Goal: Transaction & Acquisition: Purchase product/service

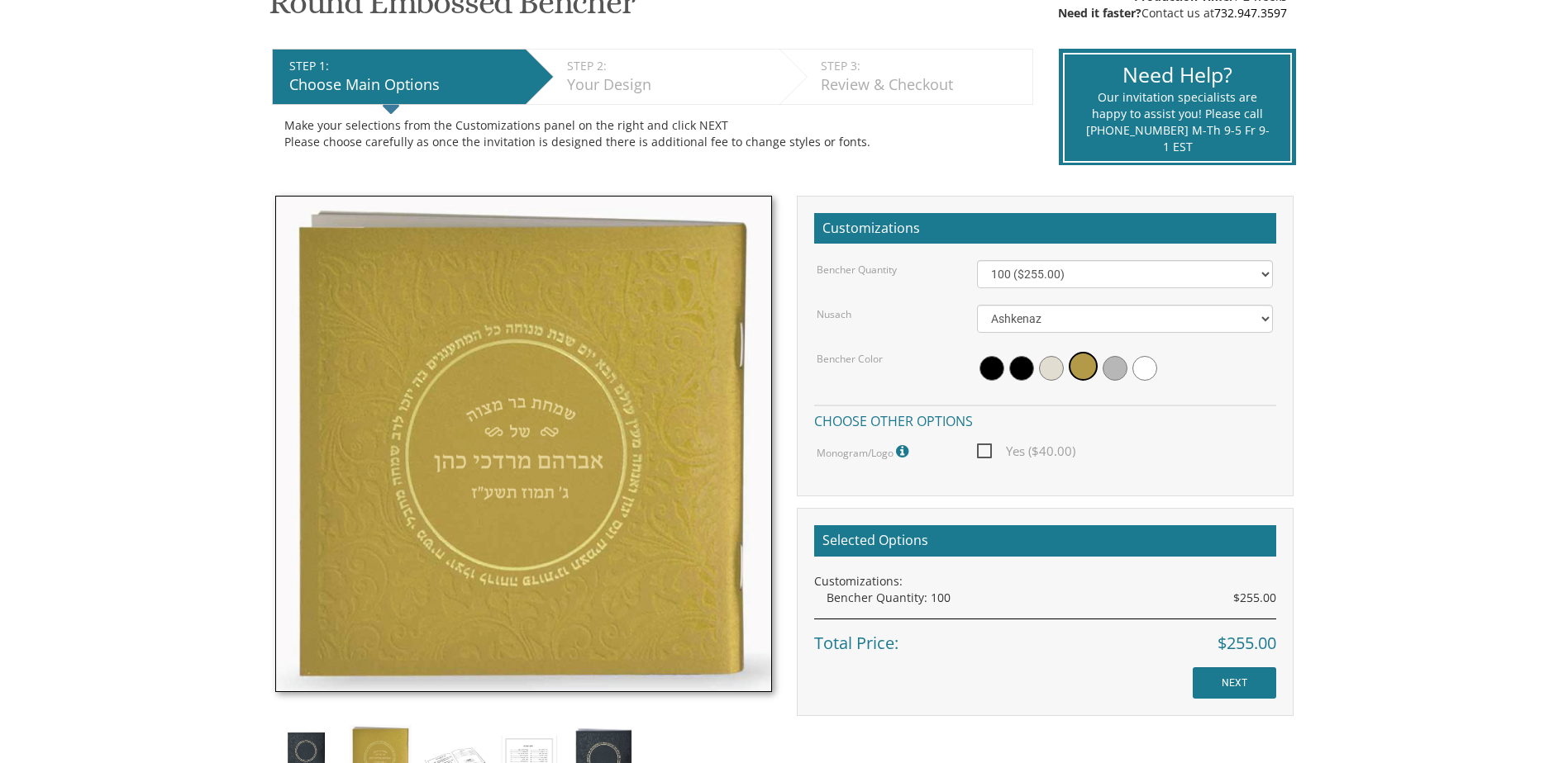
scroll to position [339, 0]
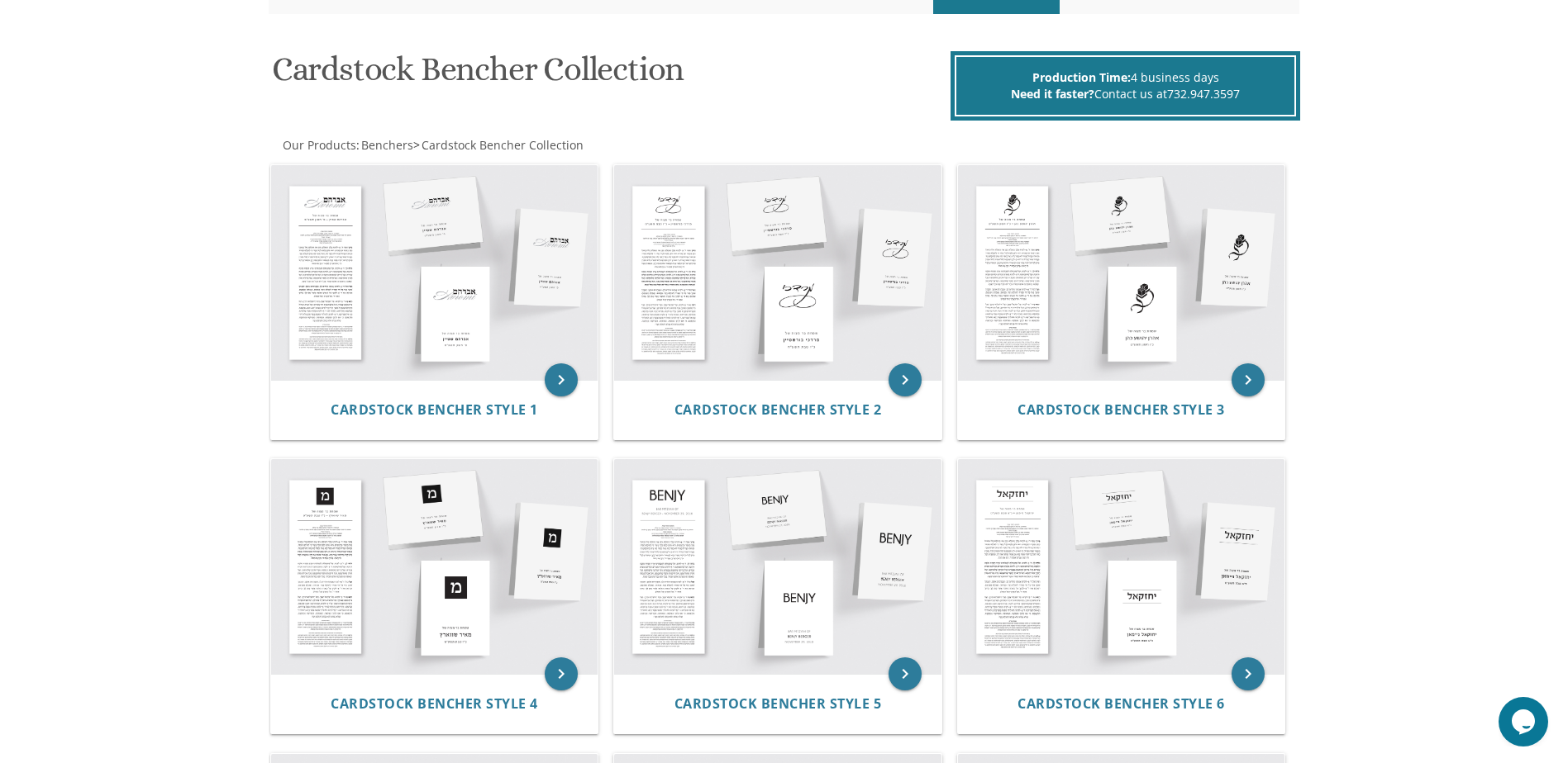
scroll to position [247, 0]
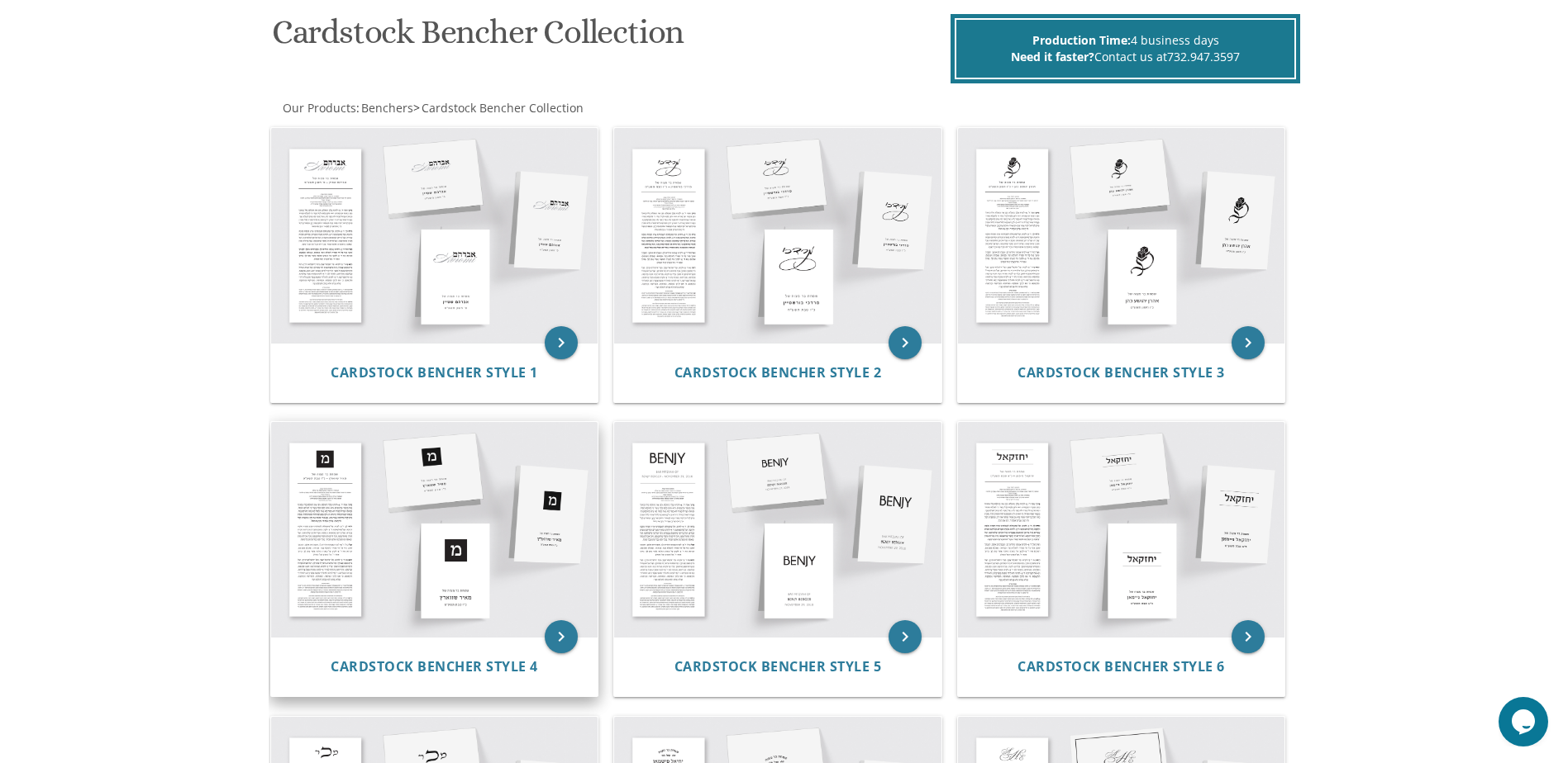
click at [406, 494] on img at bounding box center [434, 529] width 328 height 215
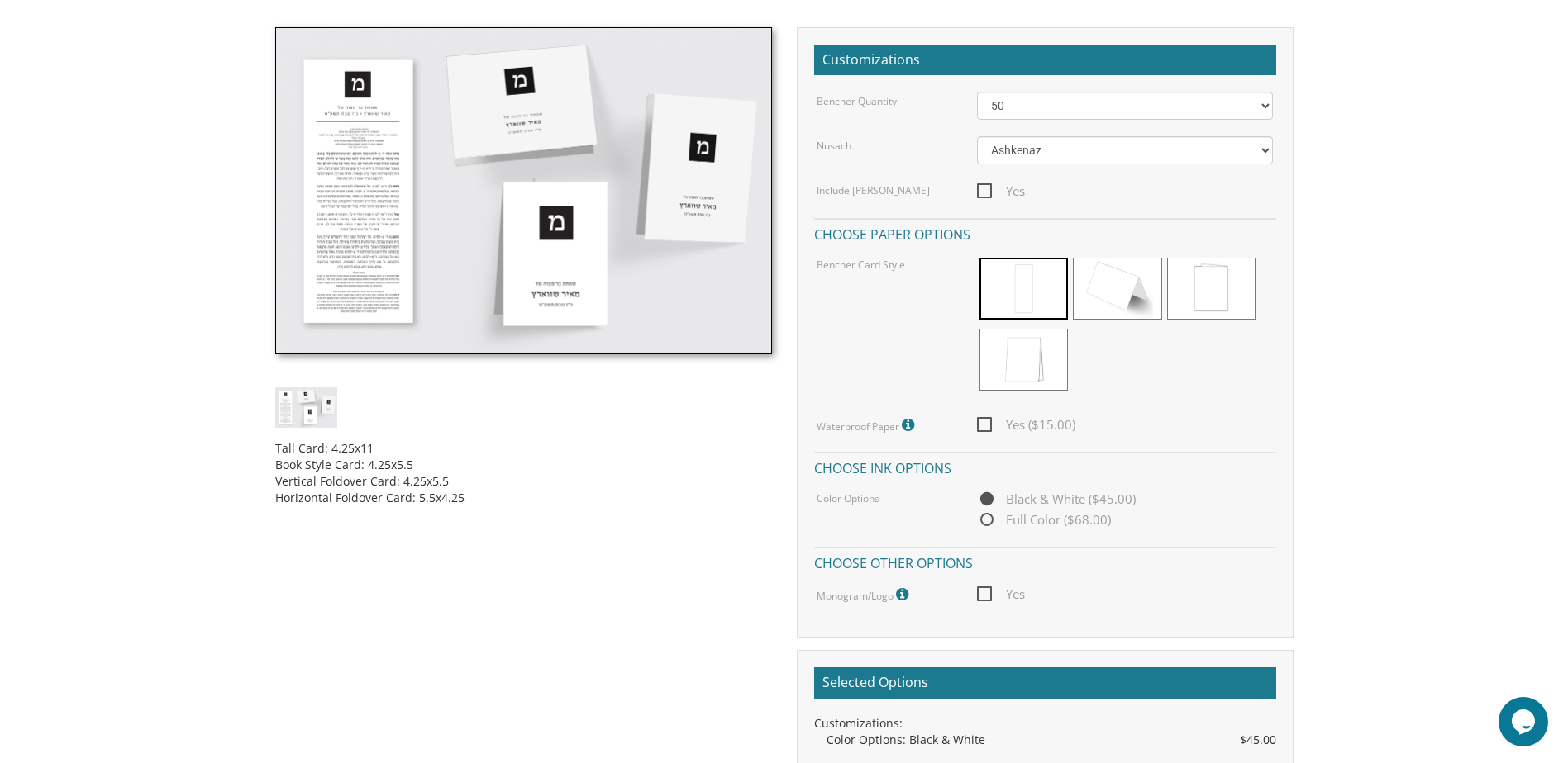
scroll to position [496, 0]
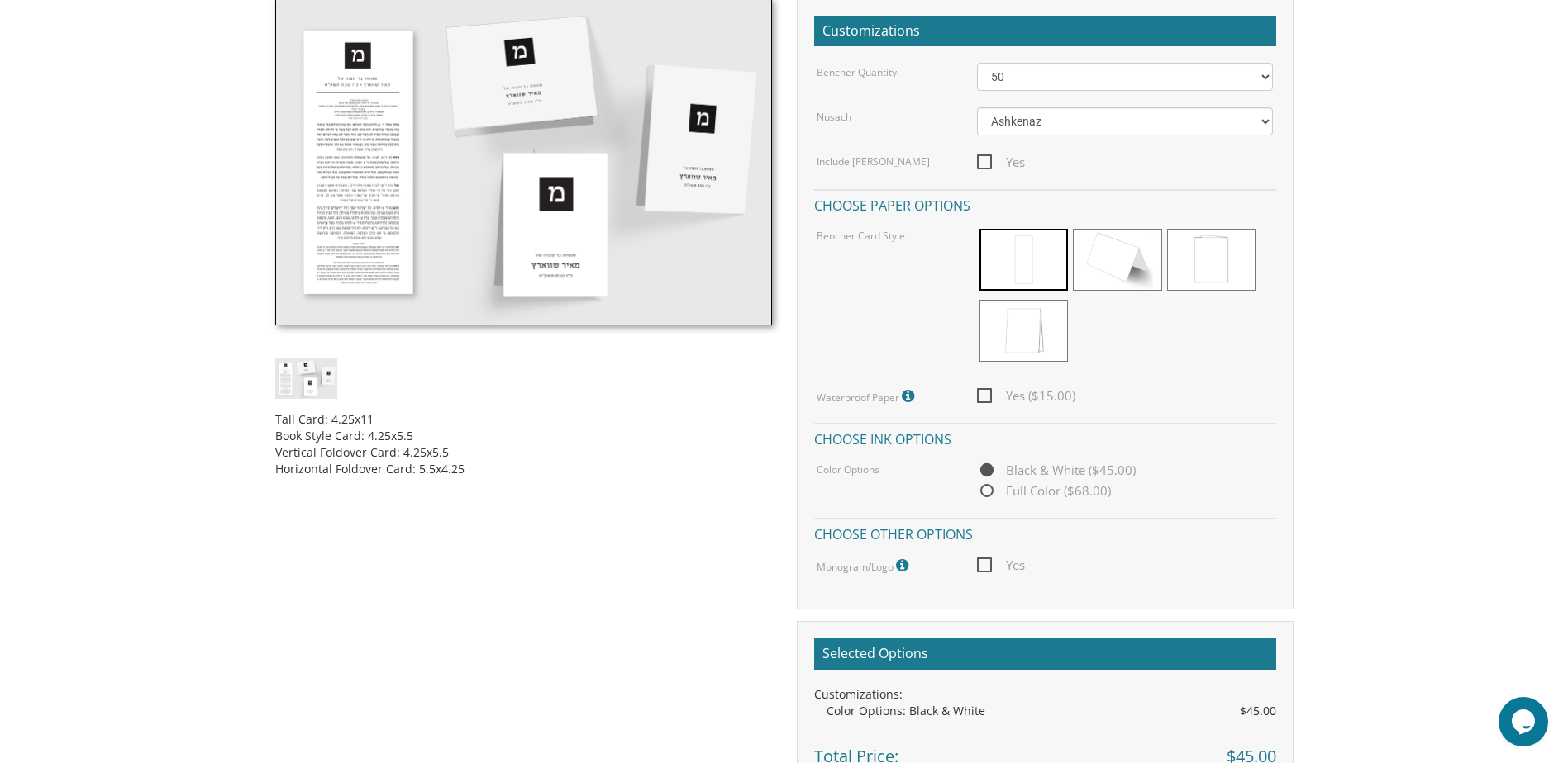
click at [1005, 492] on span "Full Color ($68.00)" at bounding box center [1044, 491] width 134 height 21
click at [988, 492] on input "Full Color ($68.00)" at bounding box center [982, 491] width 10 height 10
radio input "true"
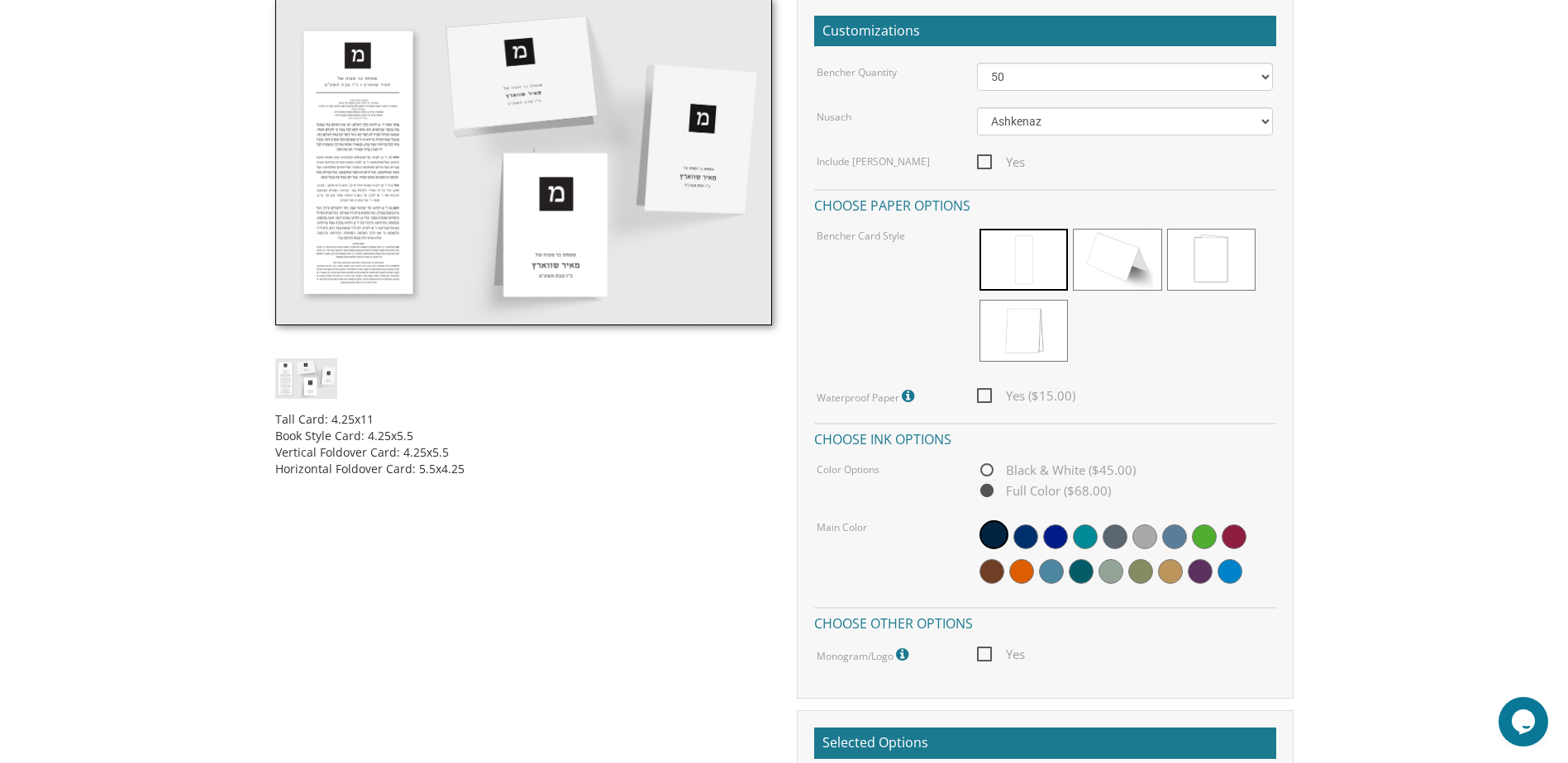
click at [982, 656] on span "Yes" at bounding box center [1001, 655] width 48 height 21
click at [982, 656] on input "Yes" at bounding box center [982, 653] width 10 height 10
checkbox input "true"
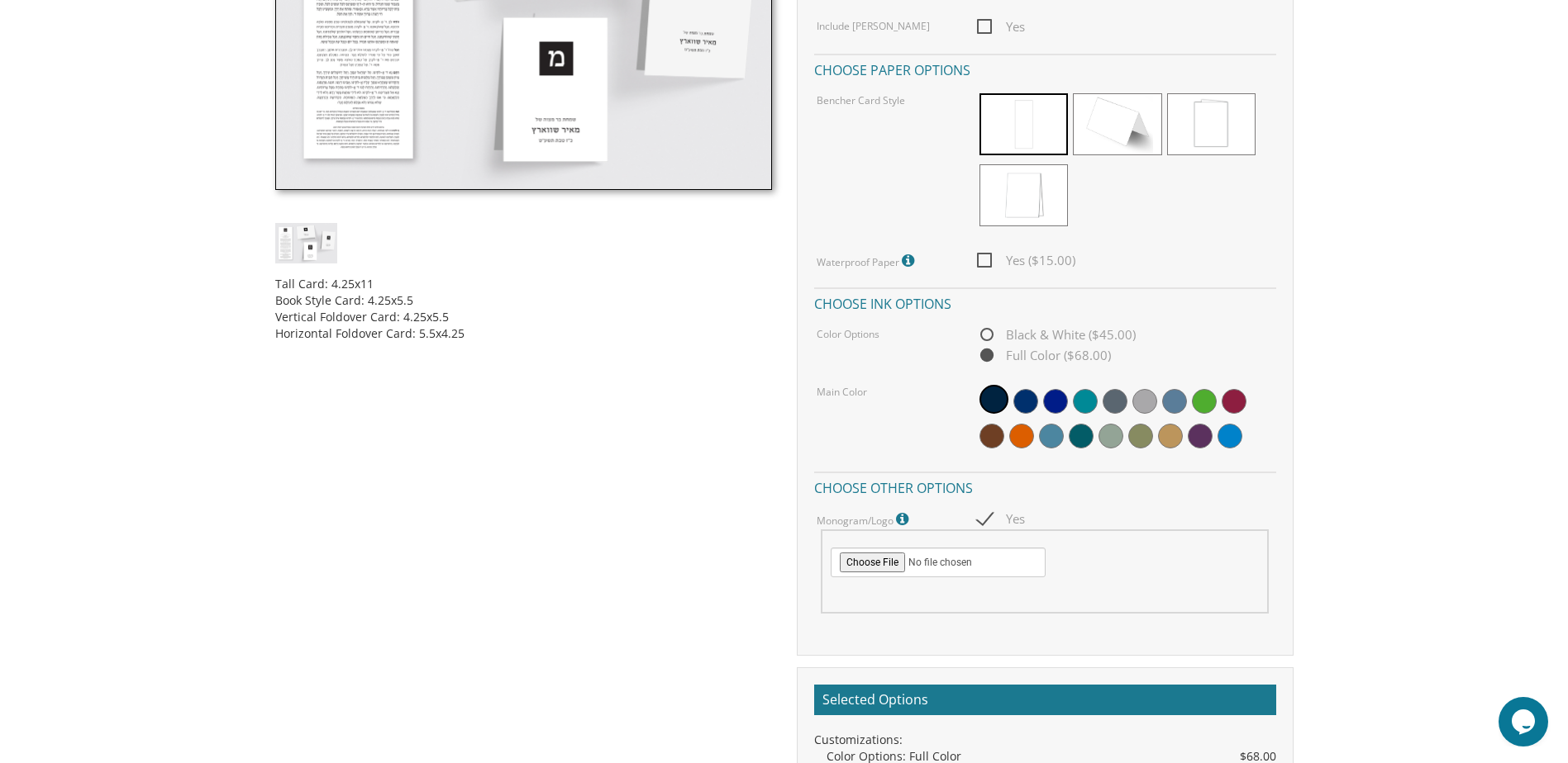
scroll to position [661, 0]
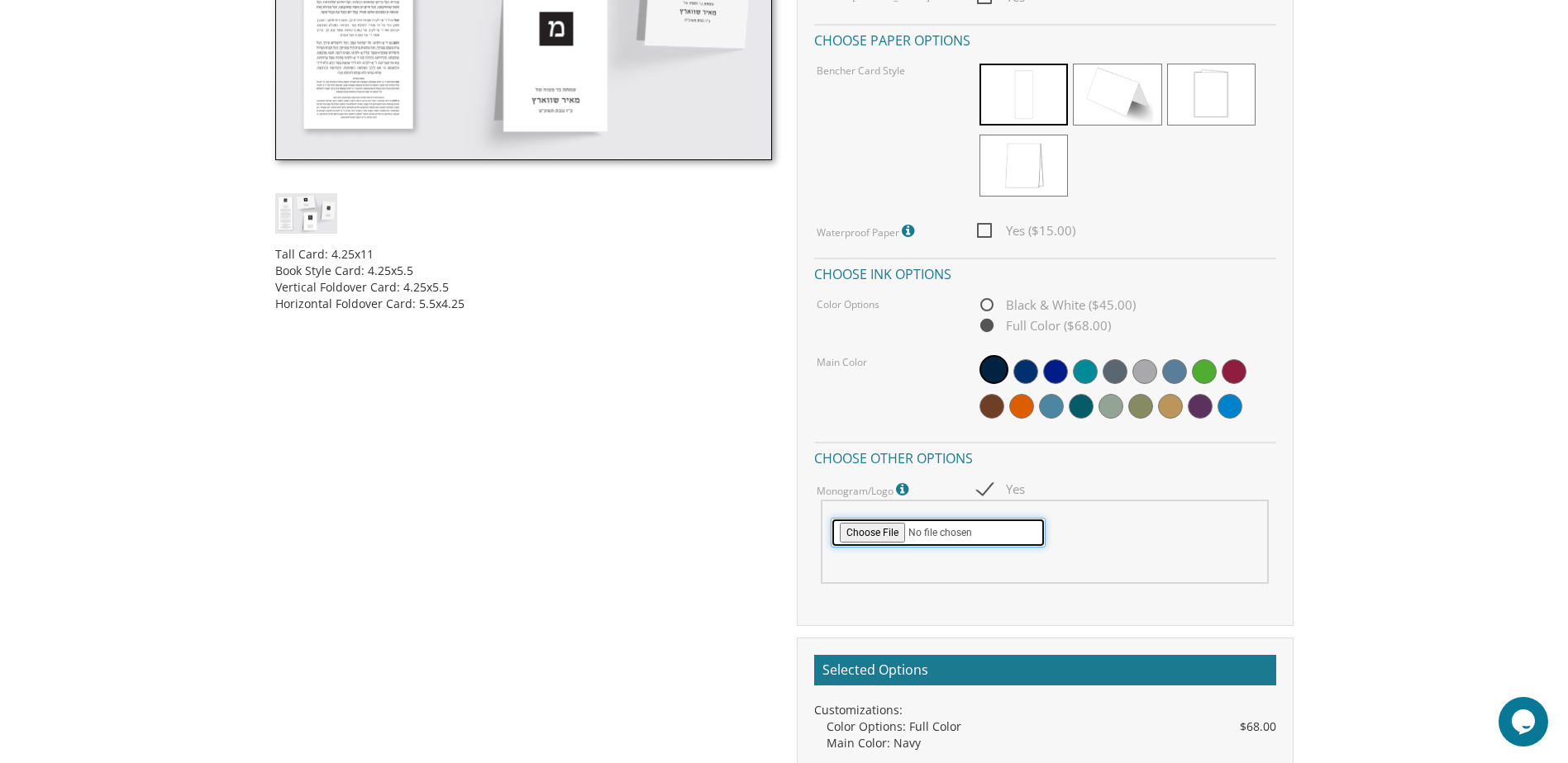
click at [872, 524] on input "file" at bounding box center [938, 533] width 215 height 30
type input "C:\fakepath\Screenshot 2025-09-03 150409.png"
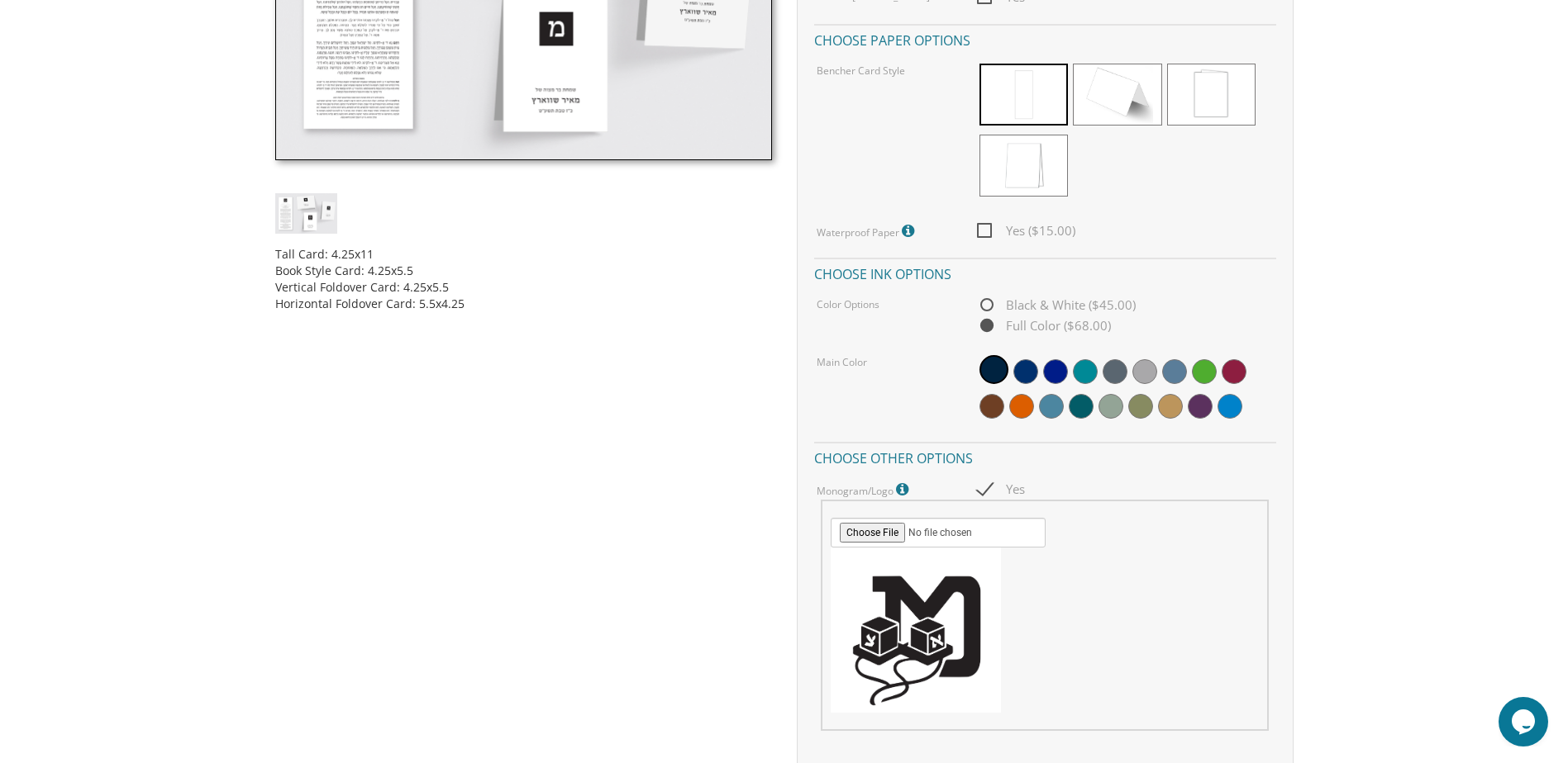
click at [1379, 413] on body "My Cart {{shoppingcart.totalQuantityDisplay}} Total: {{shoppingcart.subtotal}} …" at bounding box center [784, 483] width 1568 height 2287
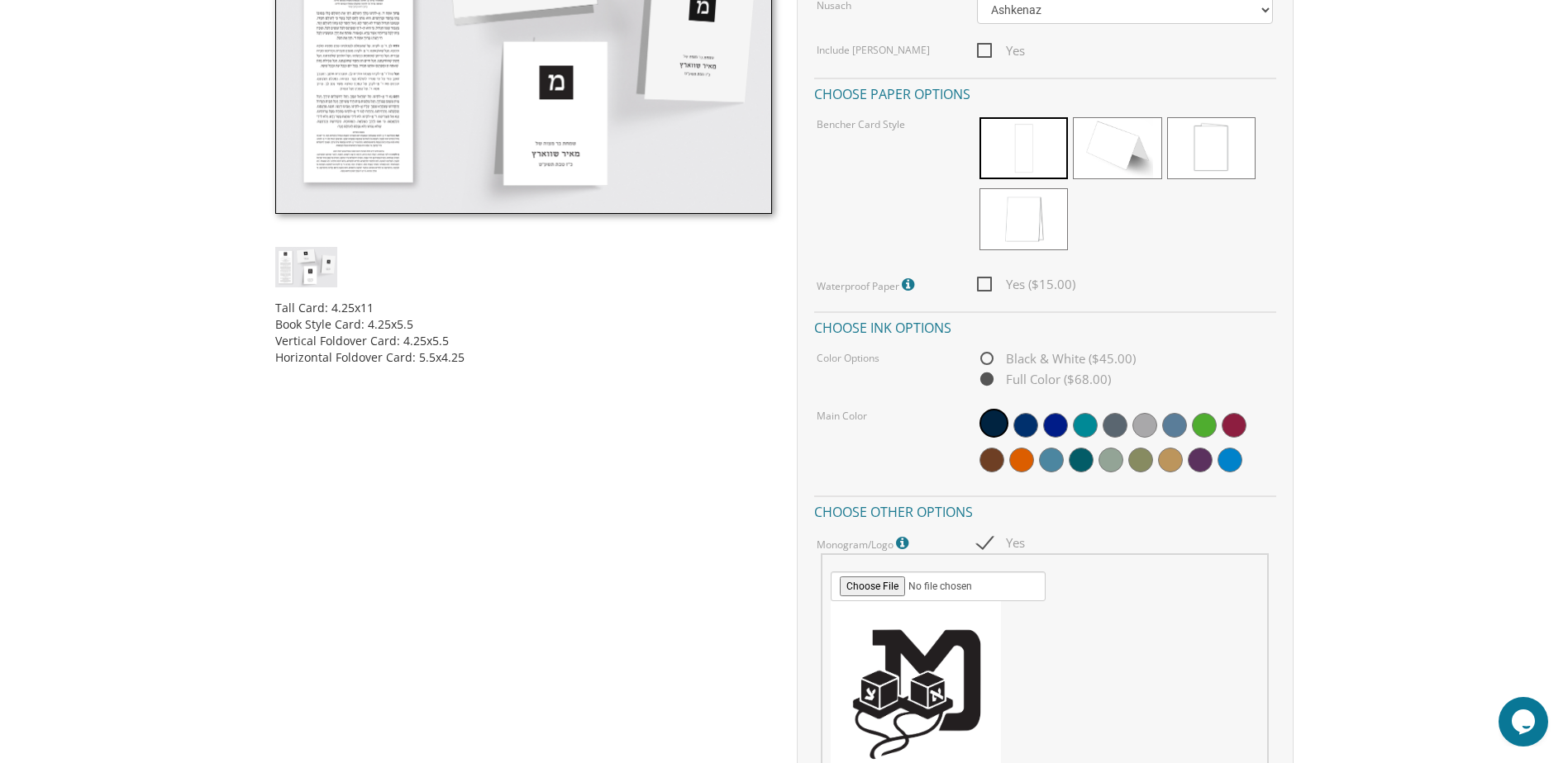
scroll to position [578, 0]
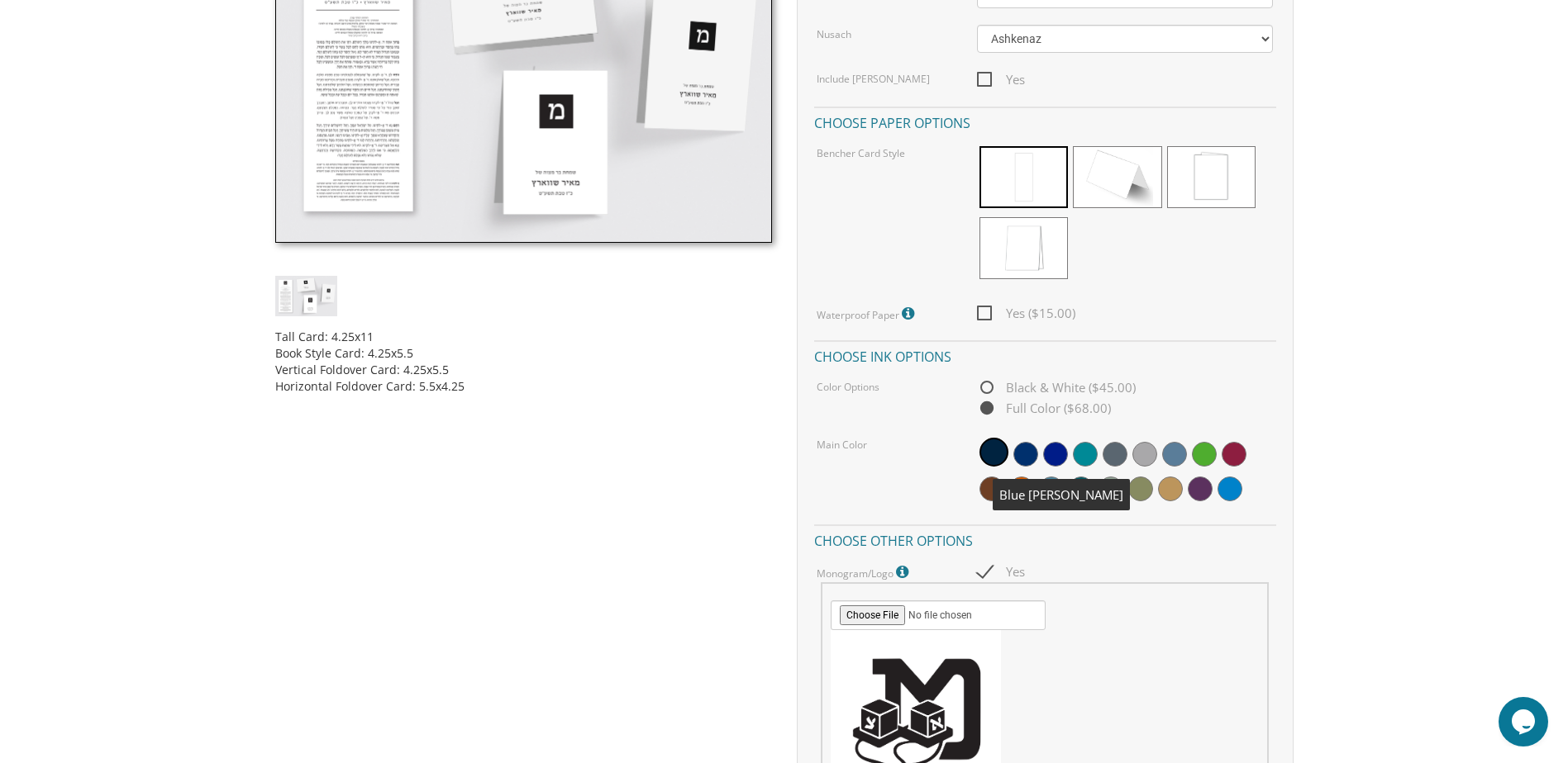
click at [1024, 461] on span at bounding box center [1026, 454] width 25 height 25
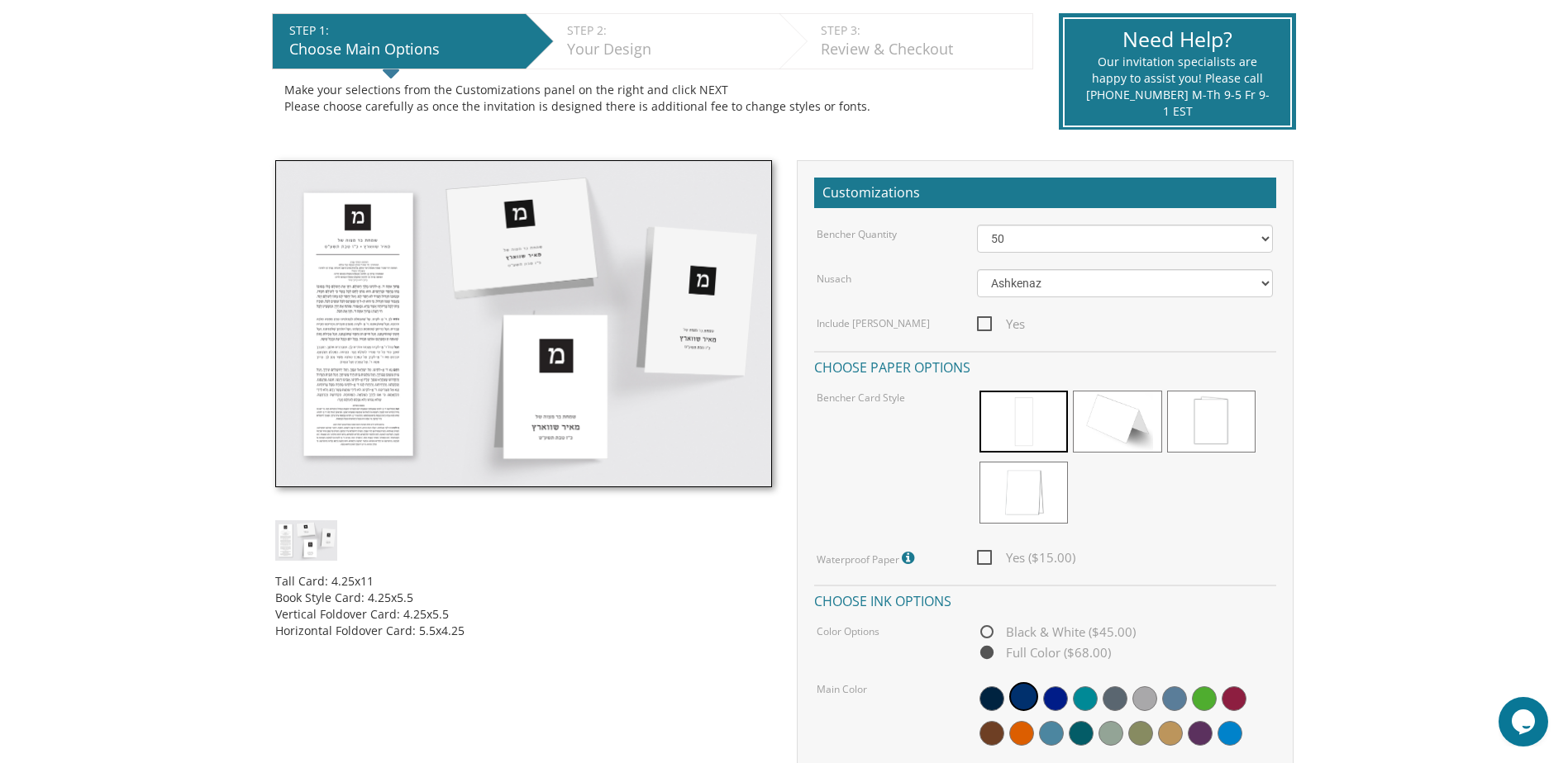
scroll to position [331, 0]
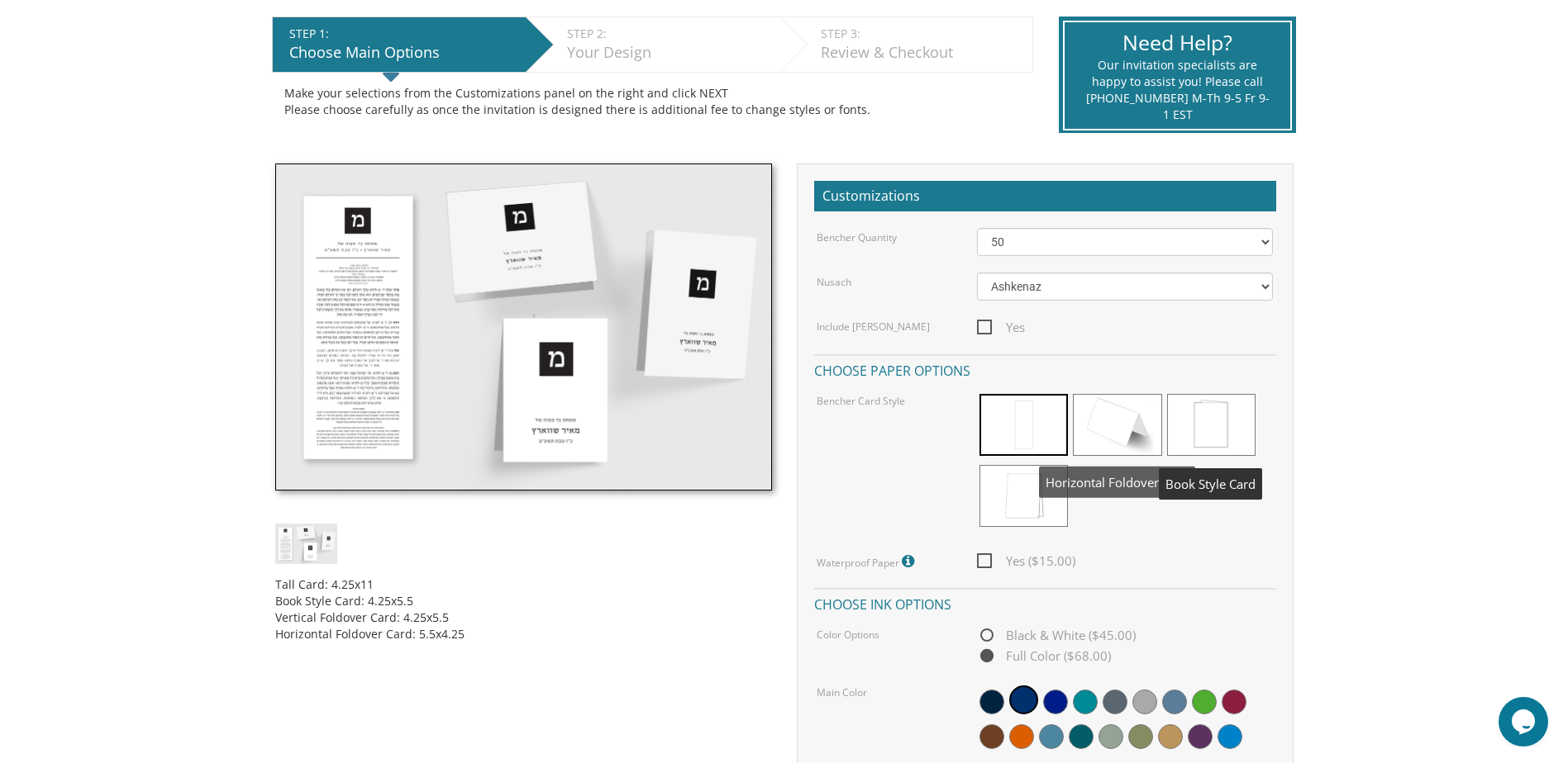
click at [1253, 412] on span at bounding box center [1211, 425] width 89 height 62
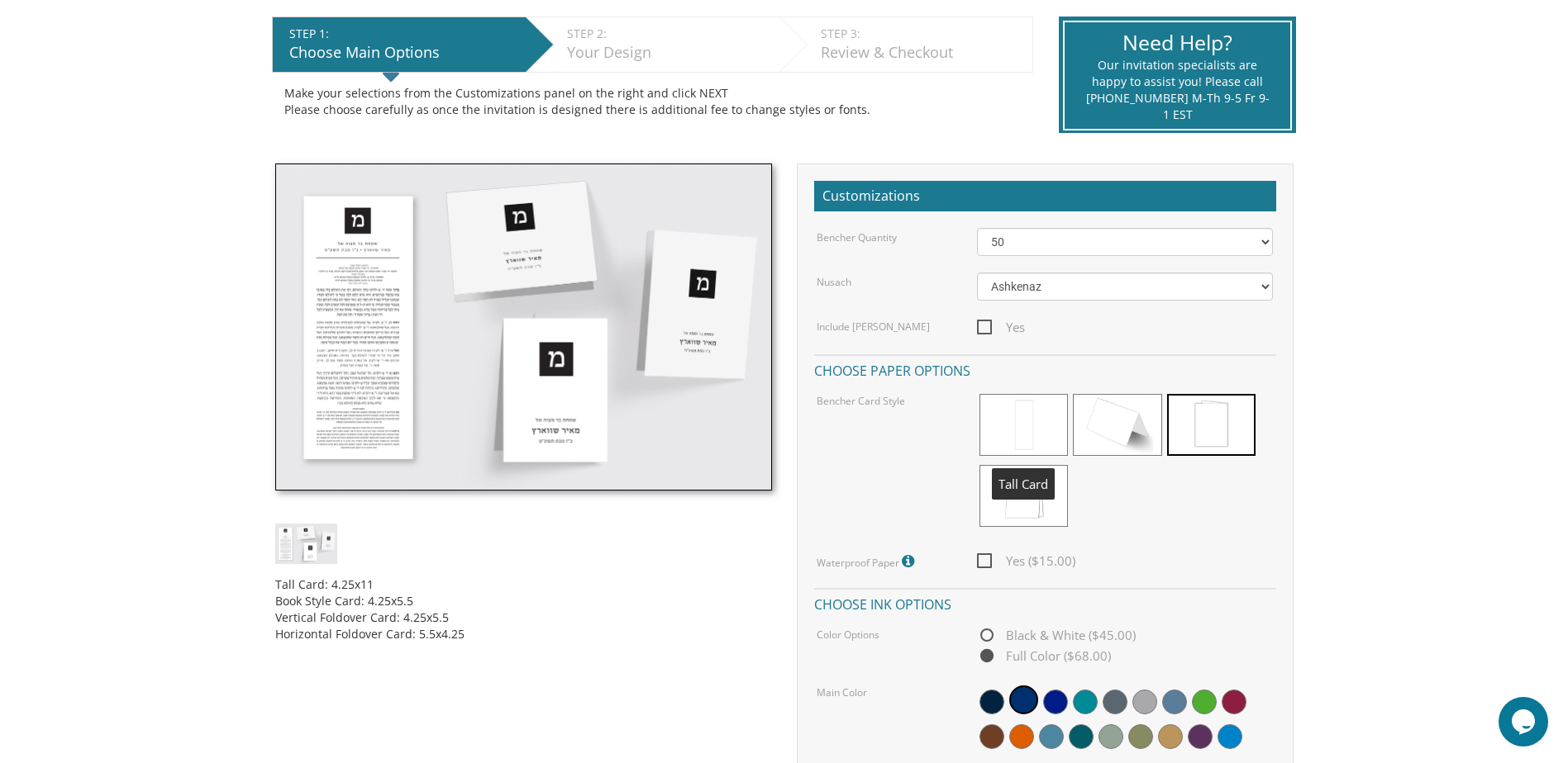
click at [1020, 418] on span at bounding box center [1023, 425] width 89 height 62
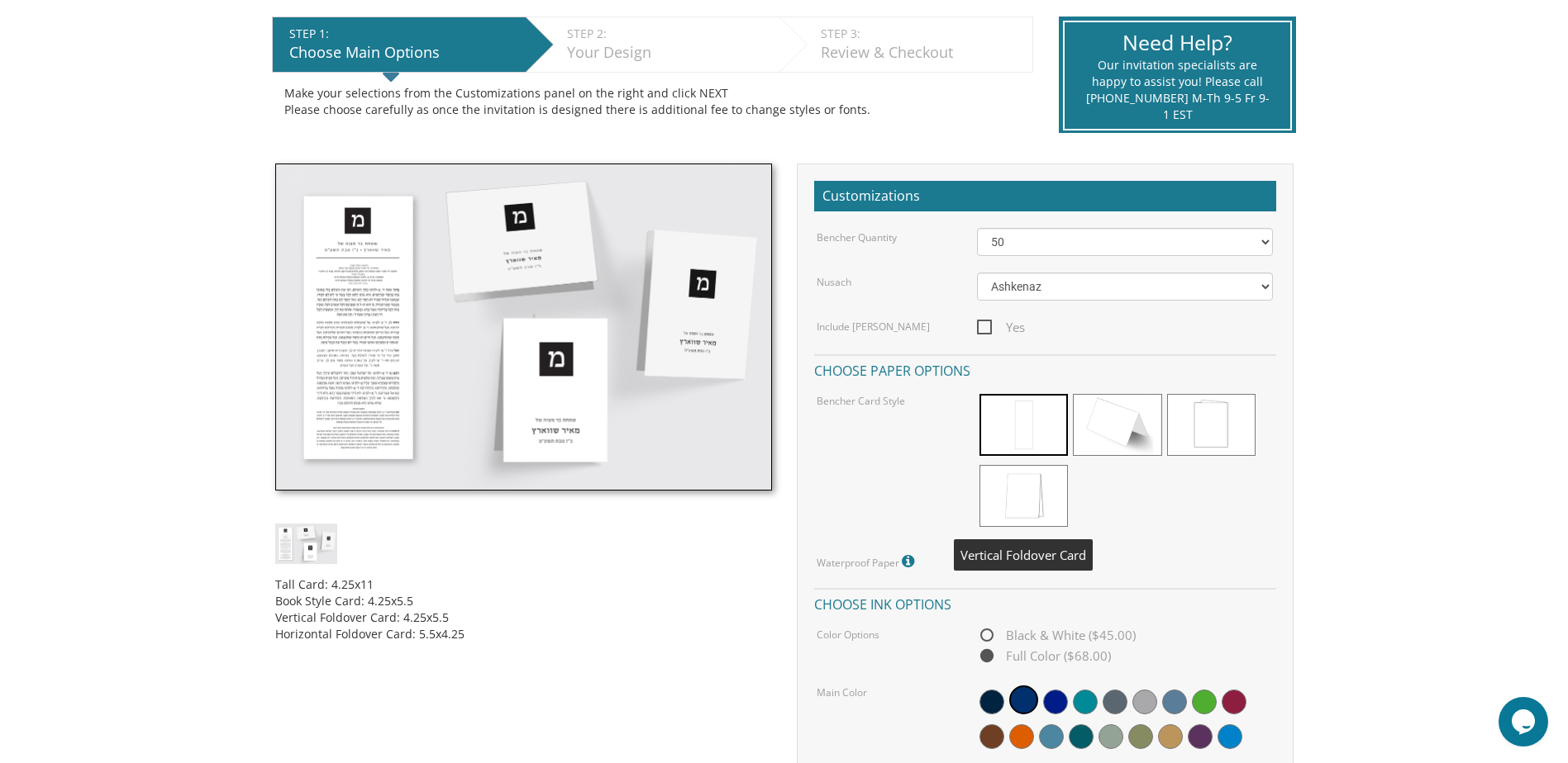
click at [1004, 498] on span at bounding box center [1023, 496] width 89 height 62
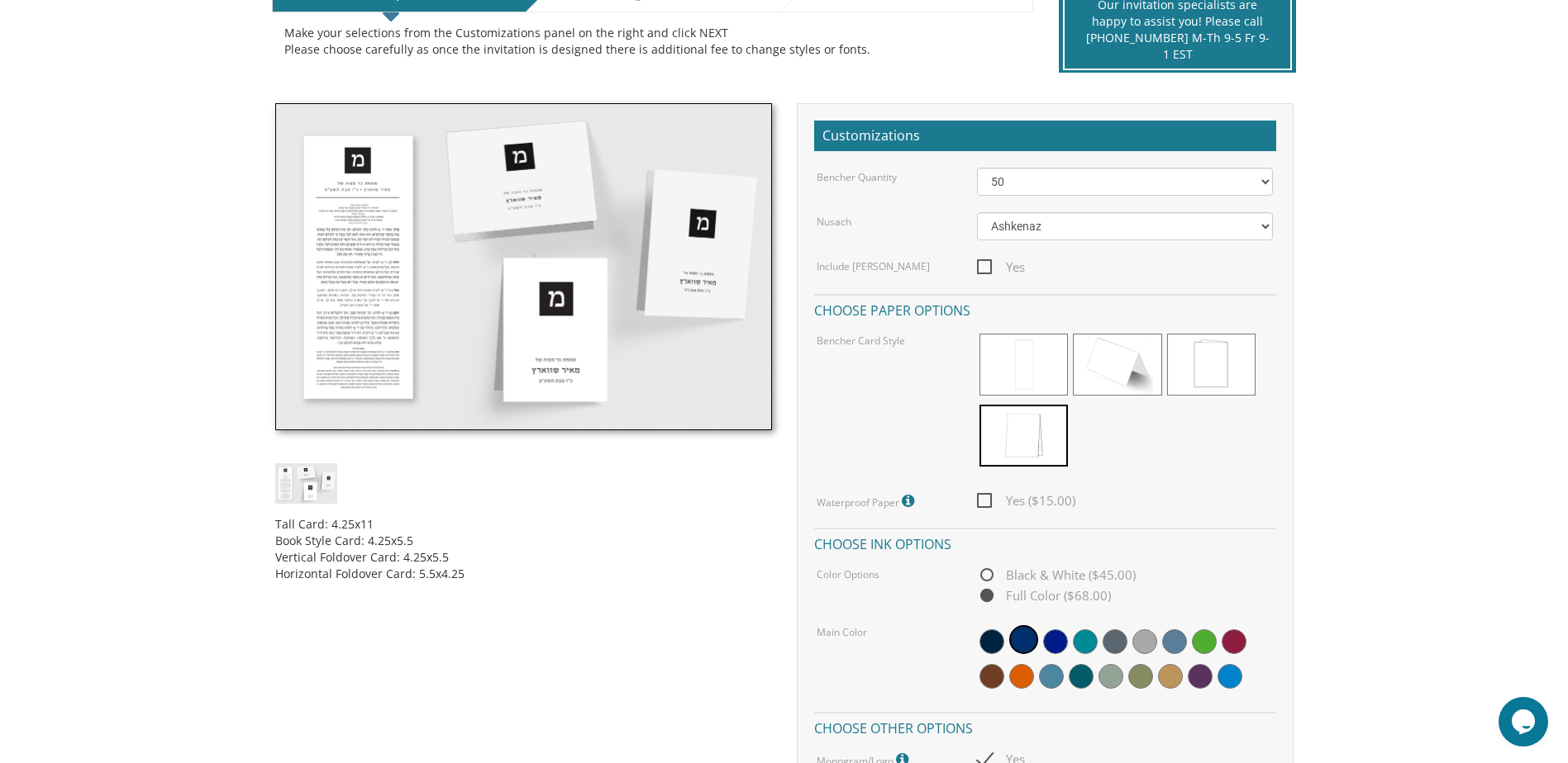
scroll to position [394, 0]
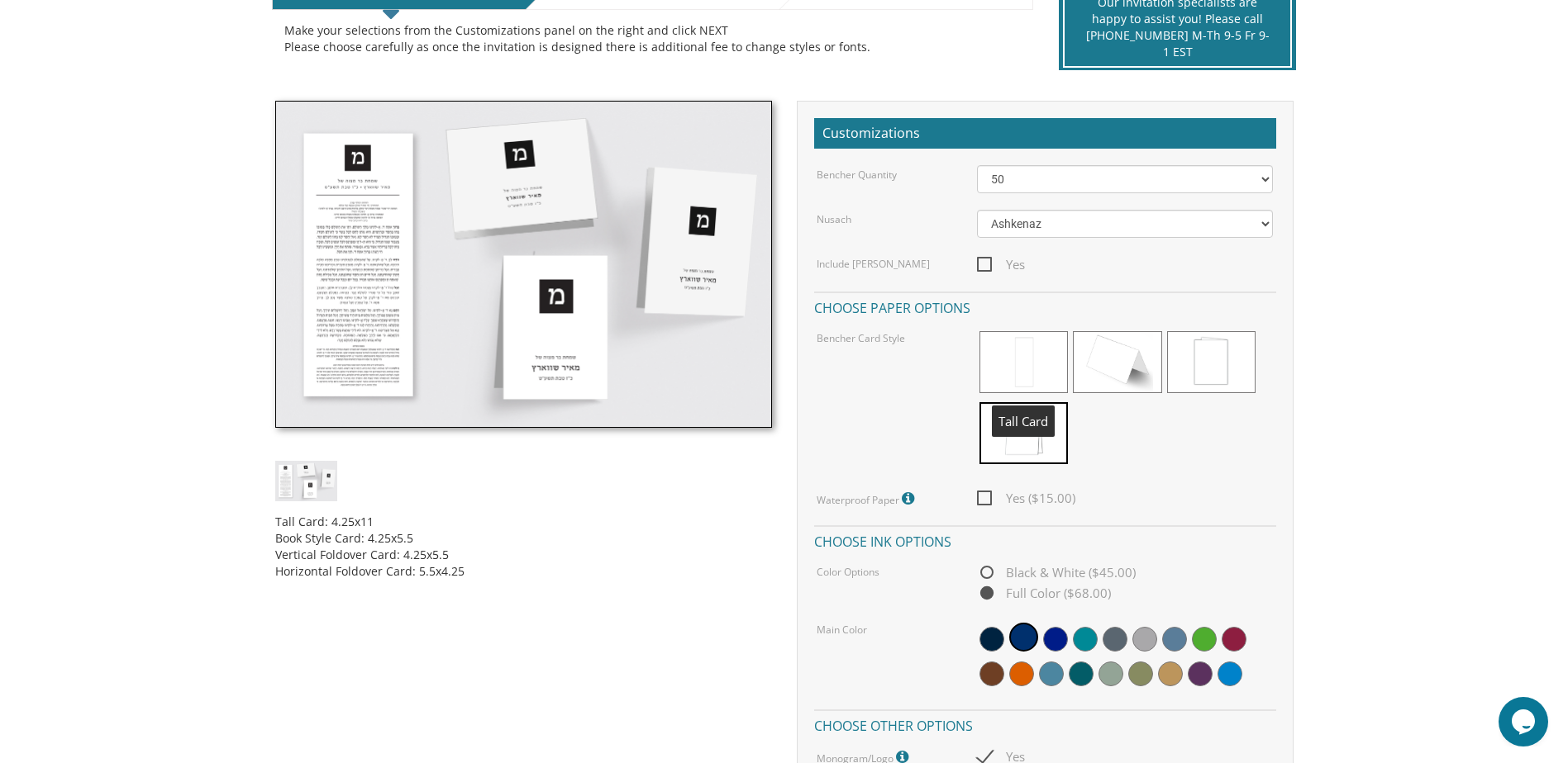
click at [1014, 373] on span at bounding box center [1023, 363] width 89 height 62
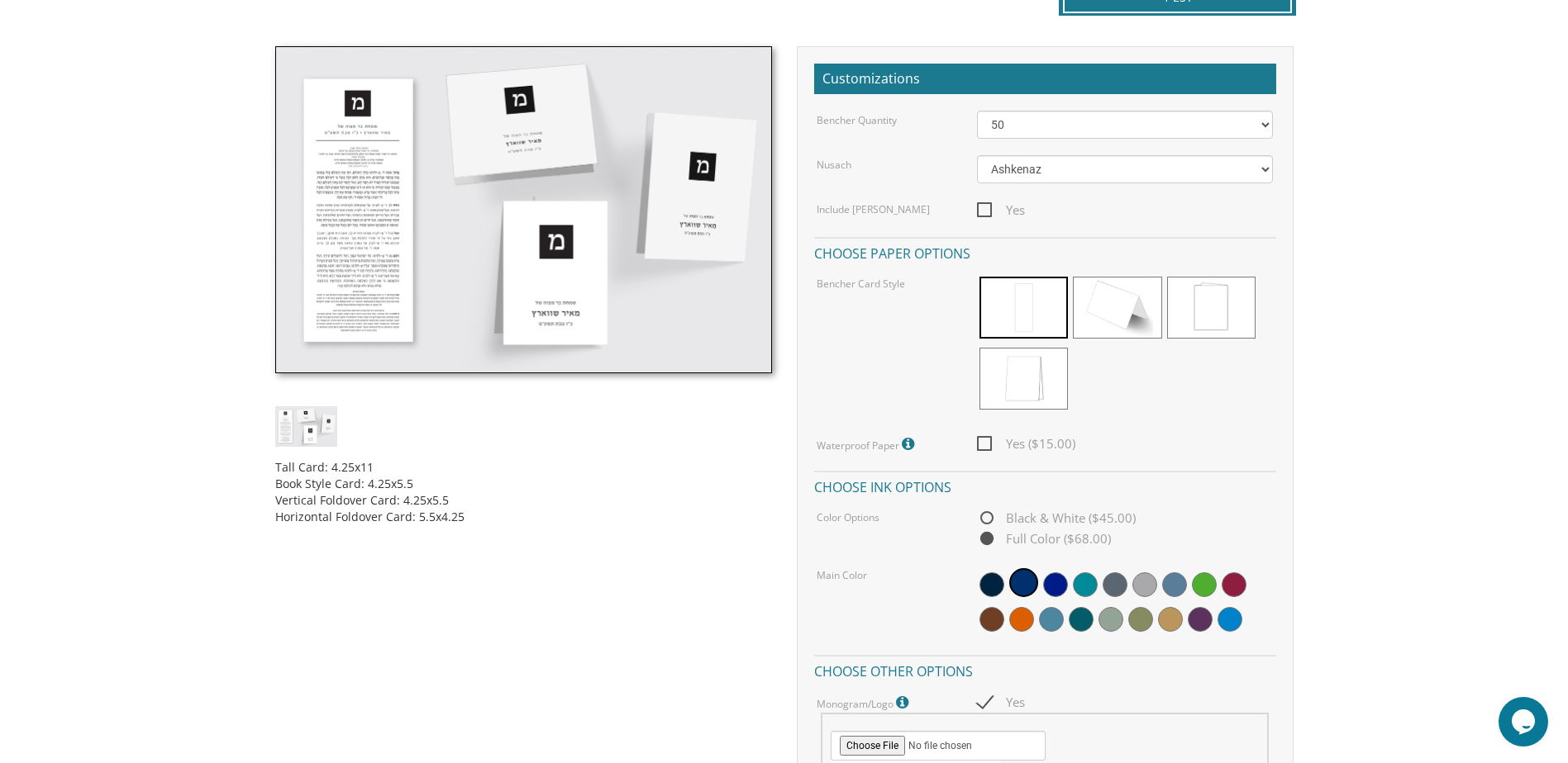
scroll to position [471, 0]
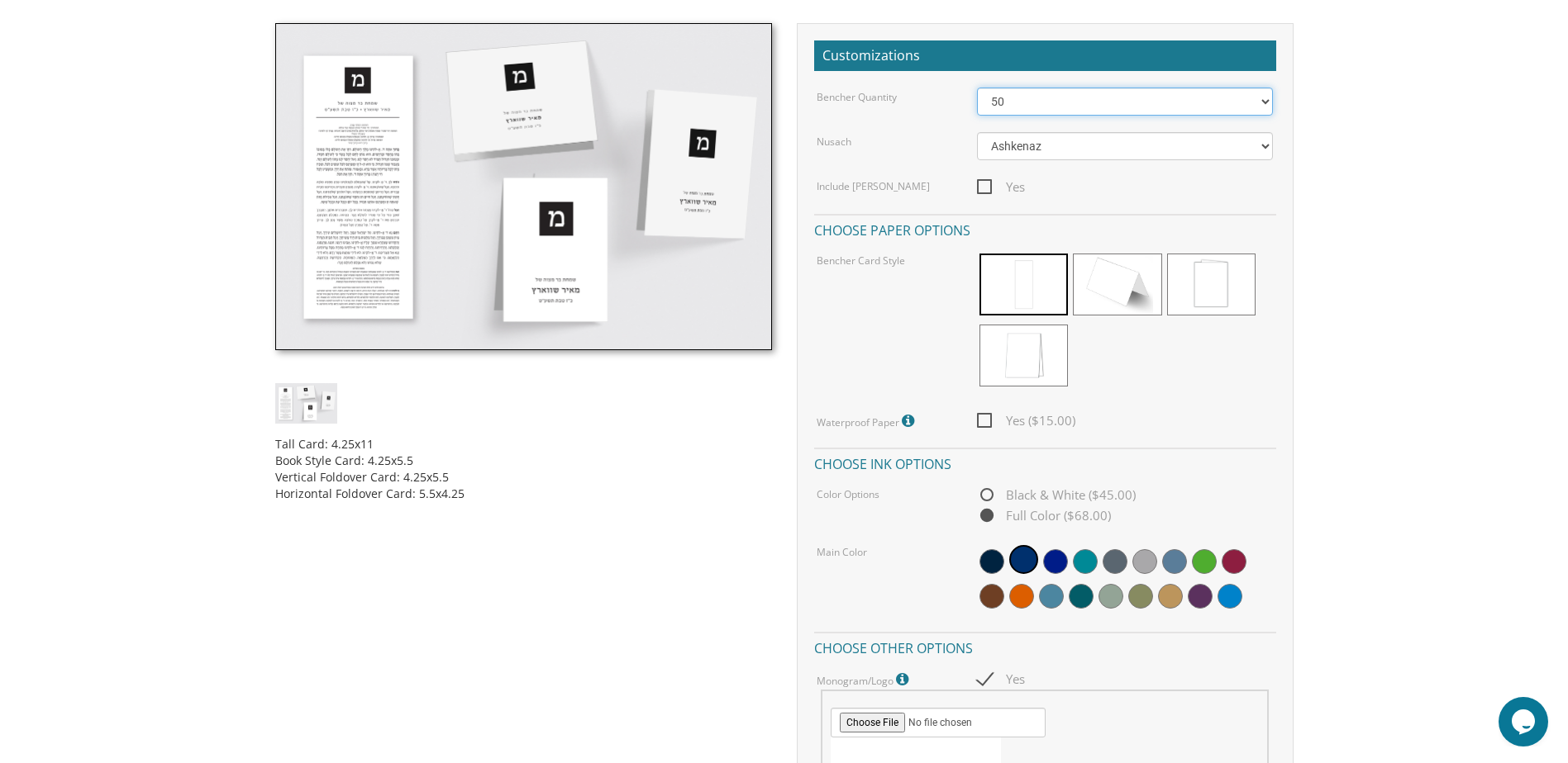
click at [1061, 101] on select "50 60 70 80 90 100 125 150 175 200 225 250 275 300 325 350 375 400 425 450 475 …" at bounding box center [1124, 101] width 296 height 28
select select "100"
click at [977, 88] on select "50 60 70 80 90 100 125 150 175 200 225 250 275 300 325 350 375 400 425 450 475 …" at bounding box center [1124, 101] width 296 height 28
click at [1044, 491] on span "Black & White ($57.50)" at bounding box center [1056, 495] width 159 height 21
click at [988, 491] on input "Black & White ($57.50)" at bounding box center [982, 496] width 10 height 10
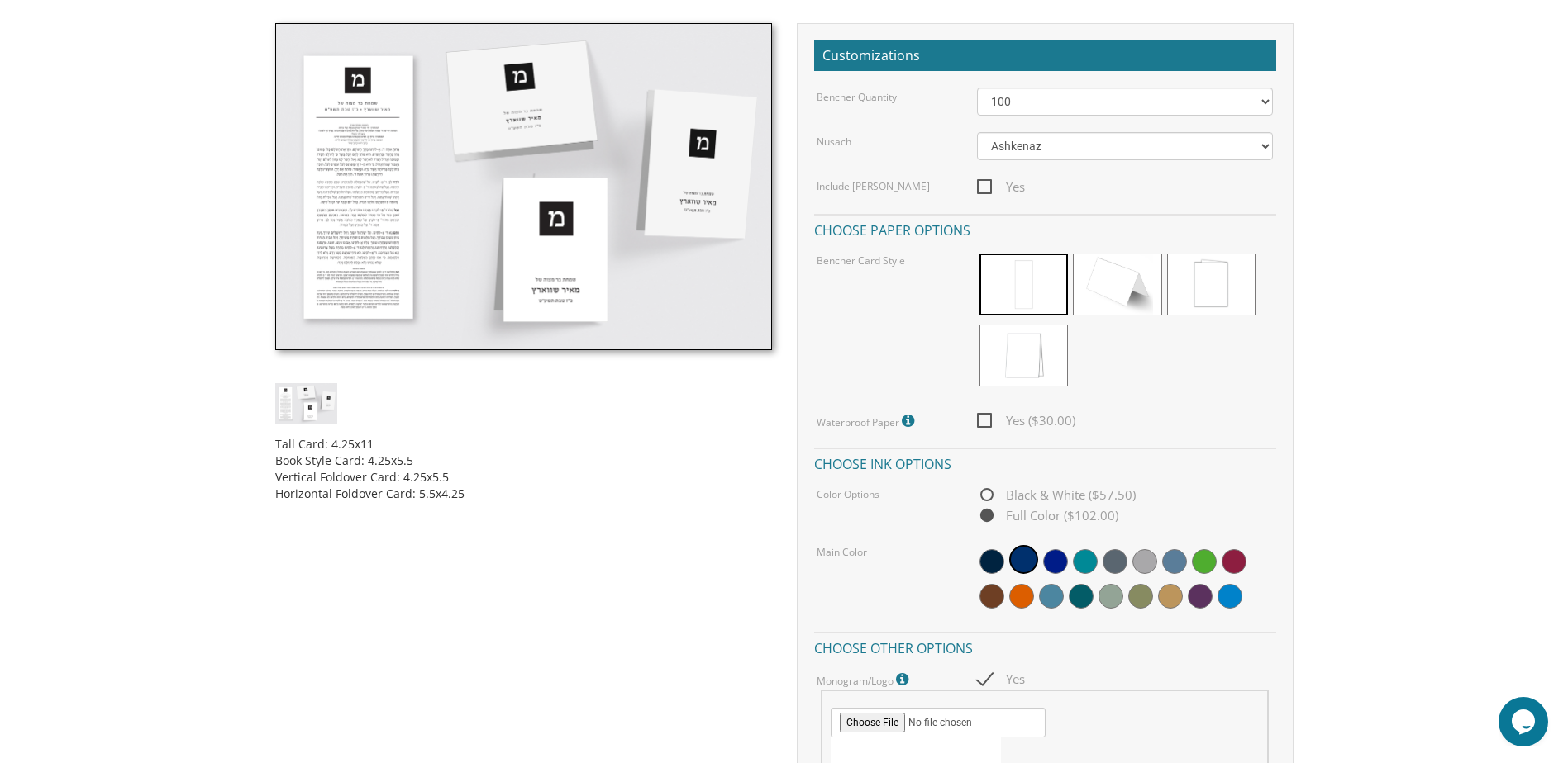
radio input "true"
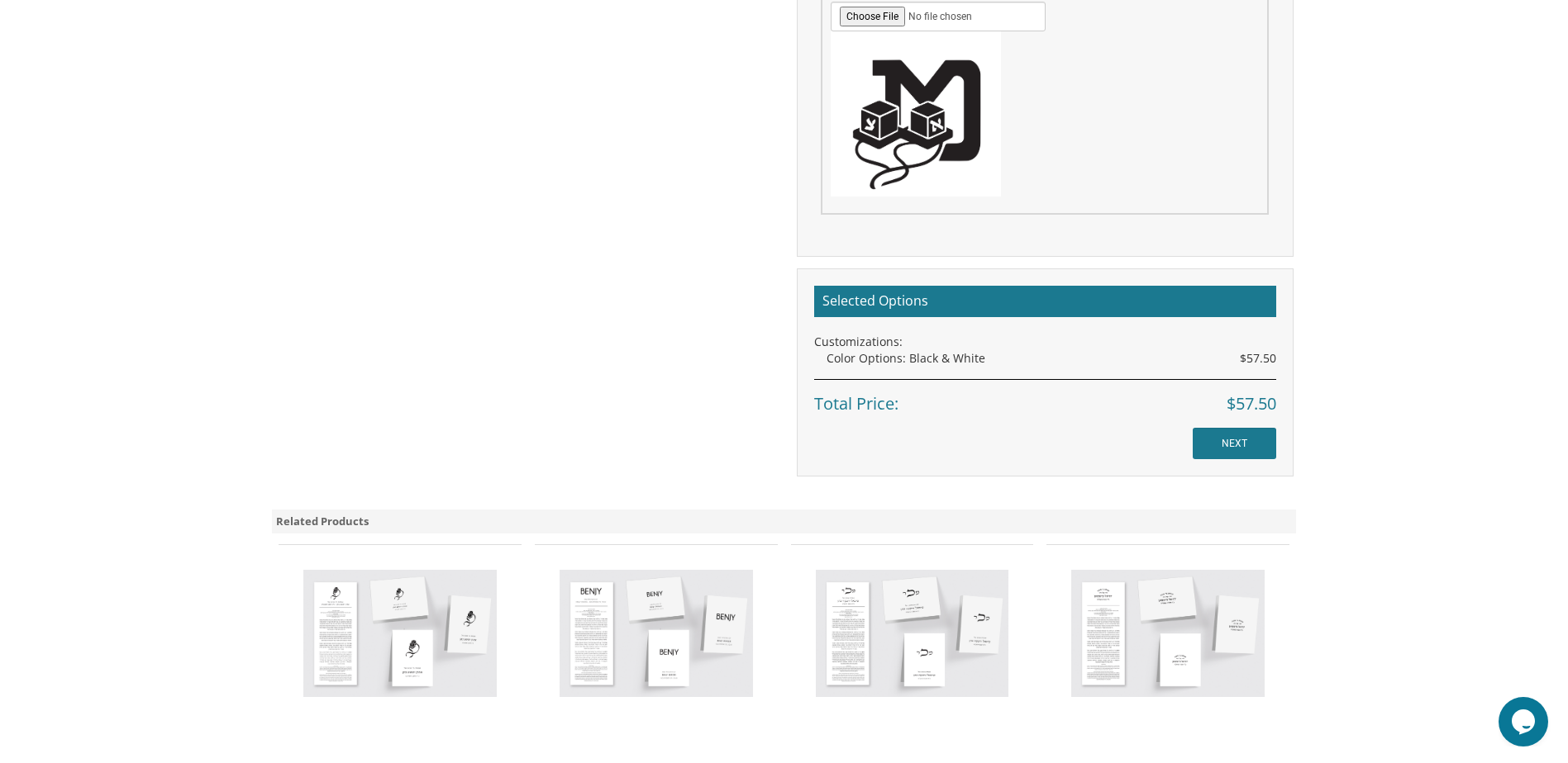
scroll to position [1182, 0]
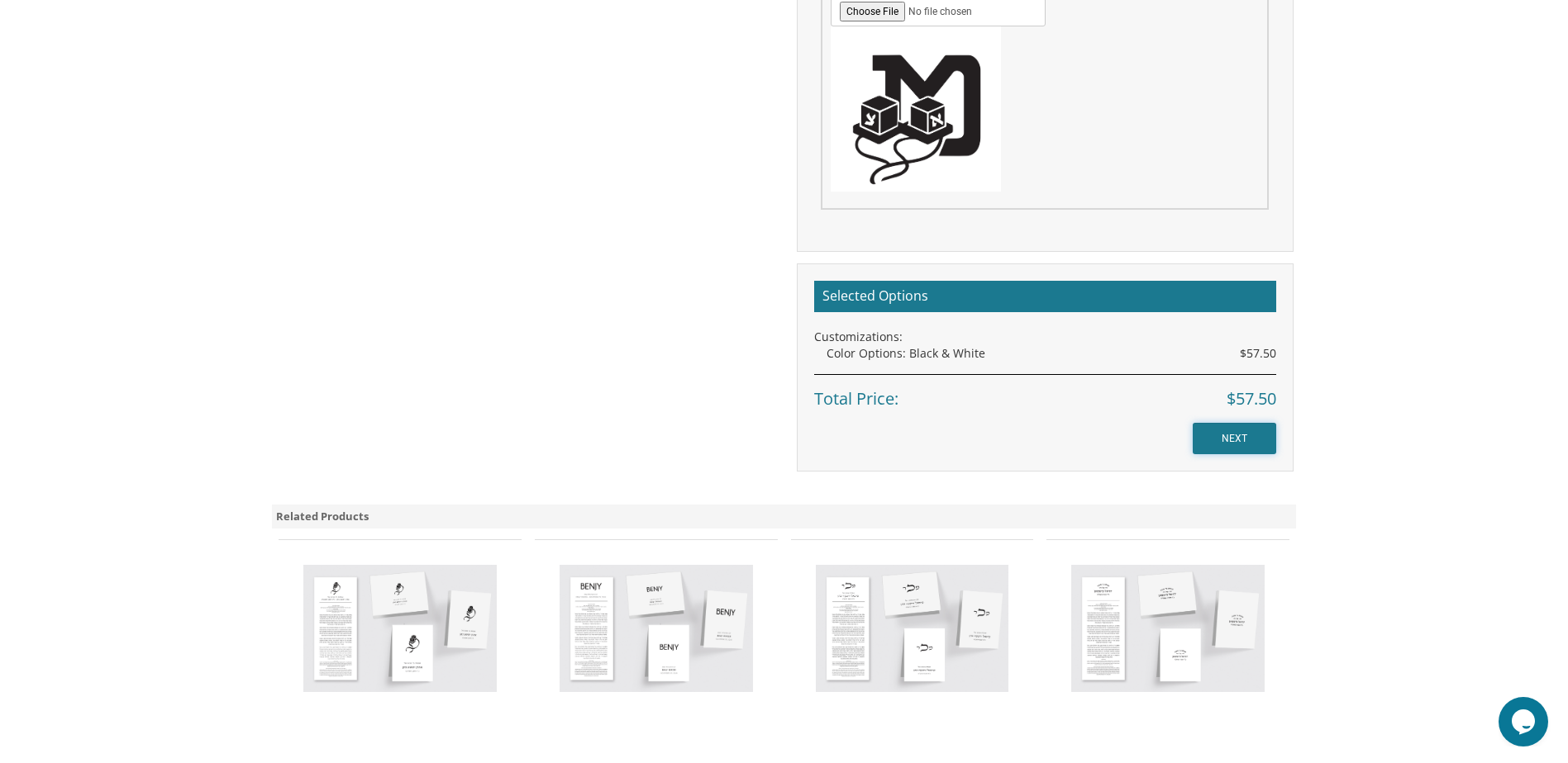
click at [1260, 440] on input "NEXT" at bounding box center [1234, 438] width 83 height 32
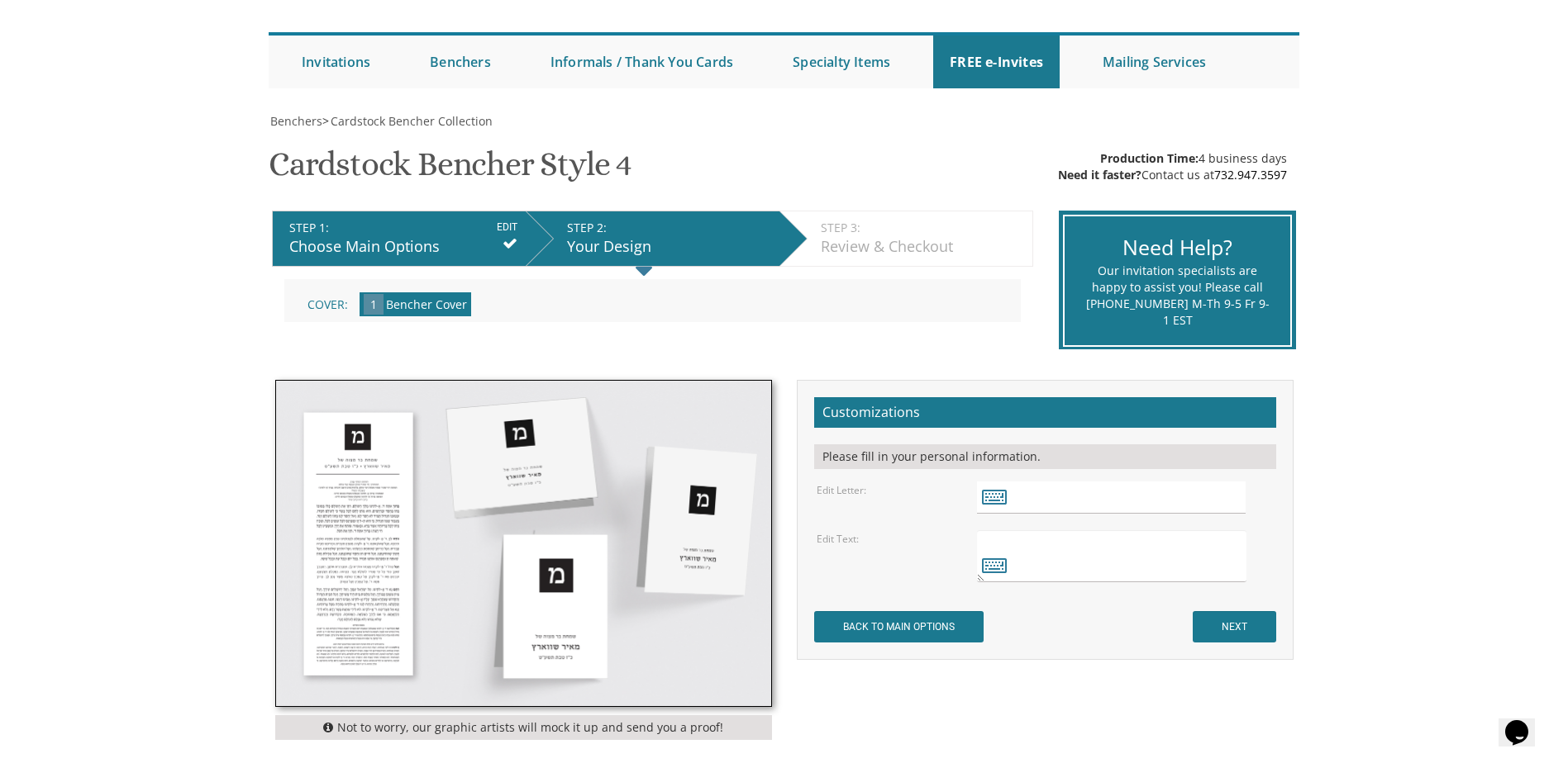
scroll to position [165, 0]
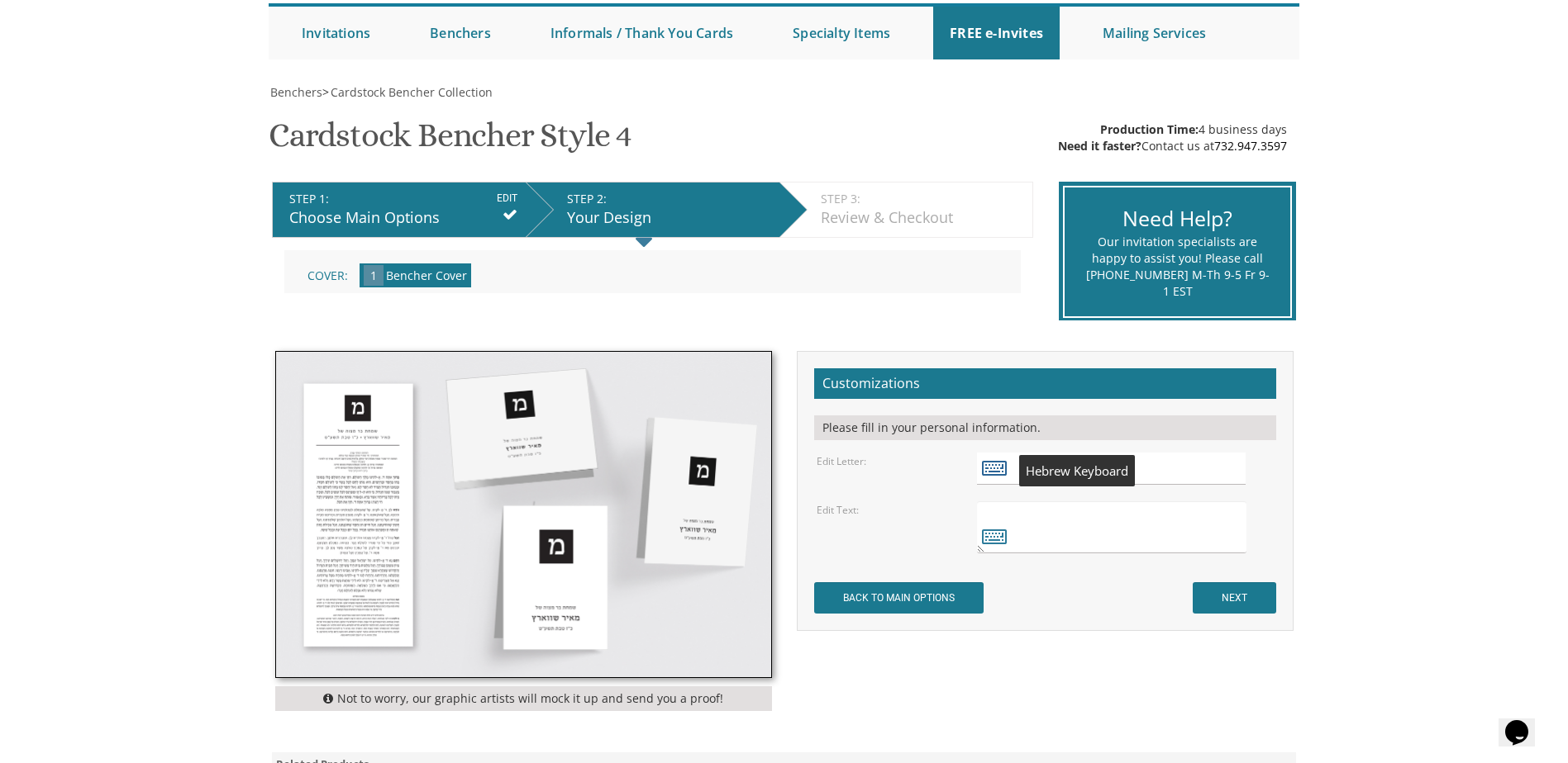
click at [994, 466] on icon at bounding box center [994, 467] width 25 height 23
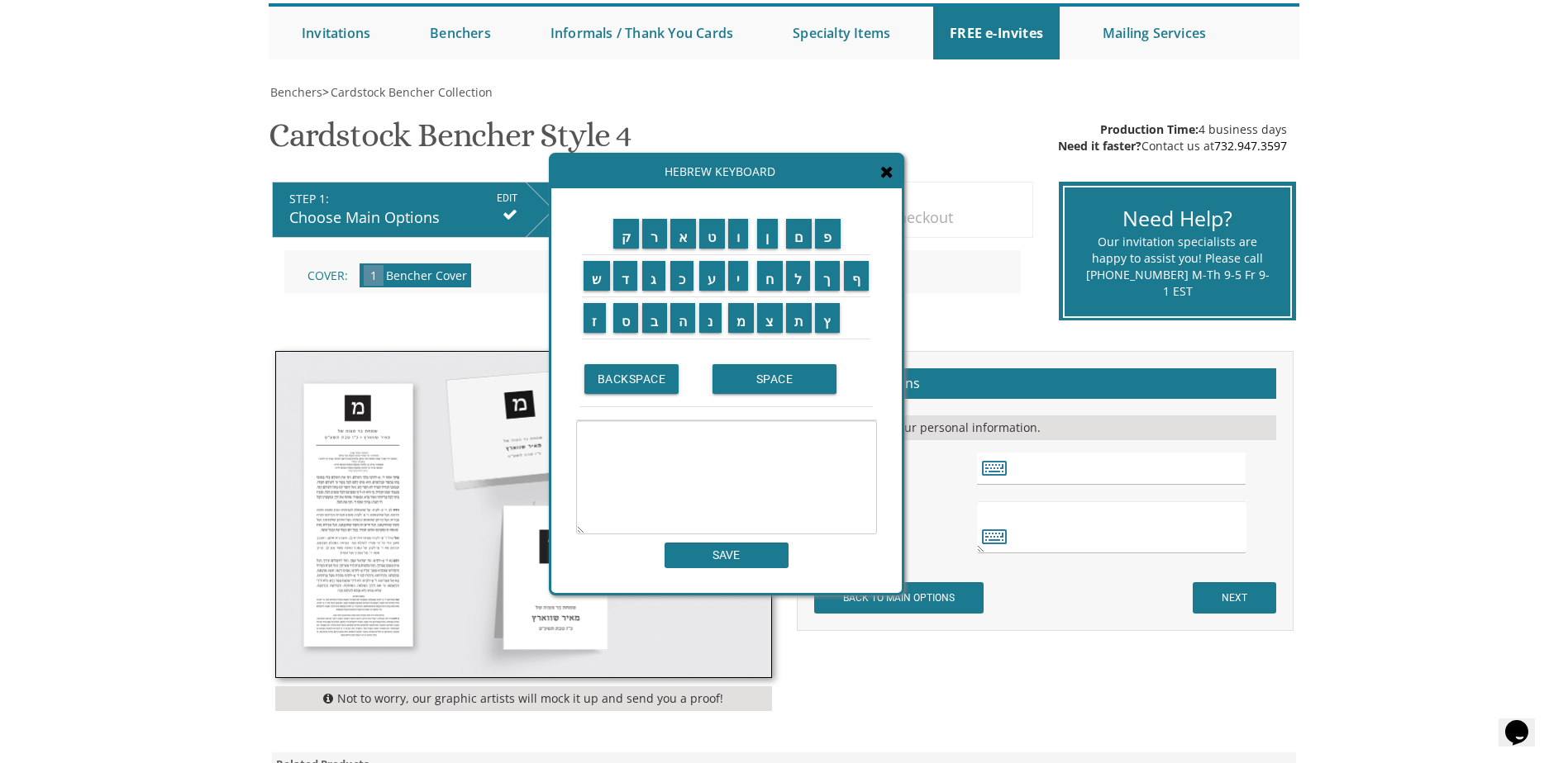
click at [895, 177] on div "Hebrew Keyboard" at bounding box center [726, 172] width 351 height 33
click at [888, 176] on icon at bounding box center [886, 171] width 13 height 16
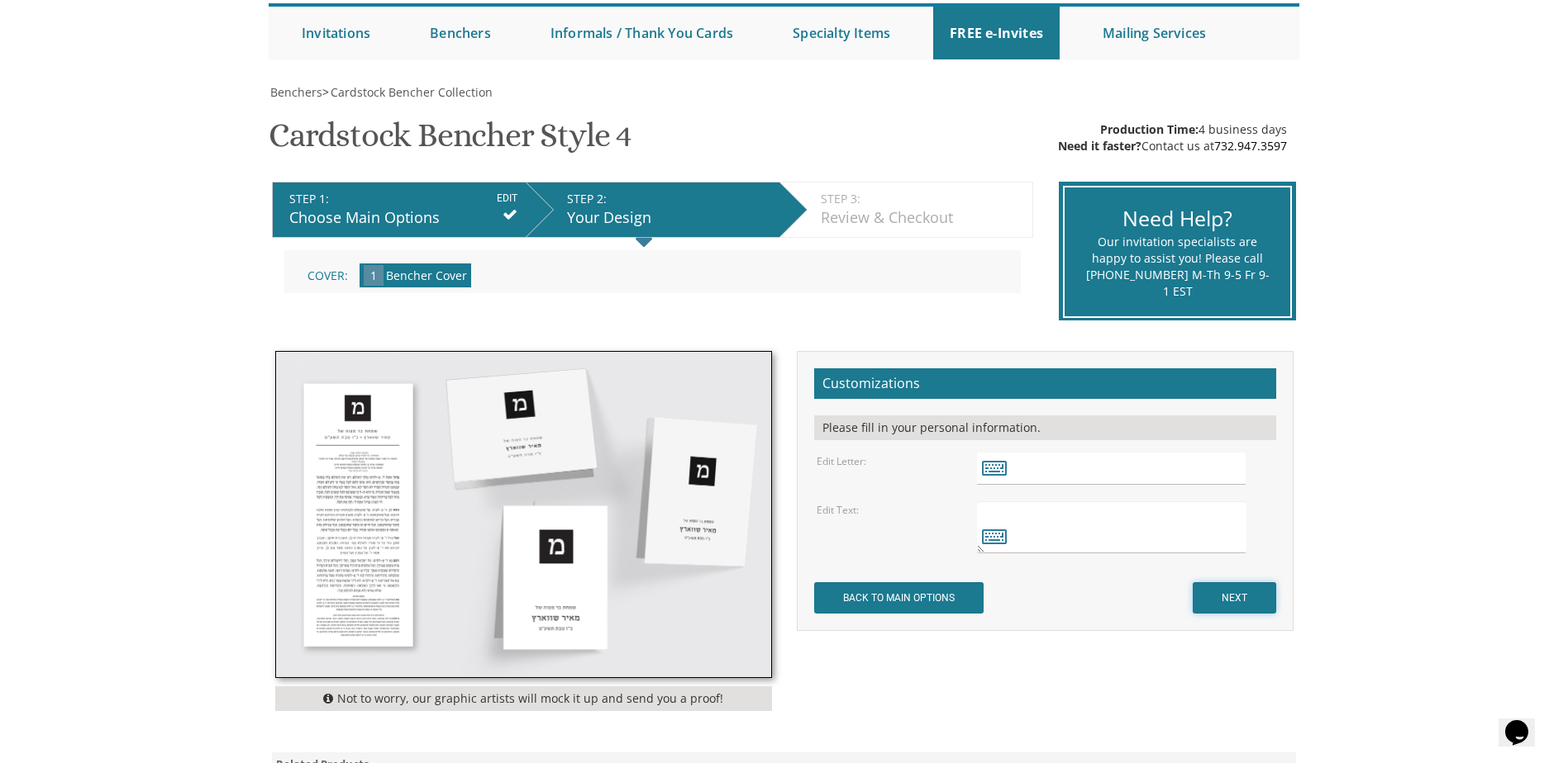
click at [1242, 597] on input "NEXT" at bounding box center [1234, 598] width 83 height 32
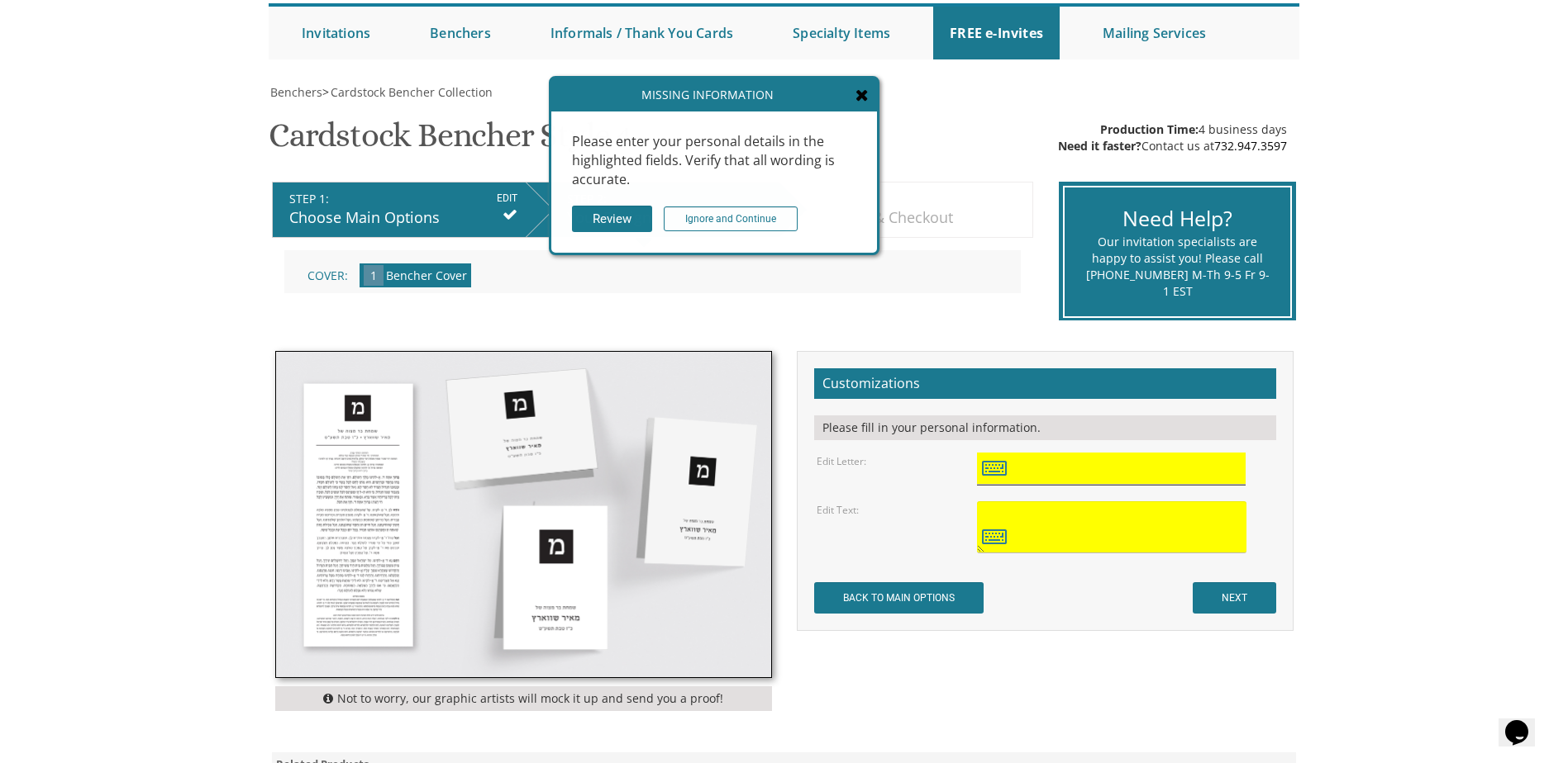
click at [1054, 455] on input "text" at bounding box center [1111, 468] width 268 height 32
click at [1050, 469] on input "text" at bounding box center [1111, 468] width 268 height 32
click at [993, 470] on icon at bounding box center [994, 467] width 25 height 23
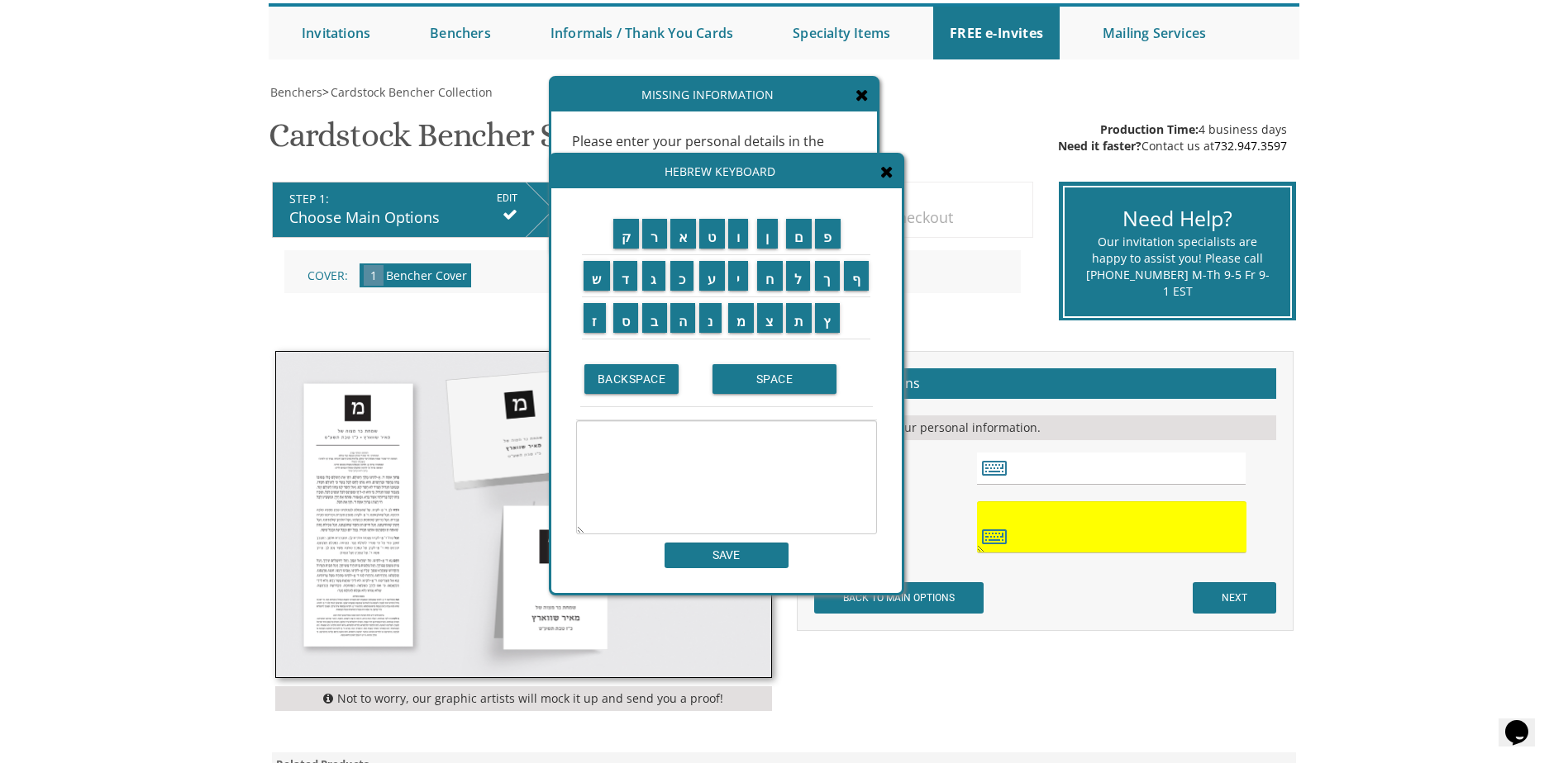
click at [883, 174] on icon at bounding box center [886, 171] width 13 height 16
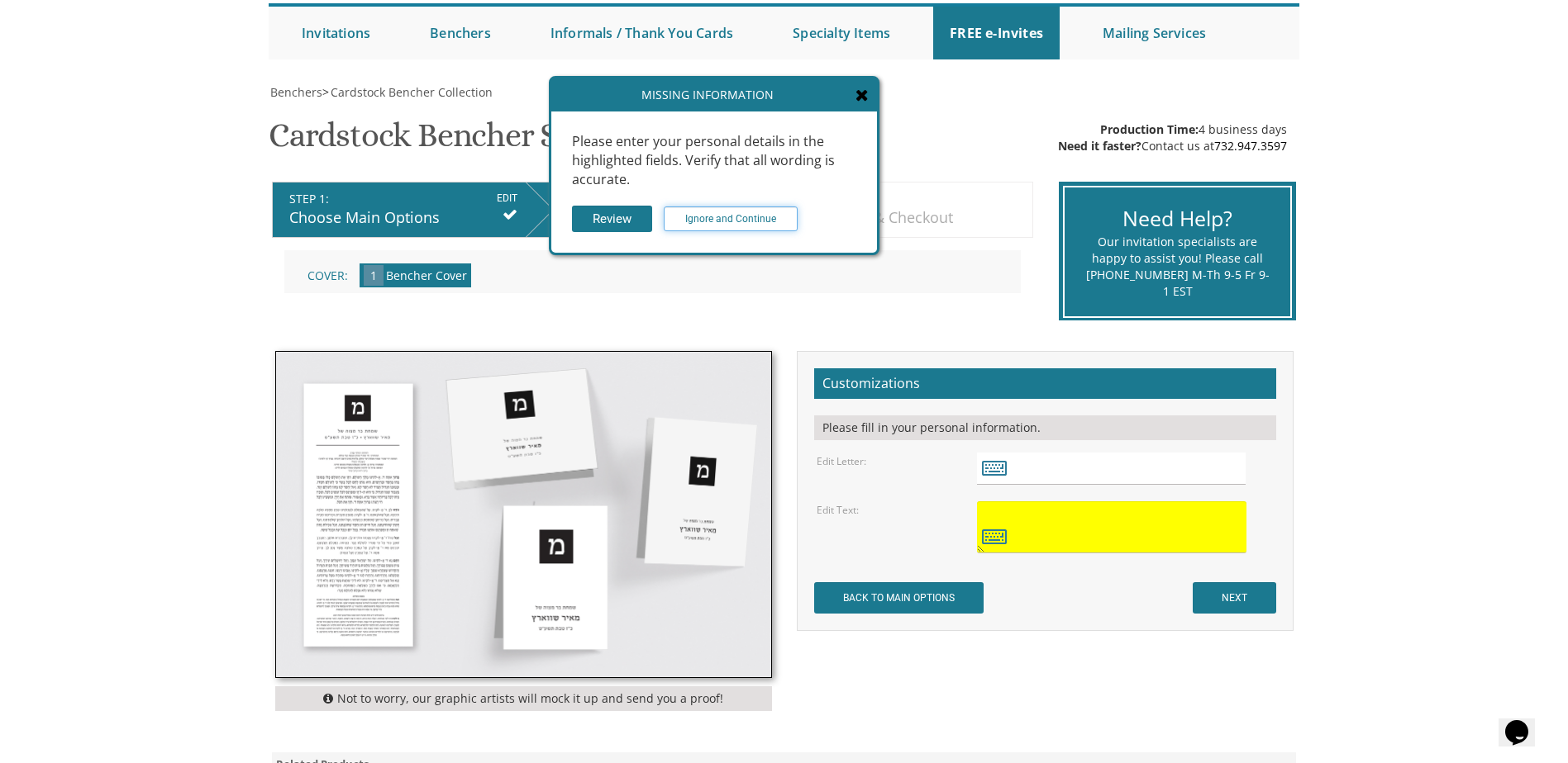
click at [728, 224] on input "Ignore and Continue" at bounding box center [731, 218] width 134 height 25
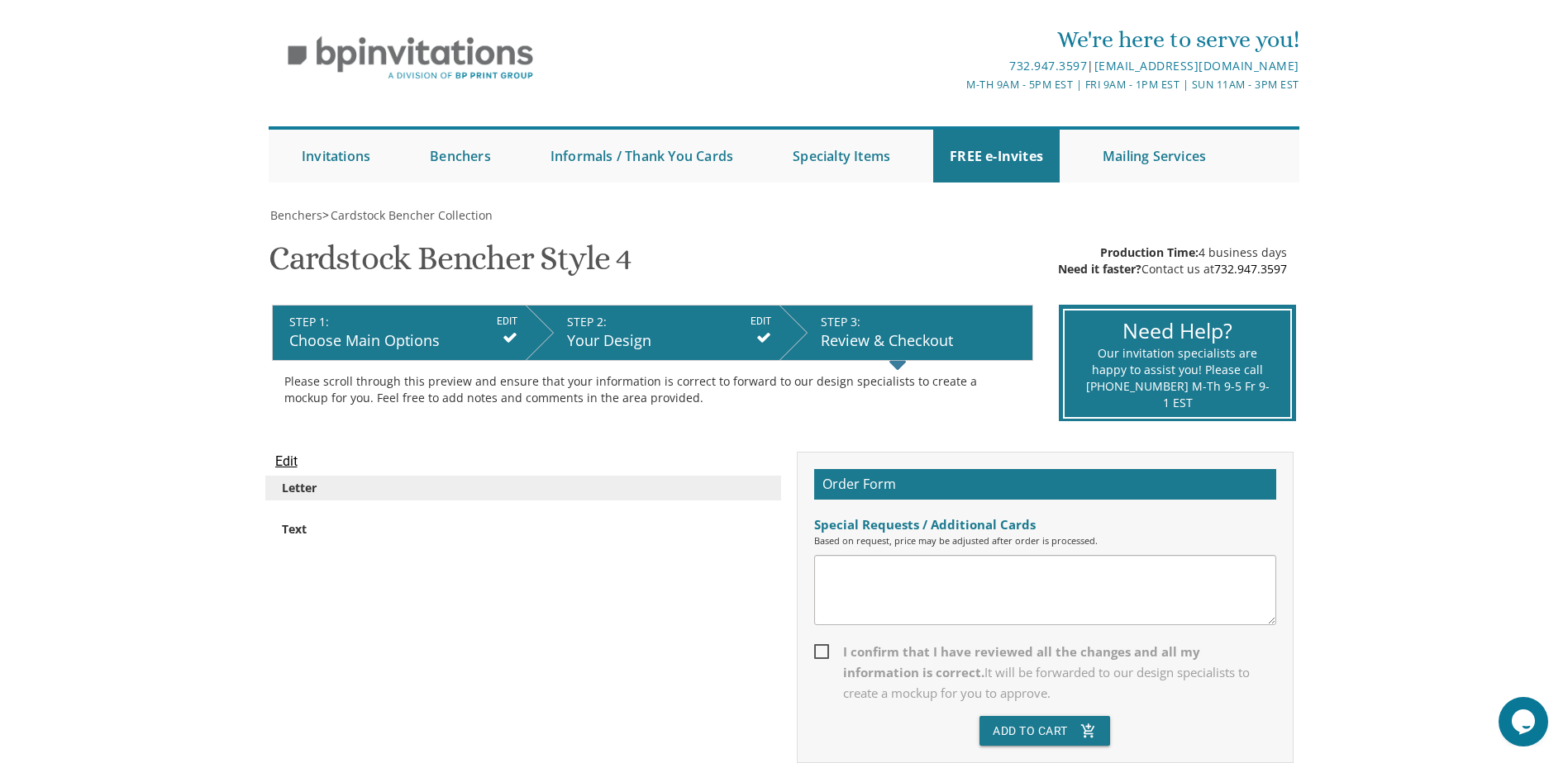
scroll to position [82, 0]
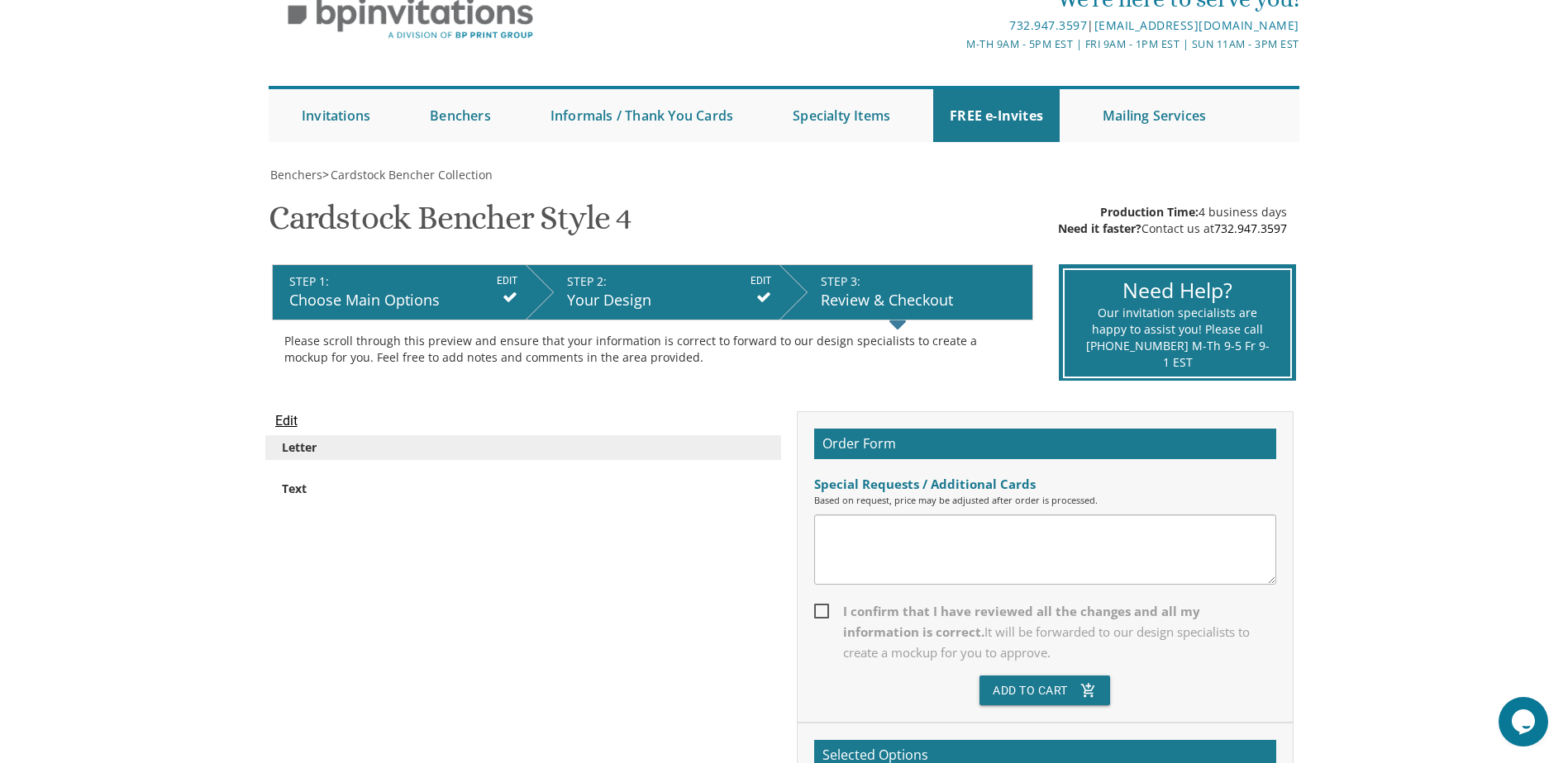
click at [934, 553] on textarea at bounding box center [1044, 550] width 462 height 70
type textarea "Monogram only"
click at [904, 626] on span "It will be forwarded to our design specialists to create a mockup for you to ap…" at bounding box center [1046, 642] width 407 height 37
click at [824, 615] on input "I confirm that I have reviewed all the changes and all my information is correc…" at bounding box center [819, 610] width 10 height 10
checkbox input "true"
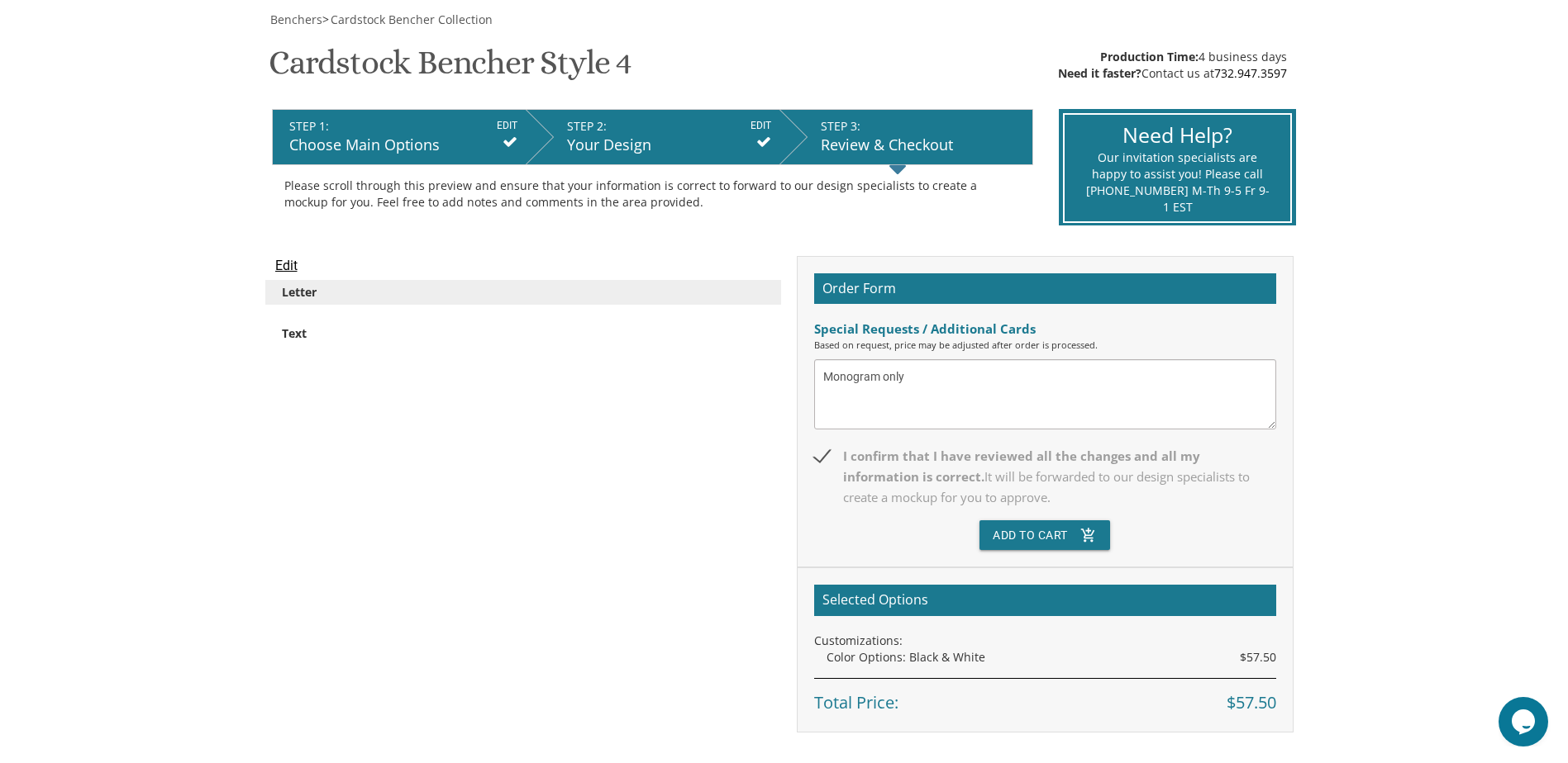
scroll to position [247, 0]
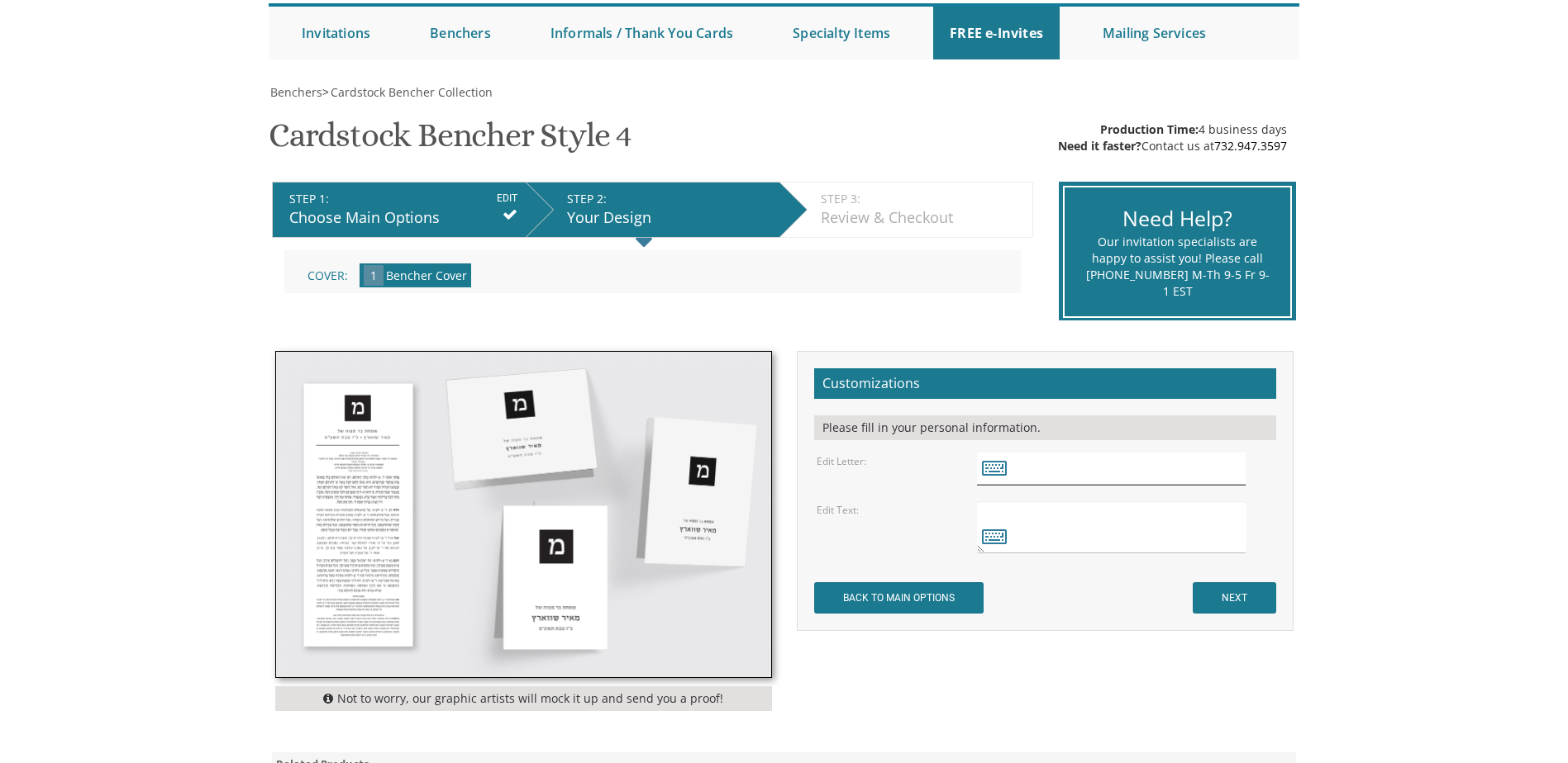
click at [1036, 455] on input "text" at bounding box center [1111, 468] width 268 height 32
click at [998, 471] on icon at bounding box center [994, 467] width 25 height 23
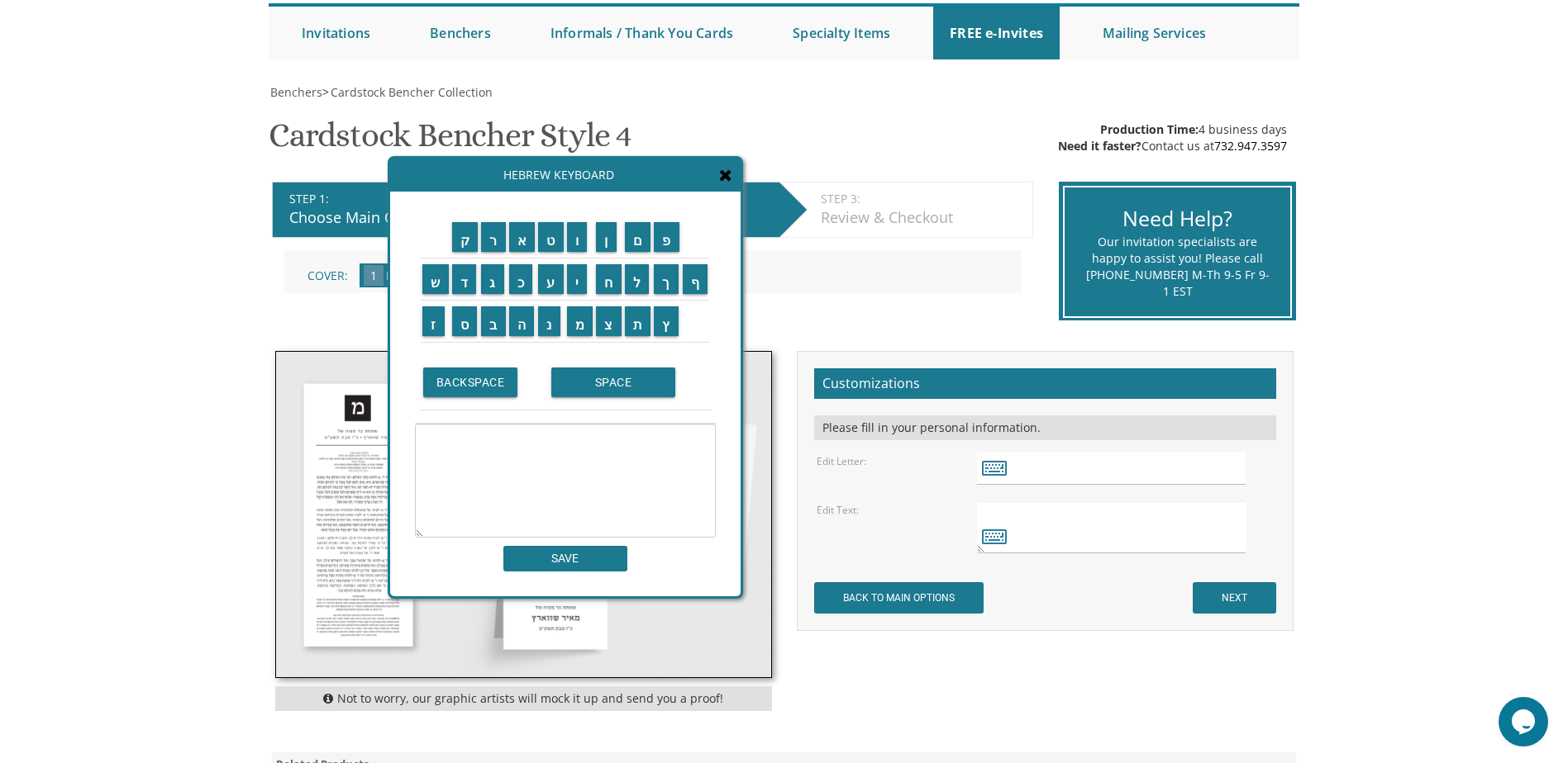
drag, startPoint x: 780, startPoint y: 174, endPoint x: 626, endPoint y: 175, distance: 154.0
click at [626, 175] on div "Hebrew Keyboard" at bounding box center [566, 175] width 351 height 33
click at [510, 239] on input "א" at bounding box center [522, 237] width 27 height 30
drag, startPoint x: 524, startPoint y: 326, endPoint x: 517, endPoint y: 316, distance: 12.2
click at [524, 326] on input "ה" at bounding box center [522, 321] width 26 height 30
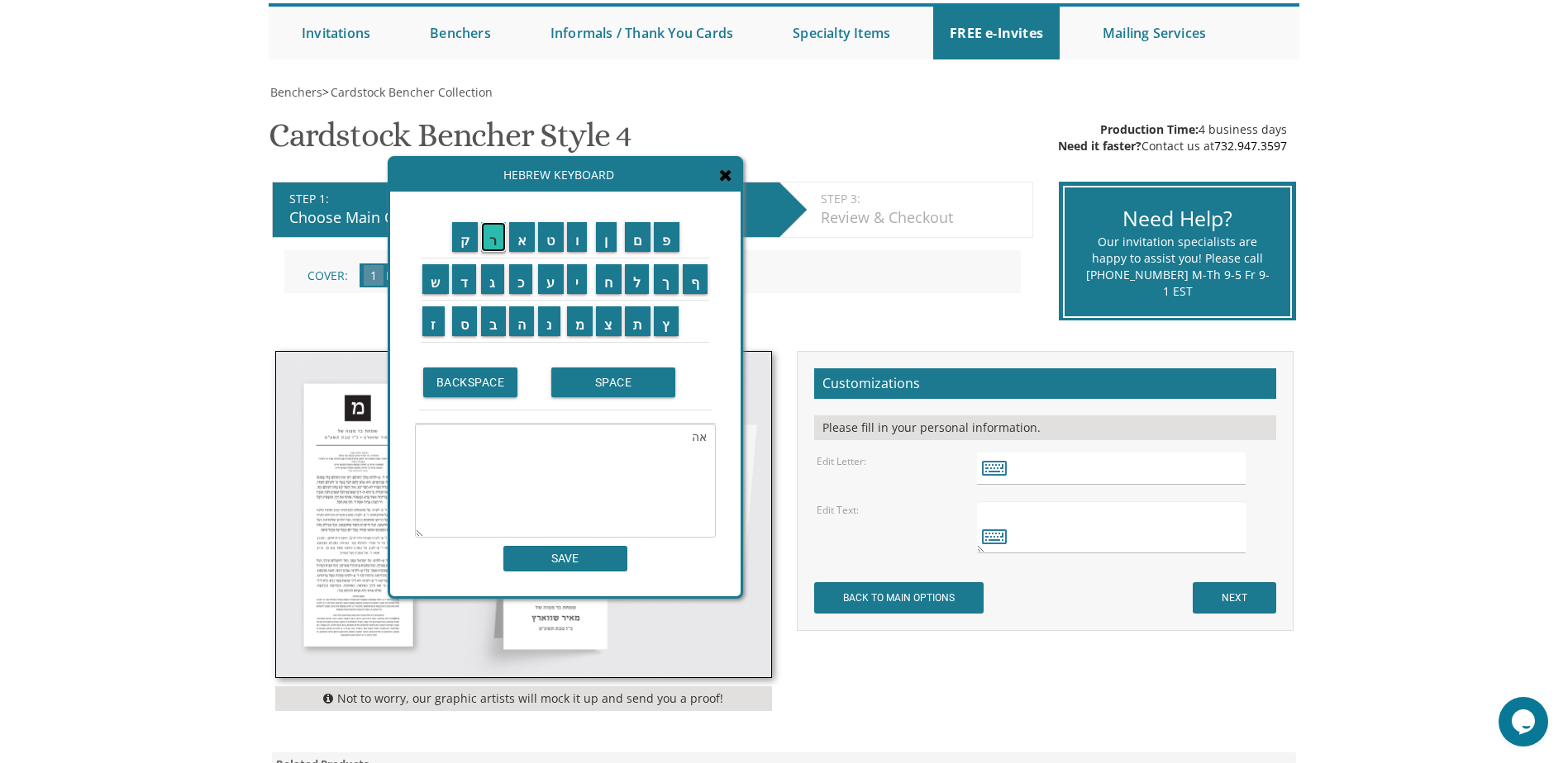
click at [482, 237] on input "ר" at bounding box center [493, 237] width 25 height 30
drag, startPoint x: 605, startPoint y: 241, endPoint x: 603, endPoint y: 253, distance: 12.2
click at [605, 241] on input "ן" at bounding box center [606, 237] width 21 height 30
click at [595, 381] on input "SPACE" at bounding box center [613, 382] width 124 height 30
drag, startPoint x: 612, startPoint y: 327, endPoint x: 599, endPoint y: 315, distance: 17.7
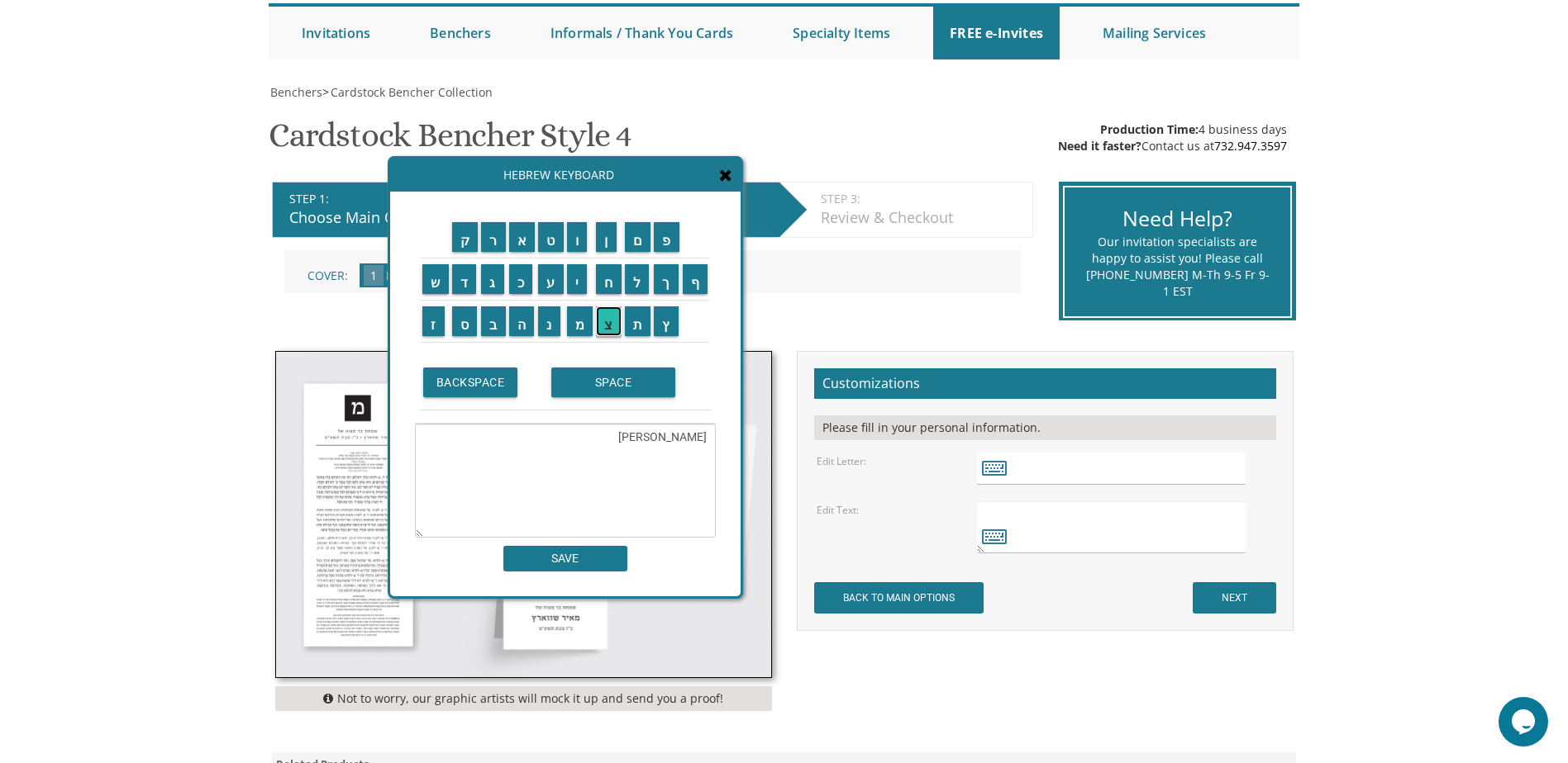
click at [612, 327] on input "צ" at bounding box center [609, 321] width 26 height 30
click at [493, 326] on input "ב" at bounding box center [493, 321] width 25 height 30
click at [585, 272] on input "י" at bounding box center [578, 279] width 21 height 30
click at [647, 386] on input "SPACE" at bounding box center [613, 382] width 124 height 30
click at [579, 328] on input "מ" at bounding box center [580, 321] width 27 height 30
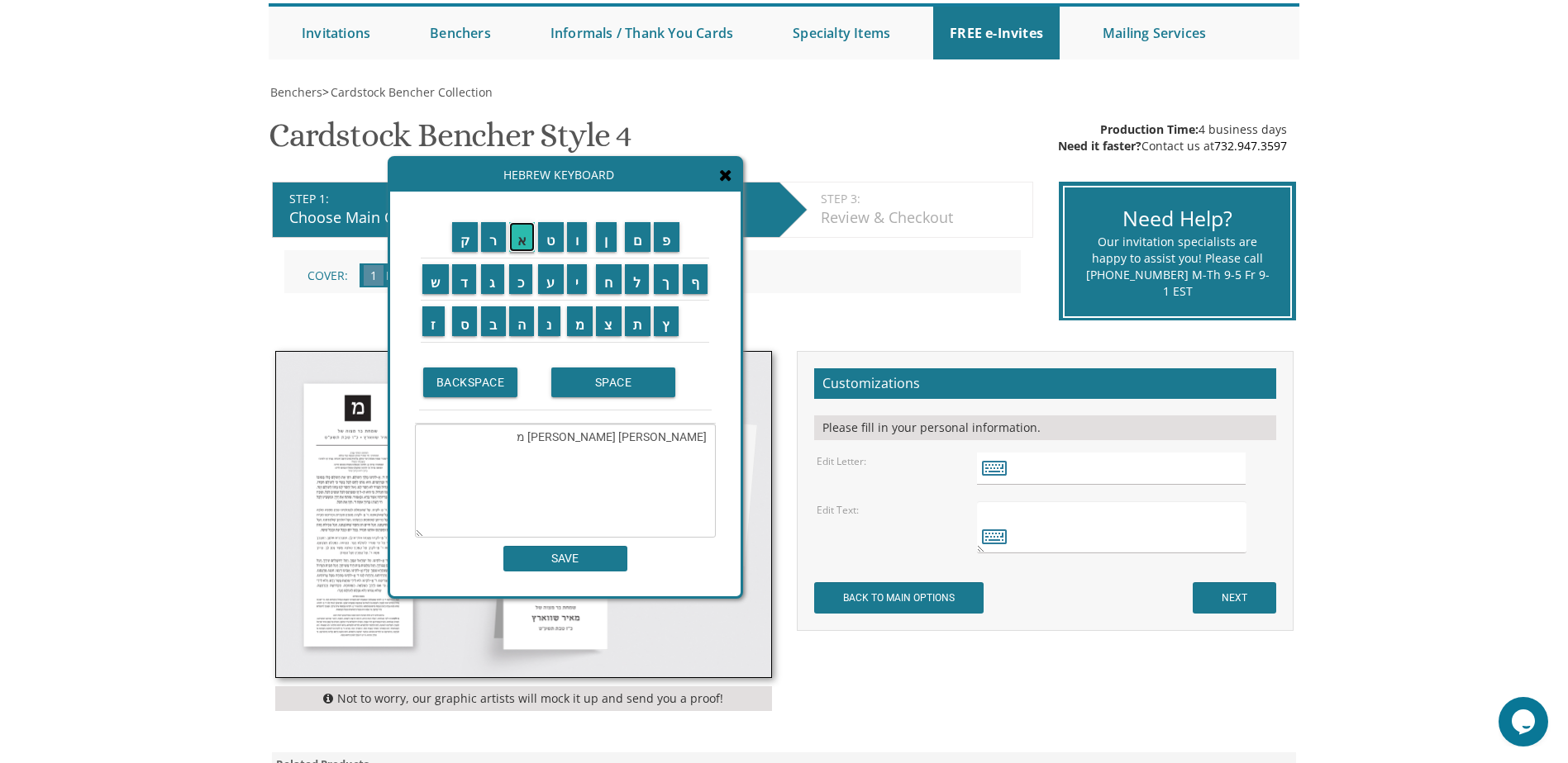
click at [524, 241] on input "א" at bounding box center [522, 237] width 27 height 30
click at [640, 283] on input "ל" at bounding box center [637, 279] width 25 height 30
click at [559, 285] on input "ע" at bounding box center [551, 279] width 26 height 30
click at [460, 247] on input "ק" at bounding box center [465, 237] width 27 height 30
type textarea "אהרן צבי מאלעק"
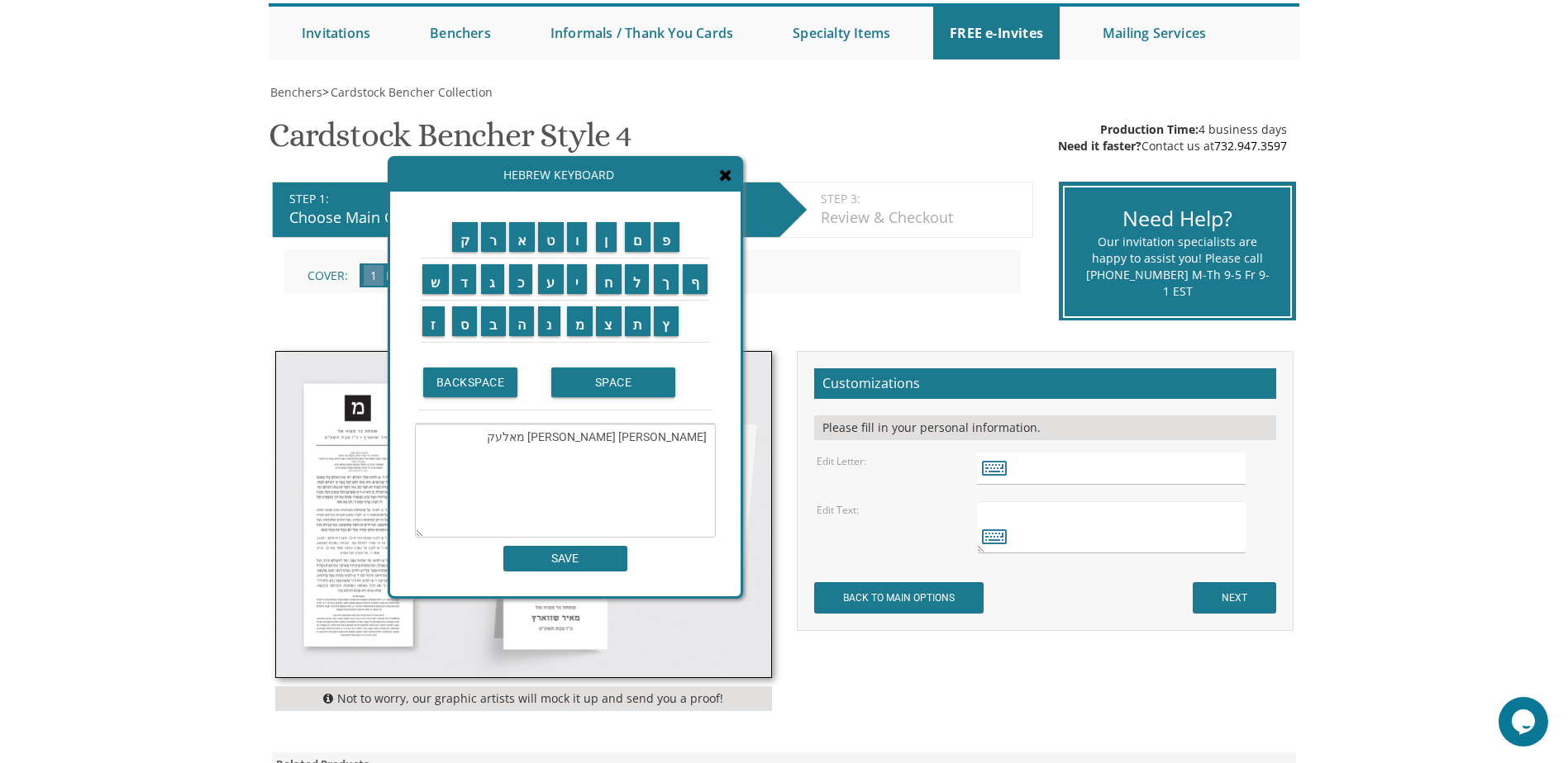
click at [578, 572] on div "ק ר א ט ו ן ם פ ש ד ג כ ע י ח ל" at bounding box center [566, 394] width 351 height 405
click at [578, 553] on input "SAVE" at bounding box center [566, 559] width 124 height 26
type input "אהרן צבי מאלעק"
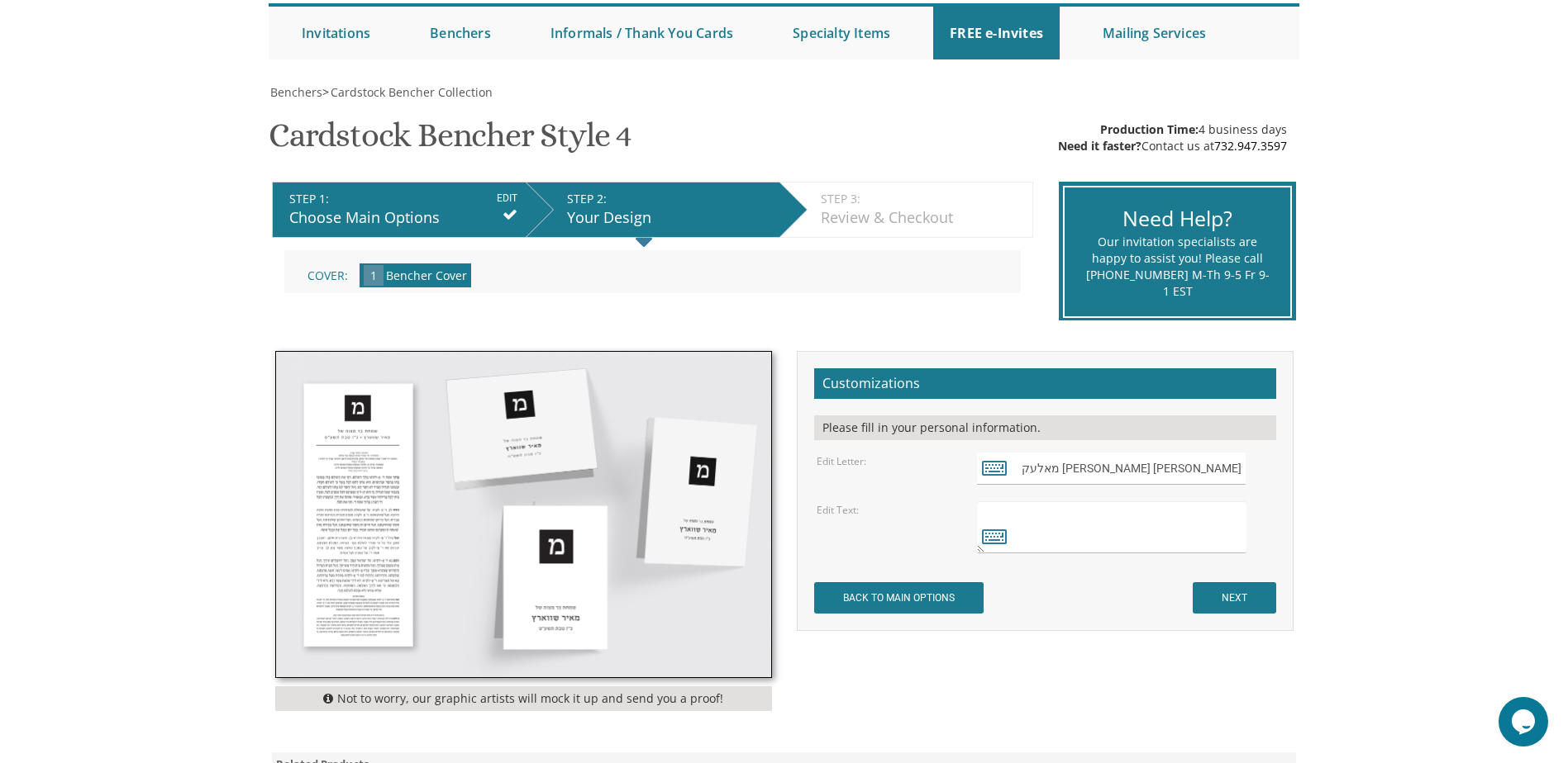
click at [1218, 534] on textarea at bounding box center [1111, 528] width 268 height 52
click at [994, 536] on icon at bounding box center [994, 535] width 25 height 23
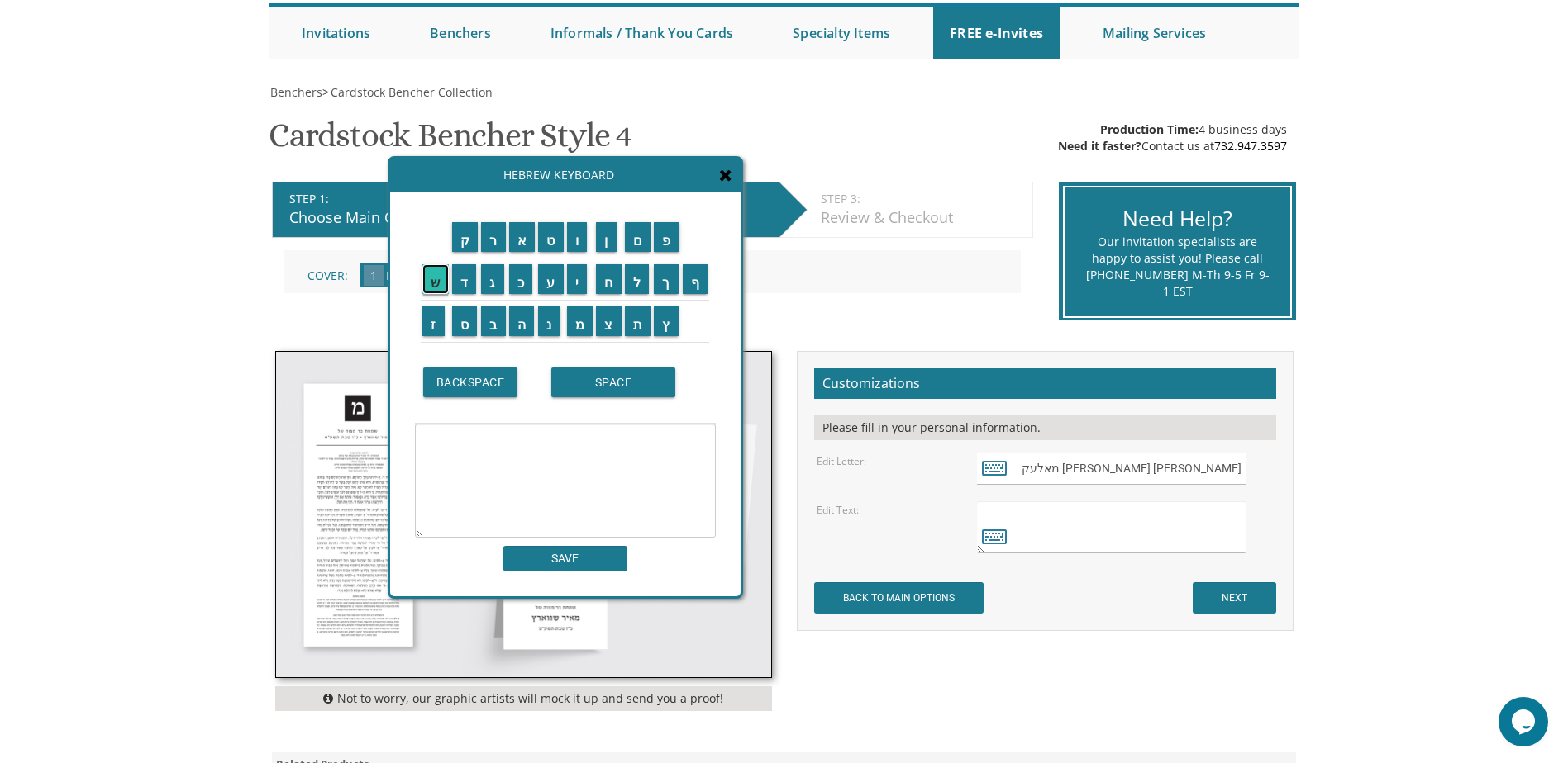
click at [427, 290] on input "ש" at bounding box center [435, 279] width 27 height 30
click at [585, 319] on input "מ" at bounding box center [580, 321] width 27 height 30
click at [609, 289] on input "ח" at bounding box center [609, 279] width 26 height 30
click at [633, 330] on input "ת" at bounding box center [638, 321] width 27 height 30
click at [603, 383] on input "SPACE" at bounding box center [613, 382] width 124 height 30
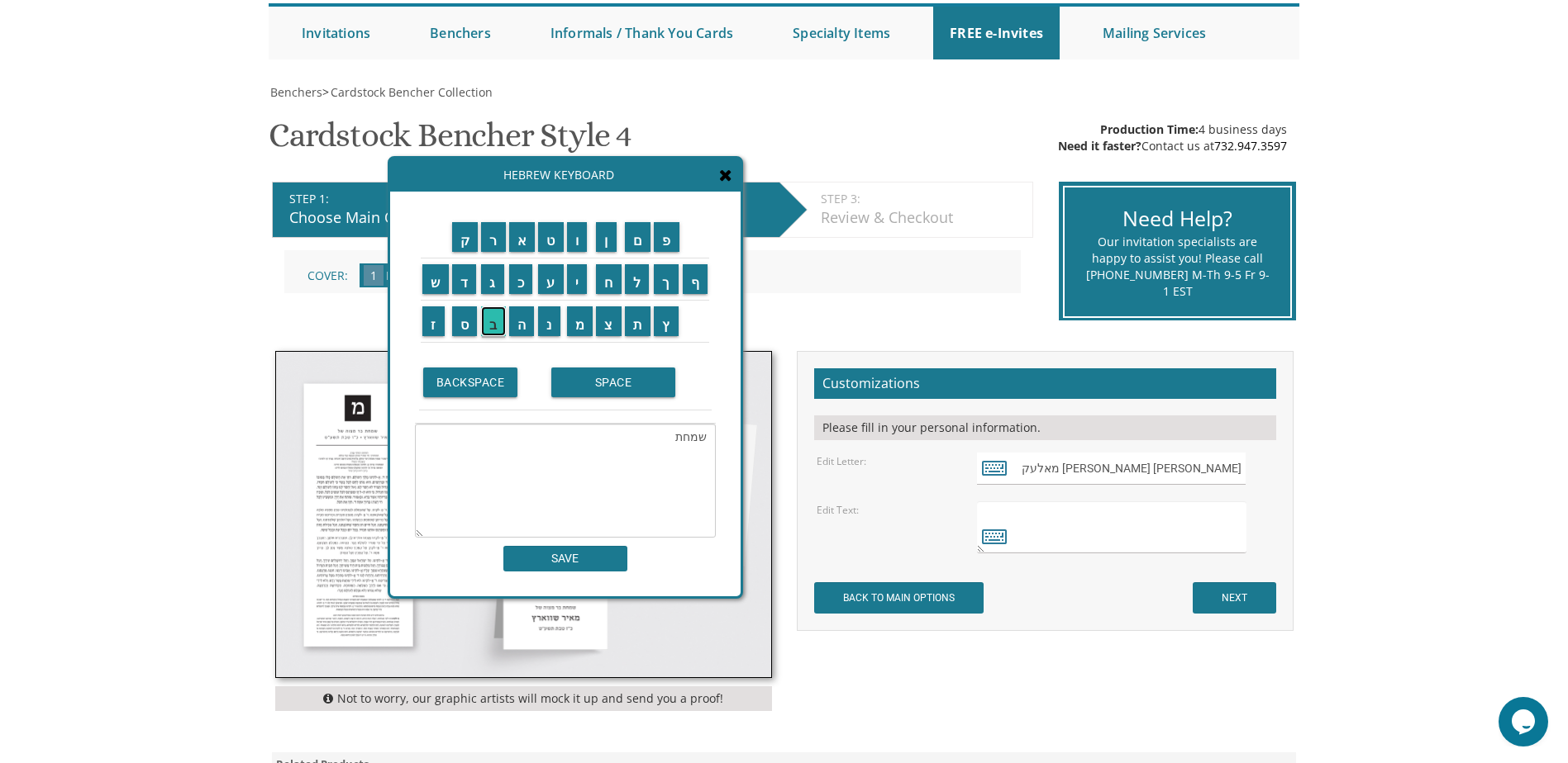
click at [491, 327] on input "ב" at bounding box center [493, 321] width 25 height 30
click at [499, 238] on input "ר" at bounding box center [493, 237] width 25 height 30
click at [609, 386] on input "SPACE" at bounding box center [613, 382] width 124 height 30
click at [586, 330] on input "מ" at bounding box center [580, 321] width 27 height 30
click at [612, 328] on input "צ" at bounding box center [609, 321] width 26 height 30
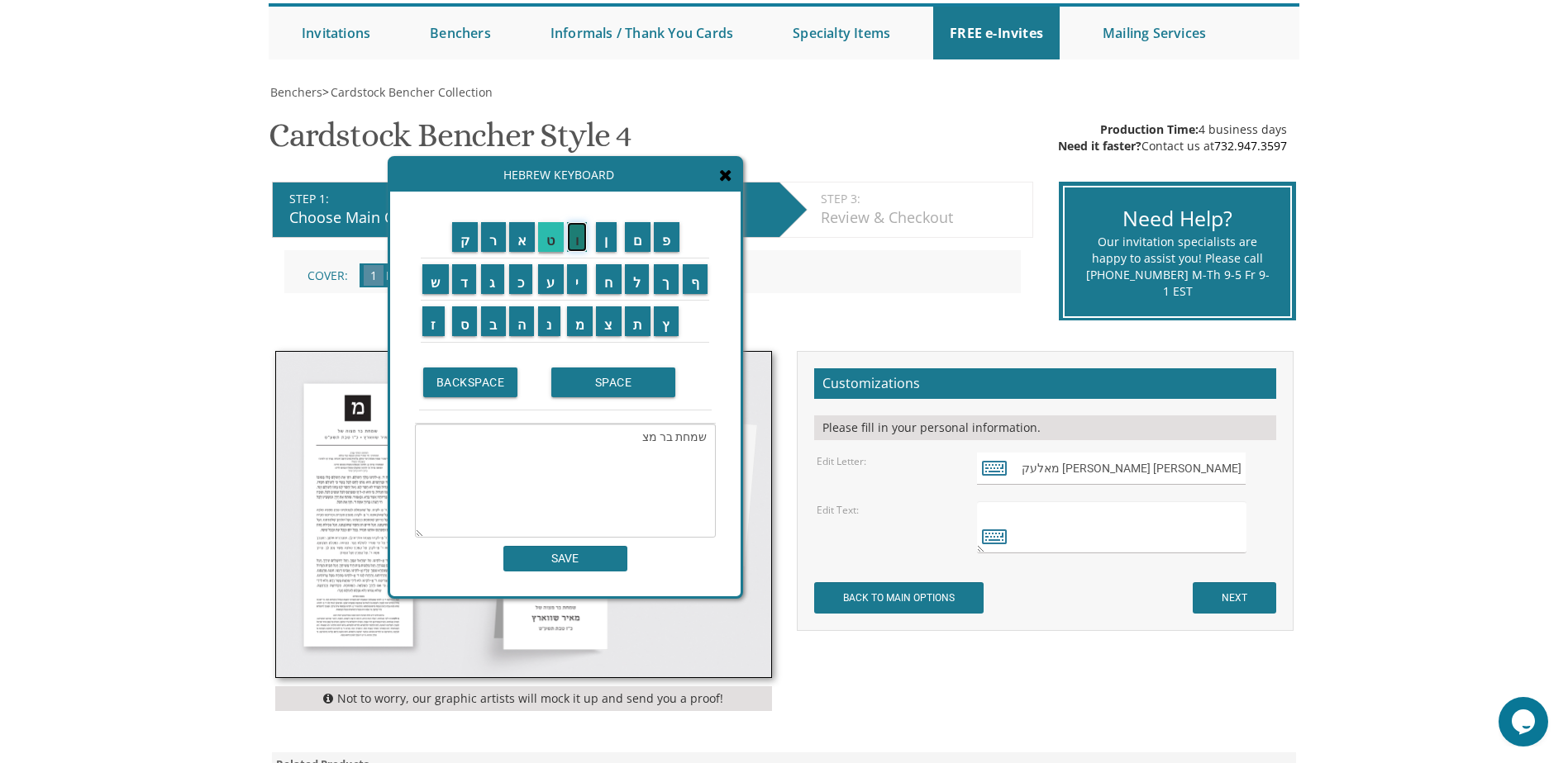
drag, startPoint x: 573, startPoint y: 231, endPoint x: 560, endPoint y: 234, distance: 13.3
click at [573, 231] on input "ו" at bounding box center [578, 237] width 21 height 30
click at [518, 322] on input "ה" at bounding box center [522, 321] width 26 height 30
type textarea "שמחת בר מצוה"
click at [585, 569] on input "SAVE" at bounding box center [566, 559] width 124 height 26
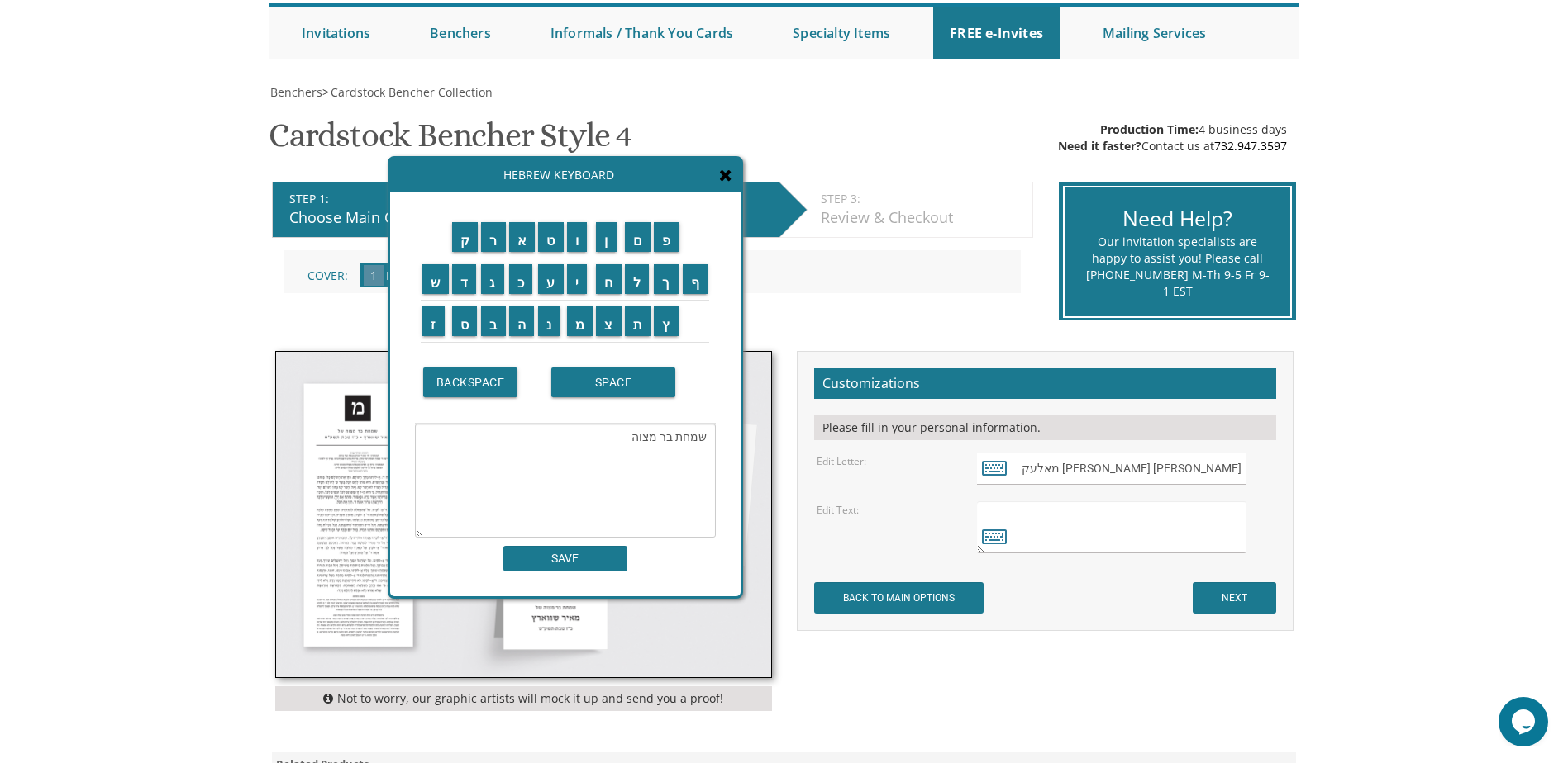
type textarea "שמחת בר מצוה"
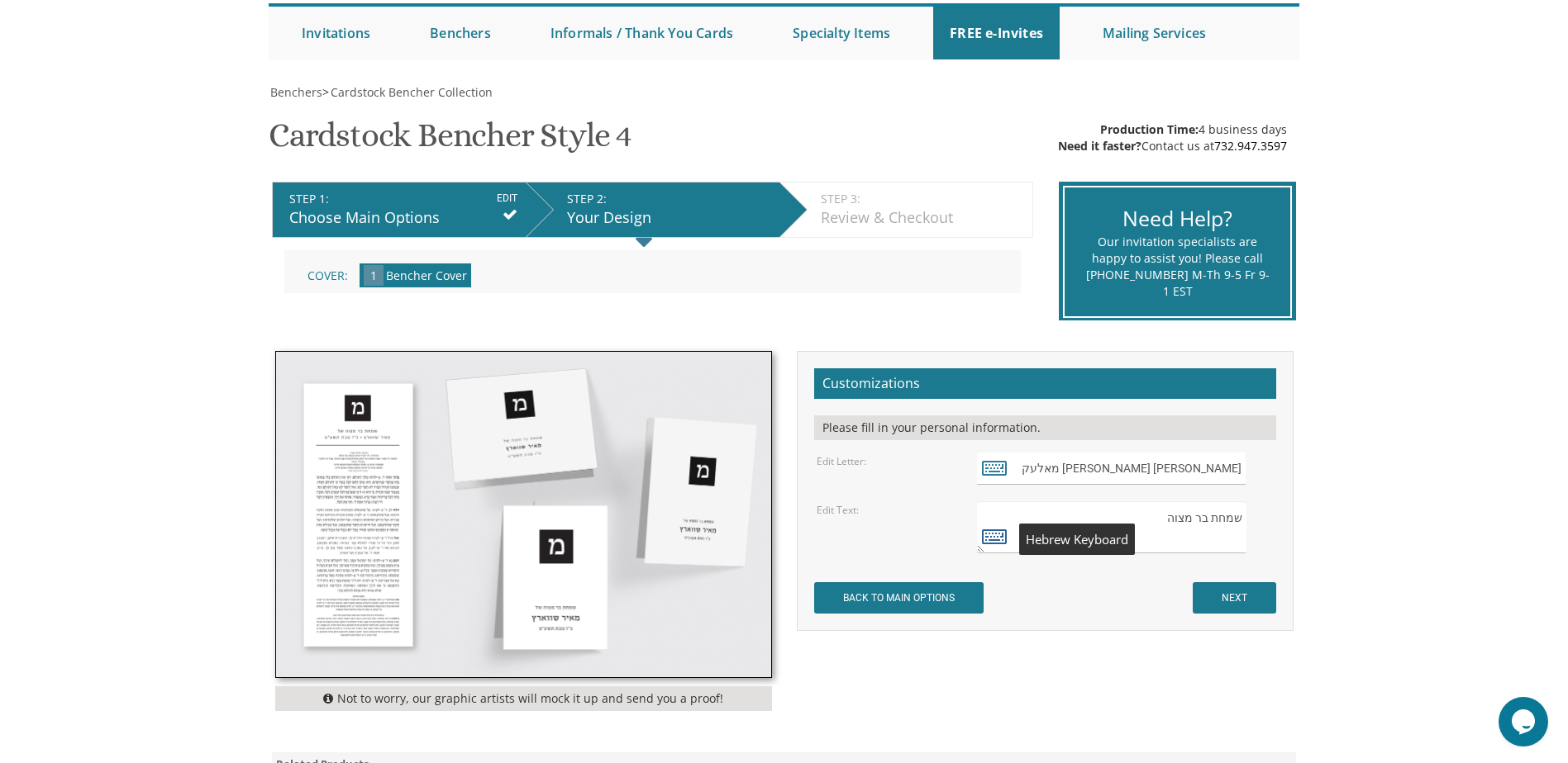
click at [984, 538] on icon at bounding box center [994, 535] width 25 height 23
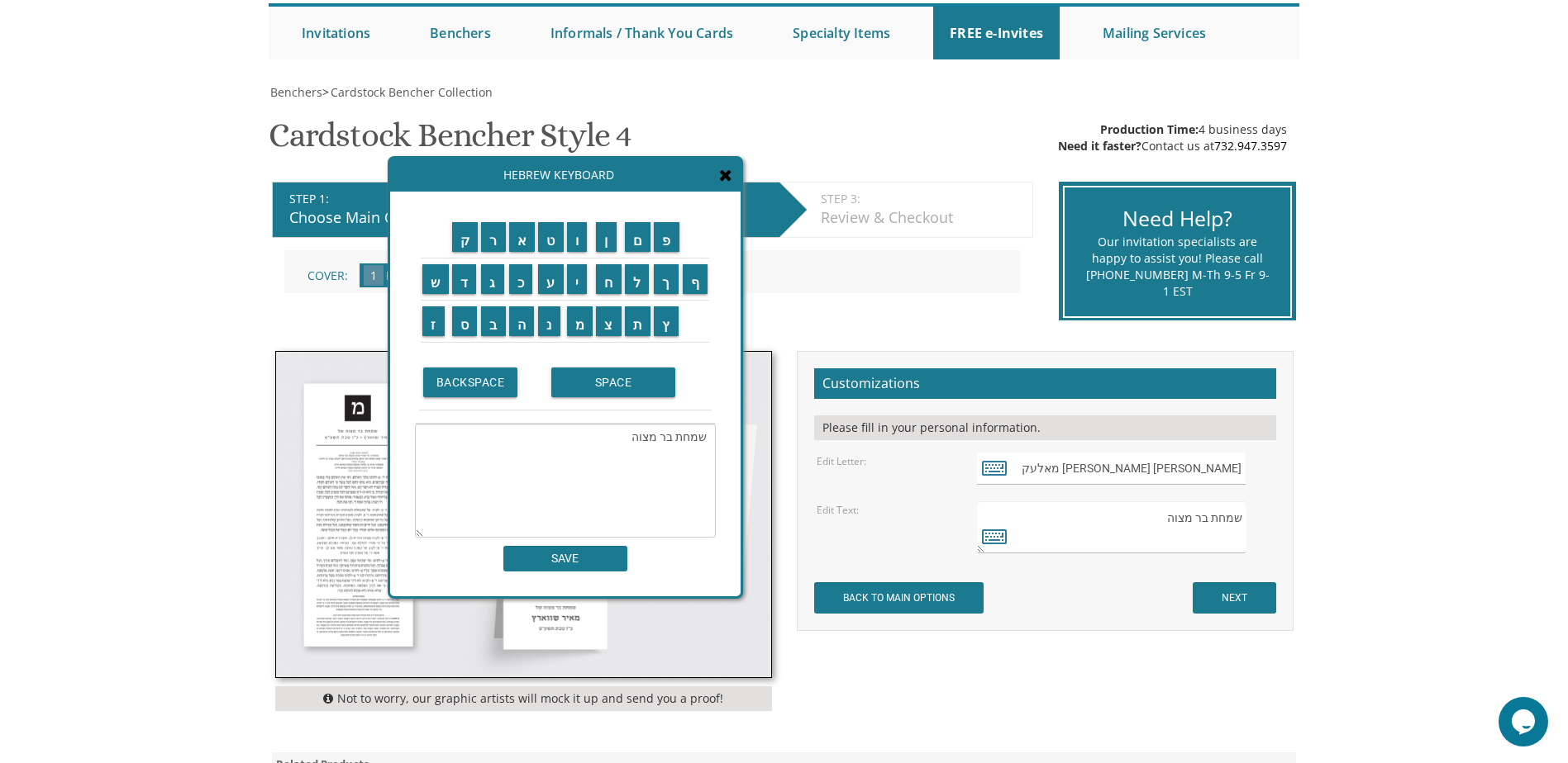
click at [619, 439] on textarea "שמחת בר מצוה" at bounding box center [566, 480] width 301 height 114
drag, startPoint x: 573, startPoint y: 561, endPoint x: 572, endPoint y: 545, distance: 16.0
click at [573, 561] on input "SAVE" at bounding box center [566, 559] width 124 height 26
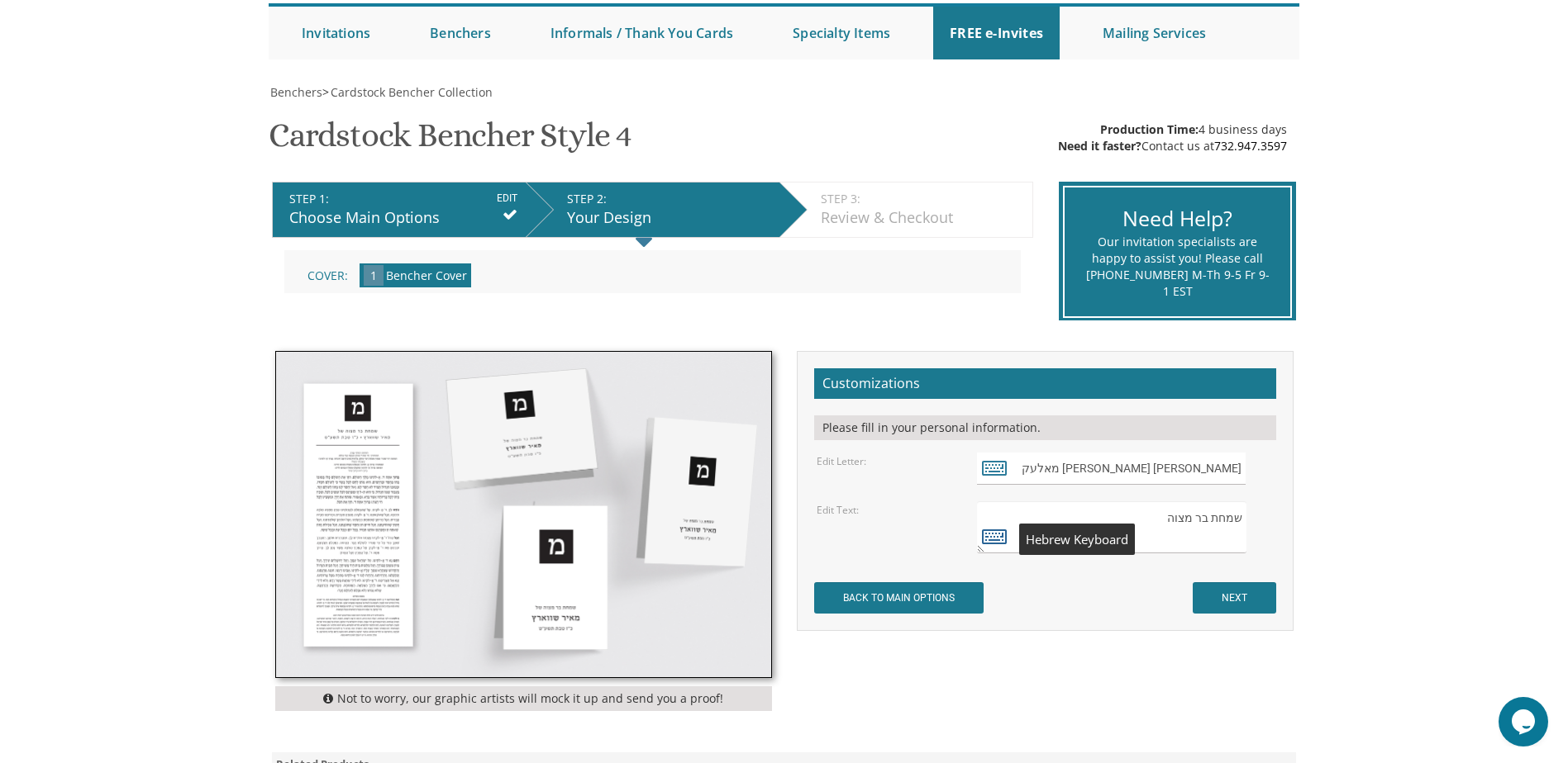
click at [987, 540] on icon at bounding box center [994, 535] width 25 height 23
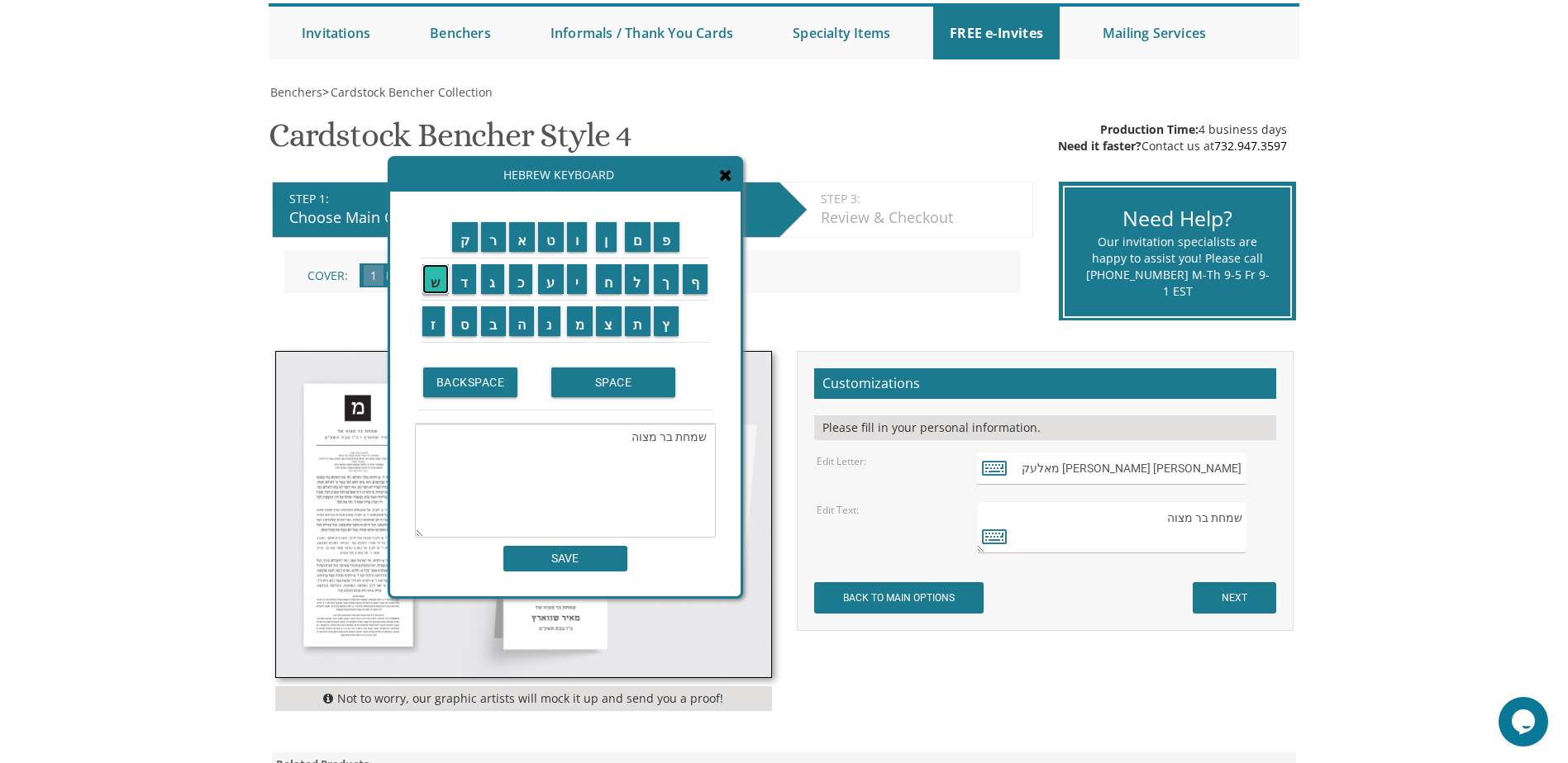
click at [437, 286] on input "ש" at bounding box center [435, 279] width 27 height 30
click at [640, 288] on input "ל" at bounding box center [637, 279] width 25 height 30
type textarea "שמחת בר מצוהשל"
click at [603, 565] on input "SAVE" at bounding box center [566, 559] width 124 height 26
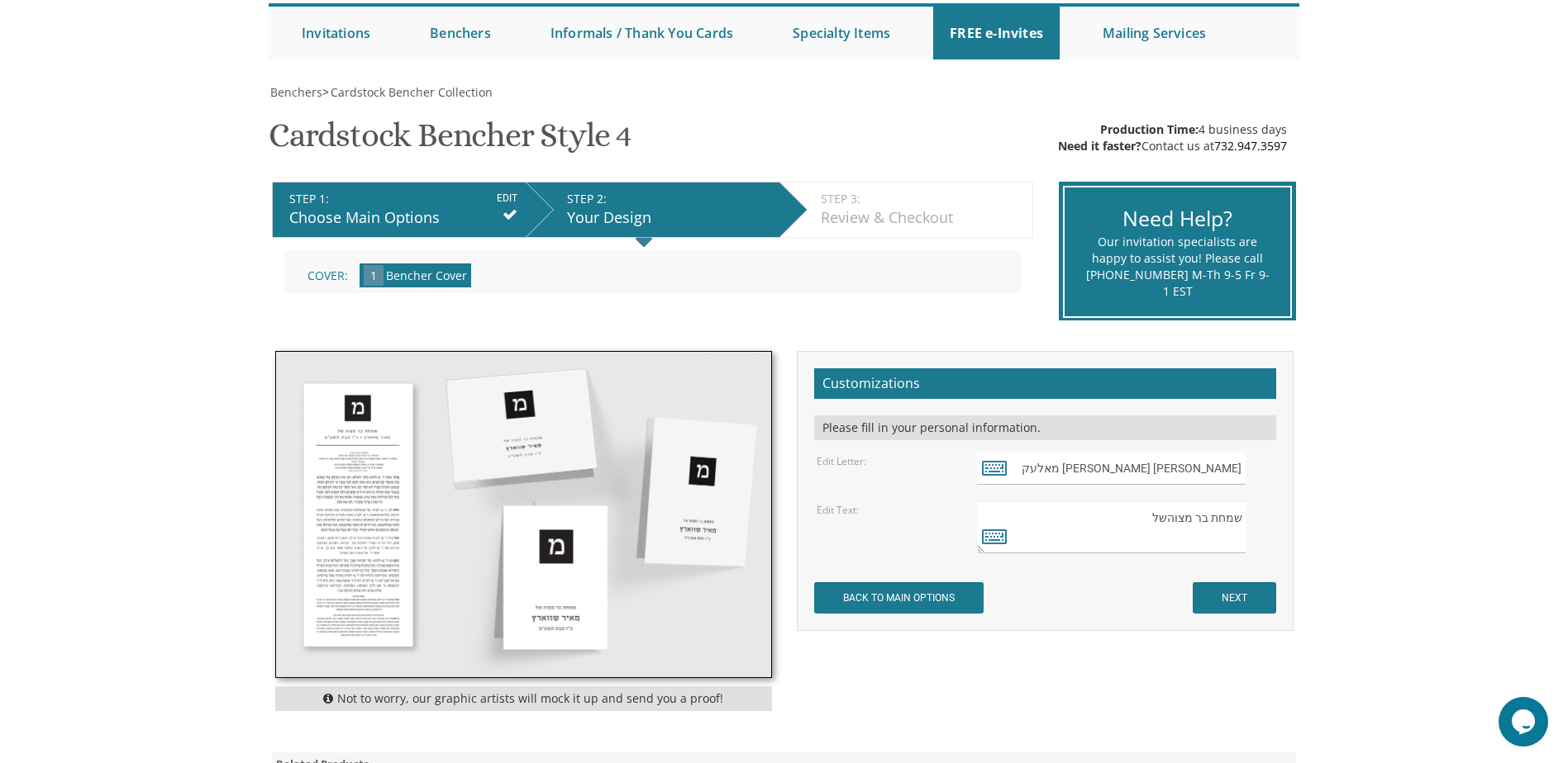
click at [1167, 518] on textarea "שמחת בר מצוהשל" at bounding box center [1111, 528] width 268 height 52
type textarea "שמחת בר מצוה של"
click at [1240, 593] on input "NEXT" at bounding box center [1234, 598] width 83 height 32
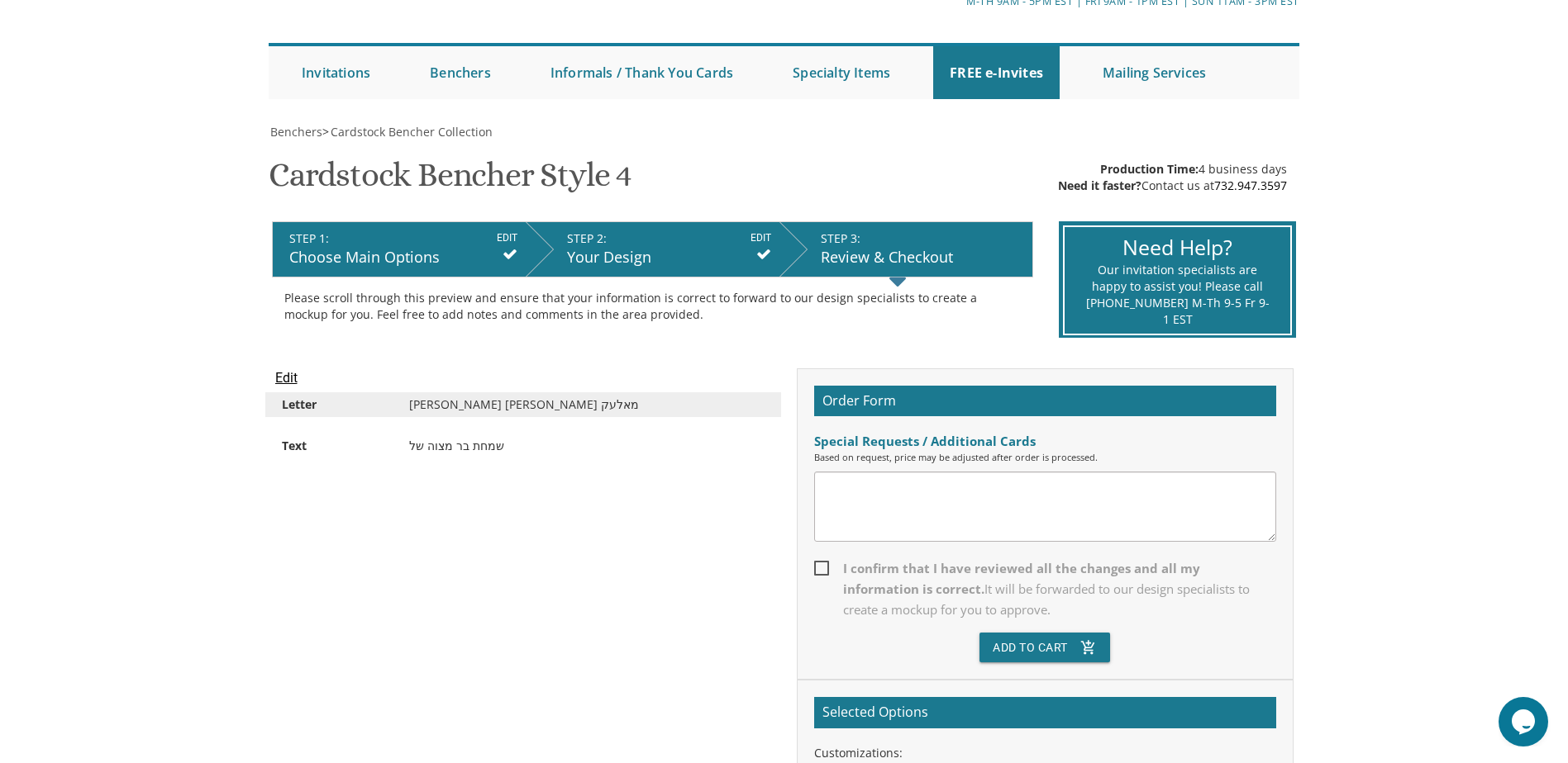
scroll to position [165, 0]
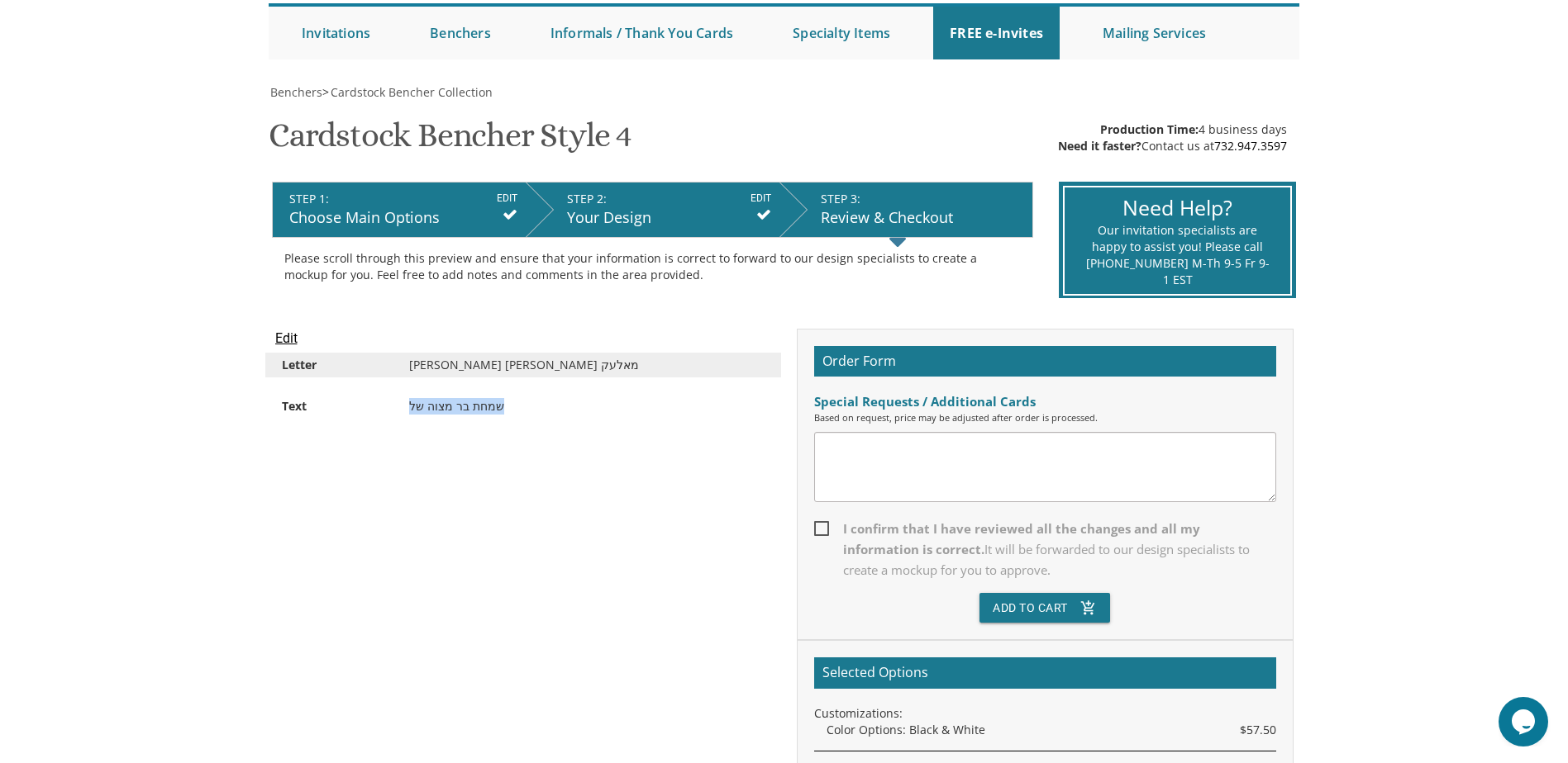
drag, startPoint x: 509, startPoint y: 408, endPoint x: 408, endPoint y: 411, distance: 101.0
click at [408, 411] on div "שמחת בר מצוה של" at bounding box center [586, 406] width 380 height 16
copy div "שמחת בר מצוה של"
click at [1037, 464] on textarea at bounding box center [1044, 467] width 462 height 70
paste textarea "שמחת בר מצוה של"
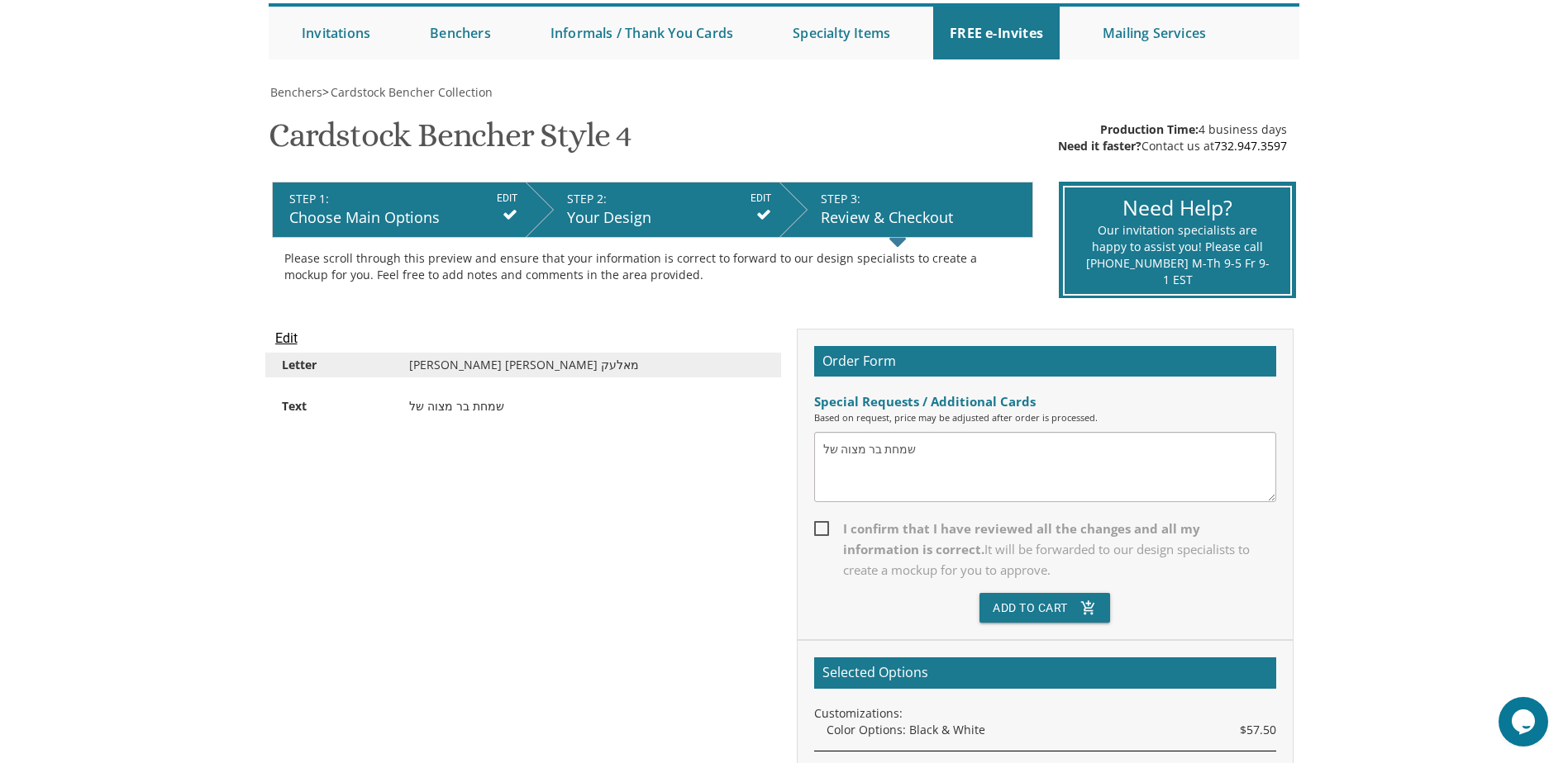
click at [932, 461] on textarea "שמחת בר מצוה של" at bounding box center [1044, 467] width 462 height 70
drag, startPoint x: 495, startPoint y: 375, endPoint x: 393, endPoint y: 370, distance: 102.1
click at [393, 370] on div "Letter אהרן צבי מאלעק" at bounding box center [524, 365] width 516 height 25
copy div "אהרן צבי מאלעק"
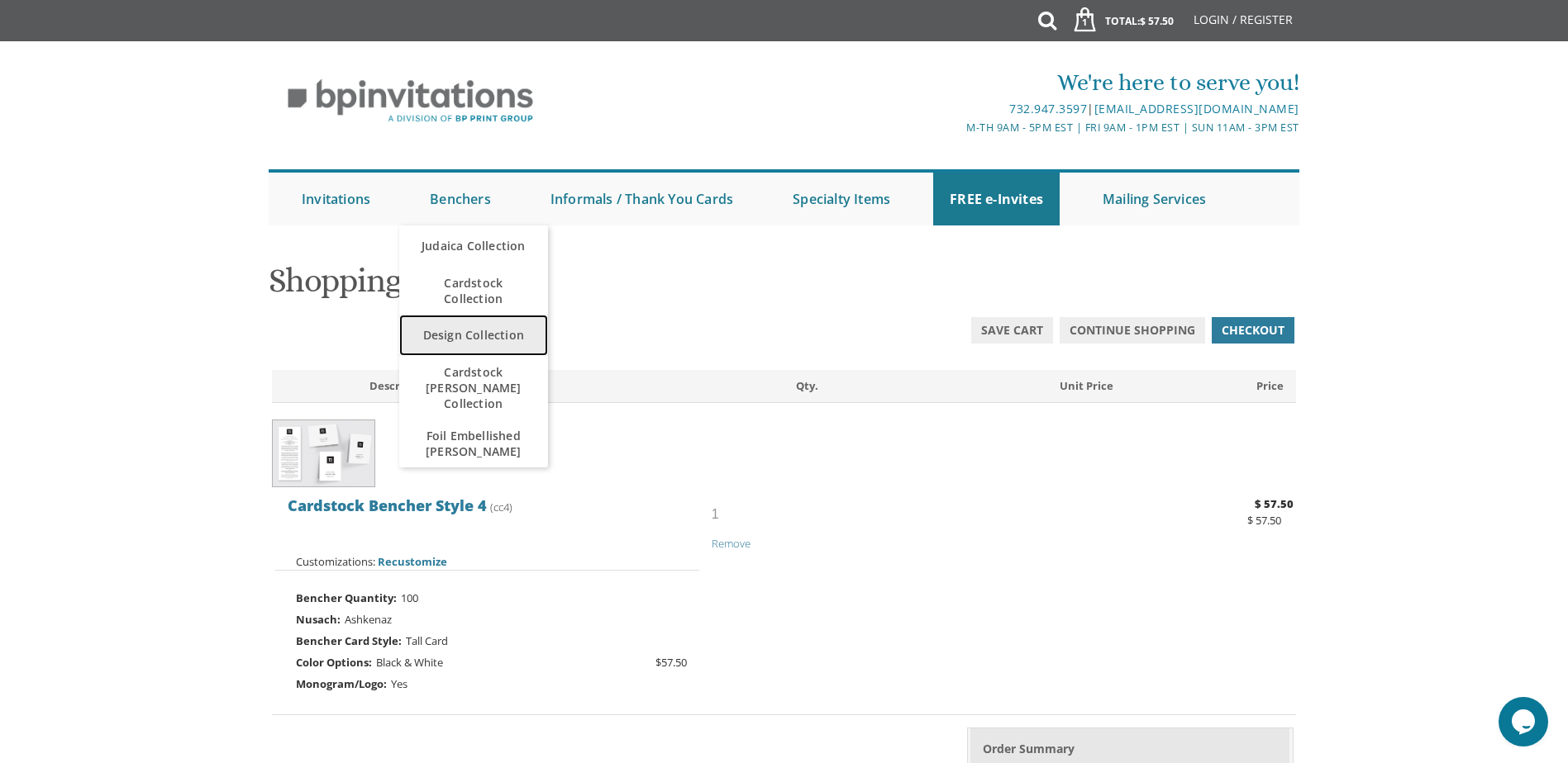
click at [493, 334] on link "Design Collection" at bounding box center [473, 335] width 149 height 41
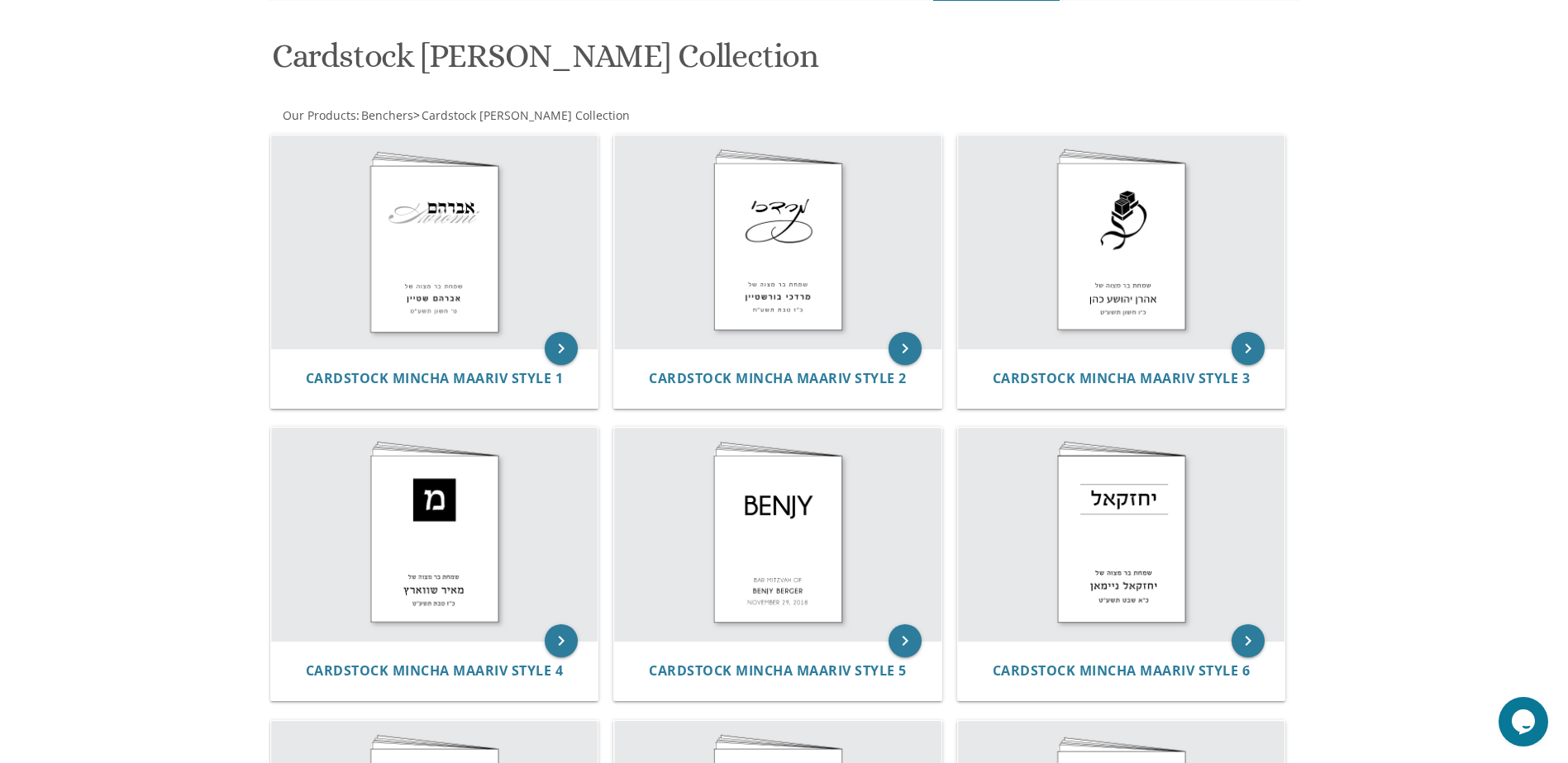
scroll to position [210, 0]
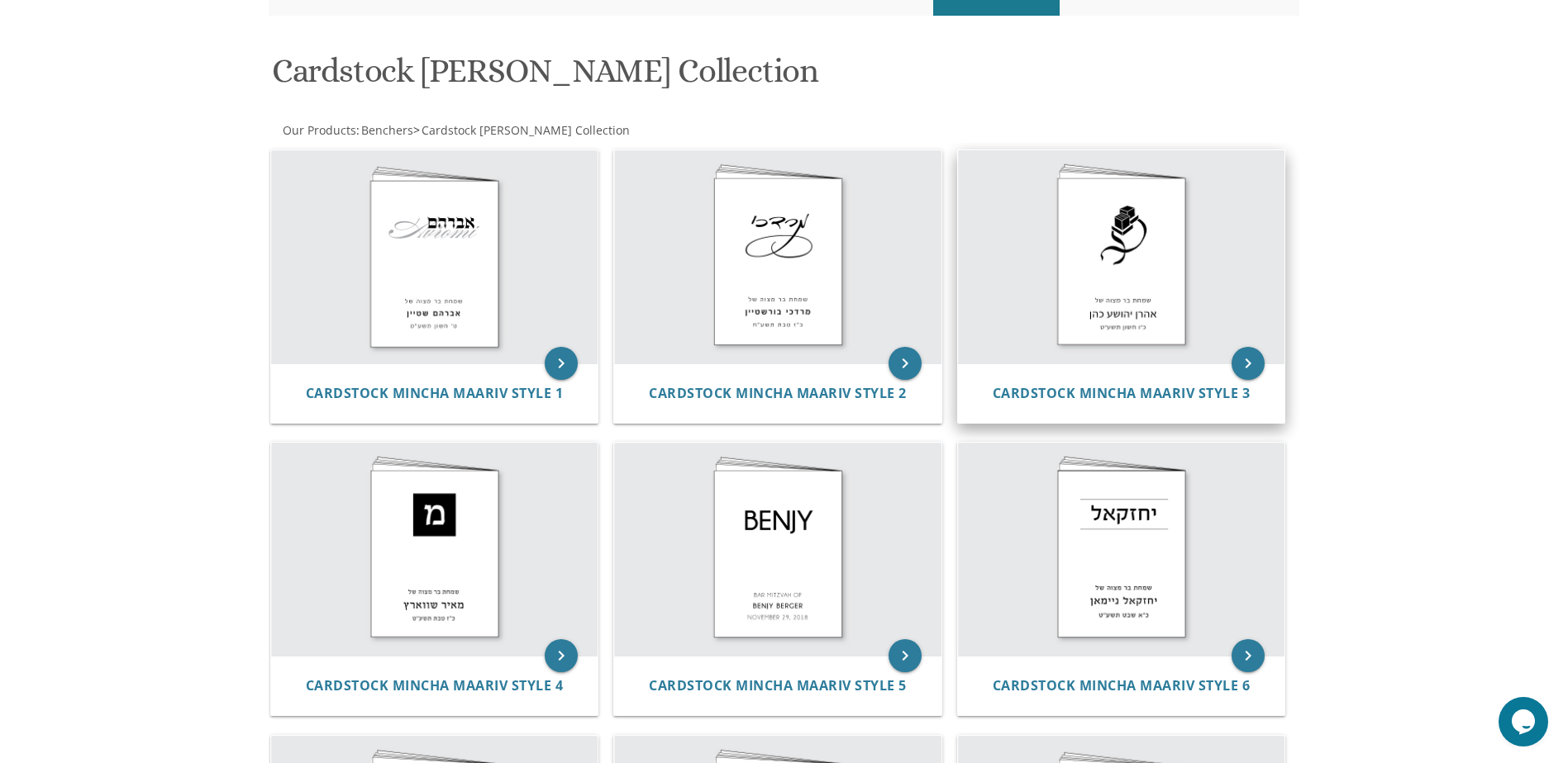
click at [1108, 257] on img at bounding box center [1121, 257] width 328 height 213
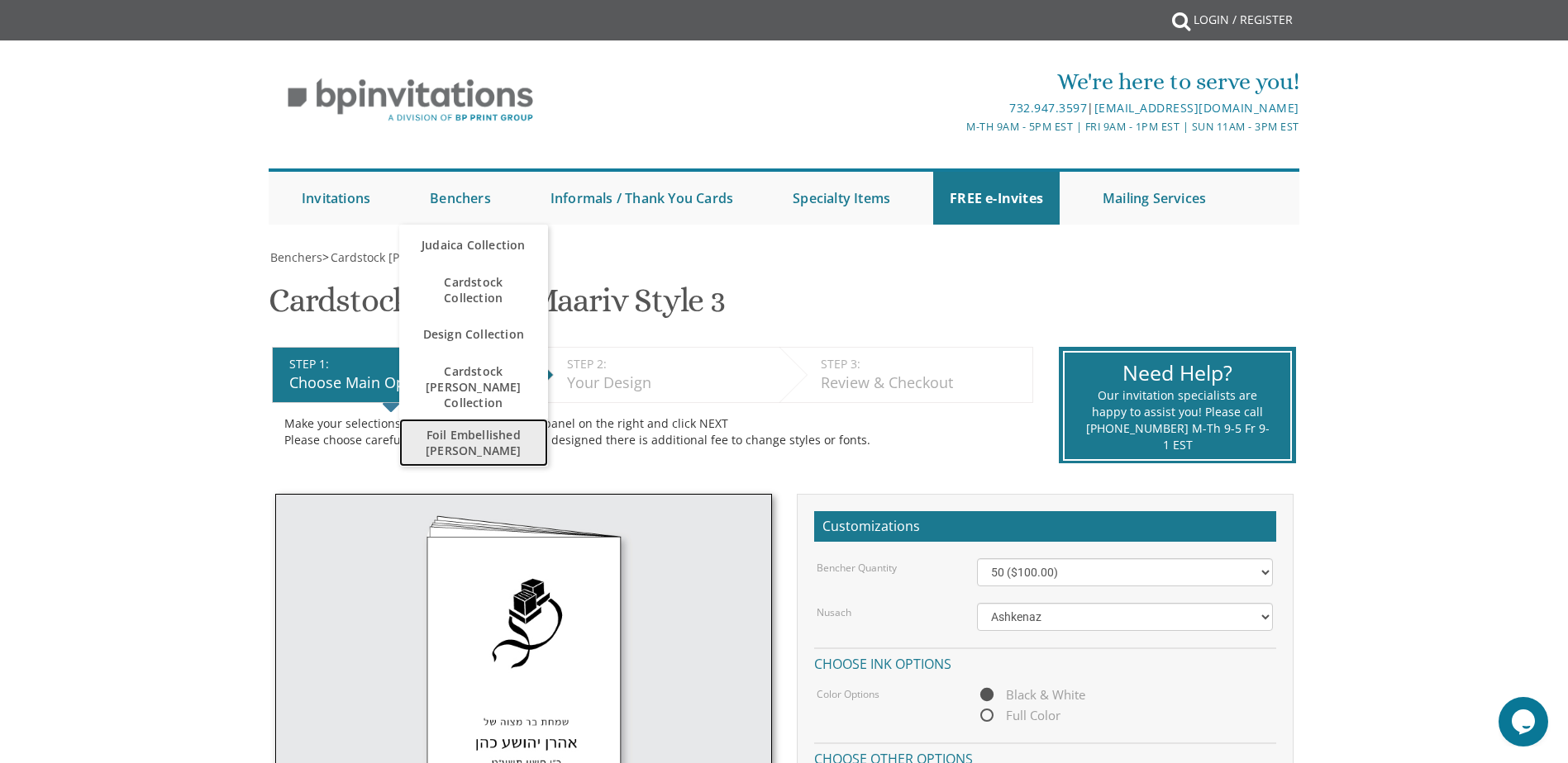
click at [480, 435] on span "Foil Embellished [PERSON_NAME]" at bounding box center [474, 443] width 116 height 48
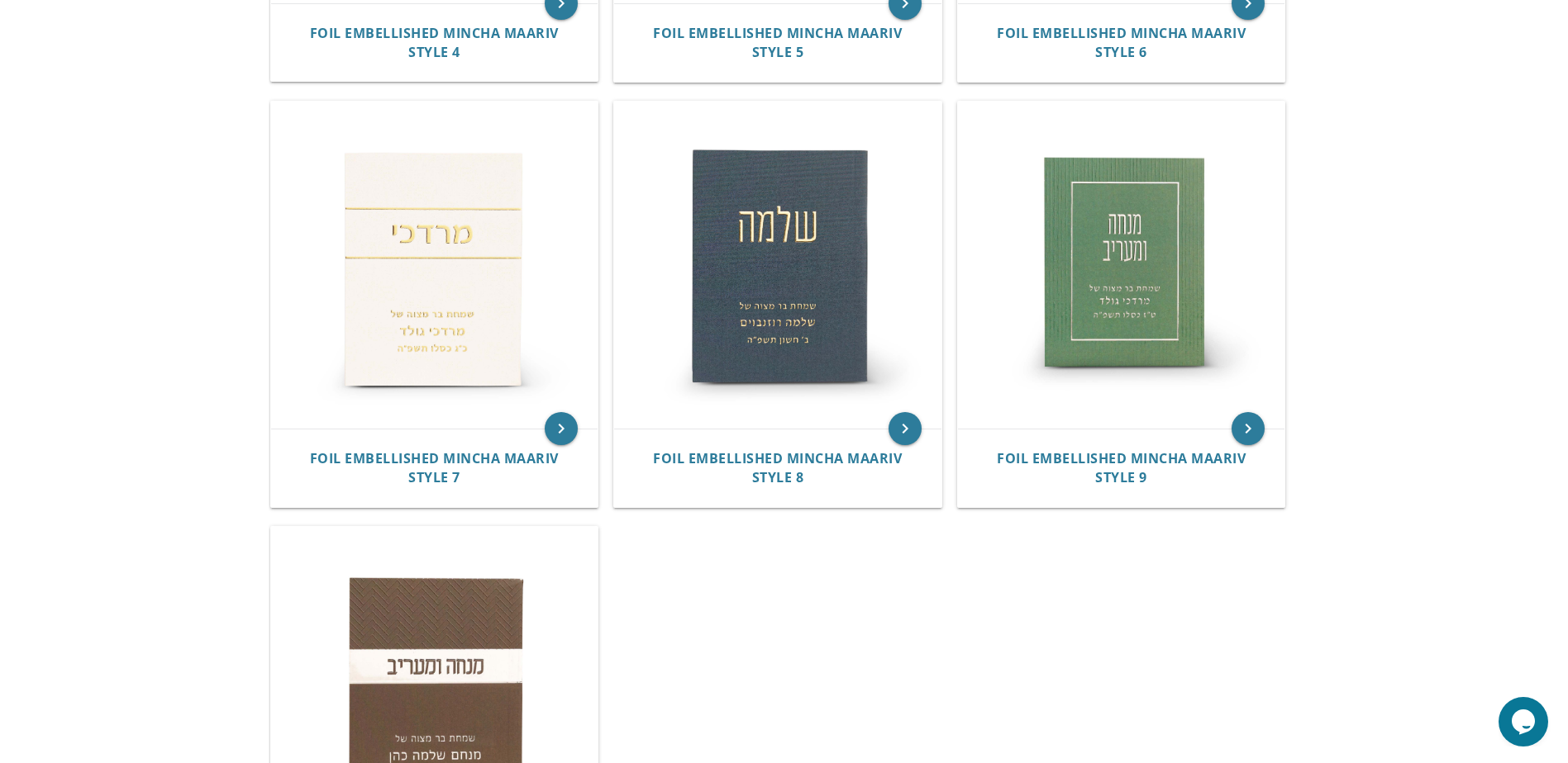
scroll to position [1059, 0]
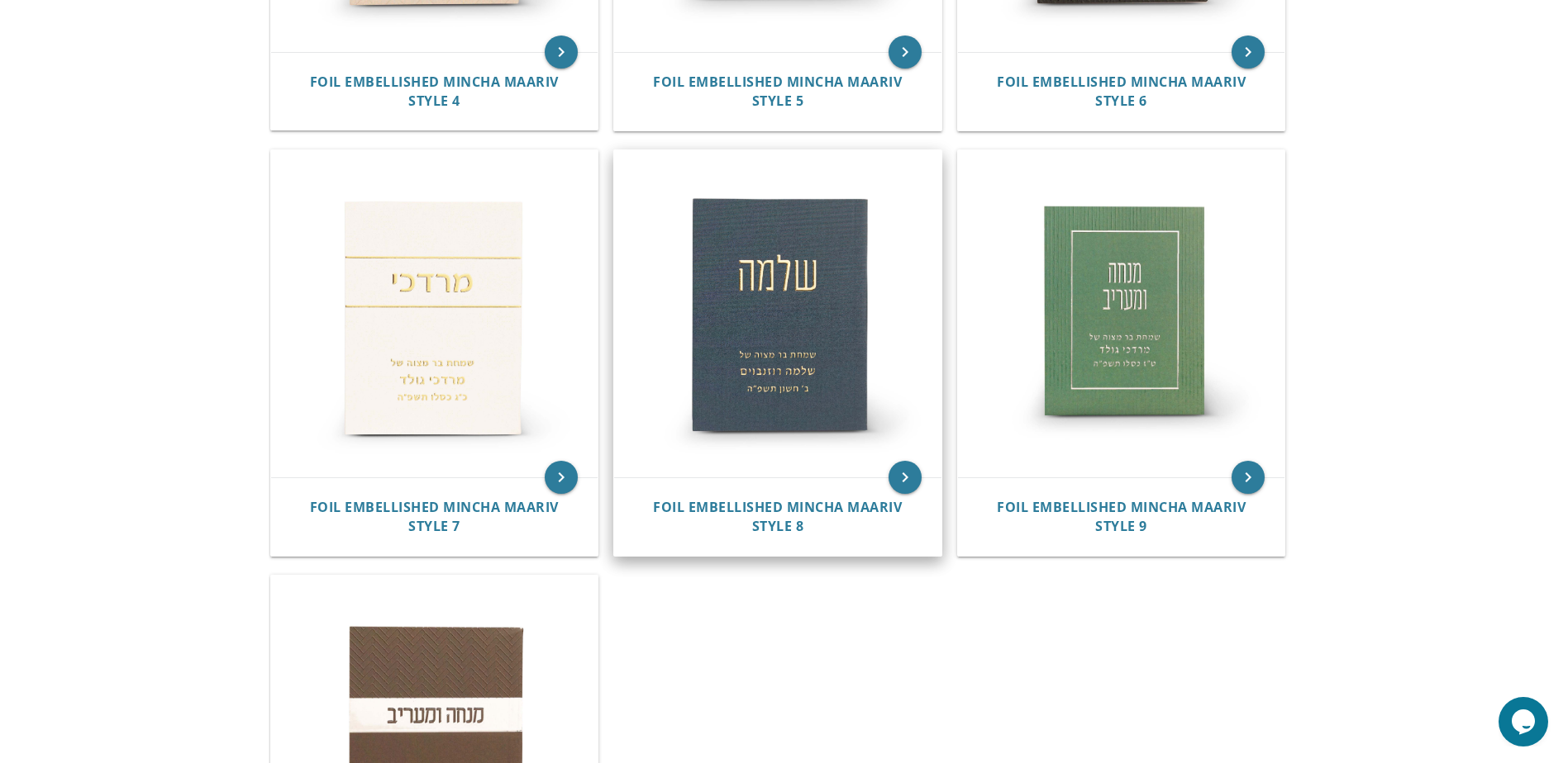
click at [778, 351] on img at bounding box center [777, 314] width 328 height 327
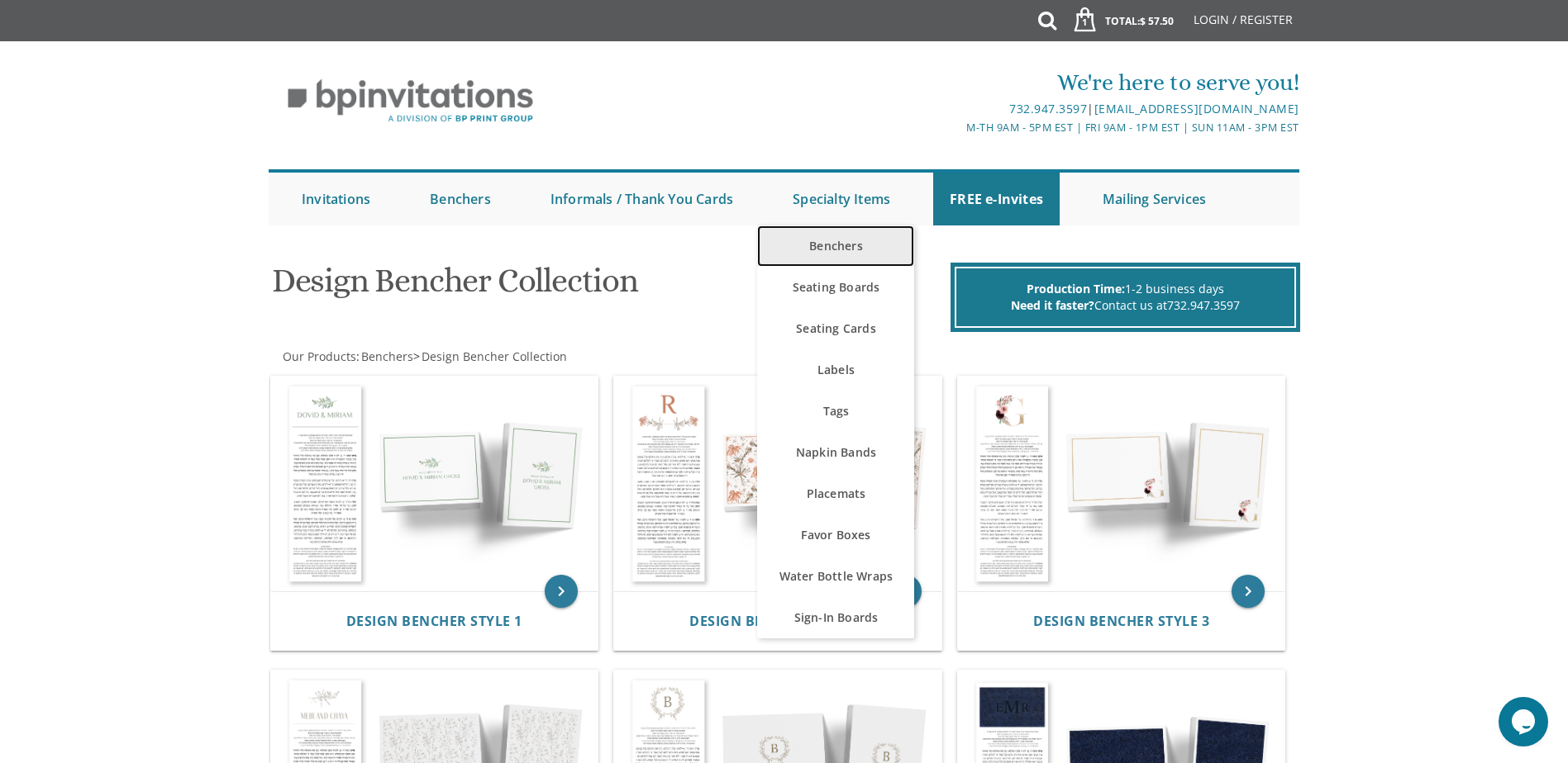
click at [860, 235] on link "Benchers" at bounding box center [836, 246] width 157 height 41
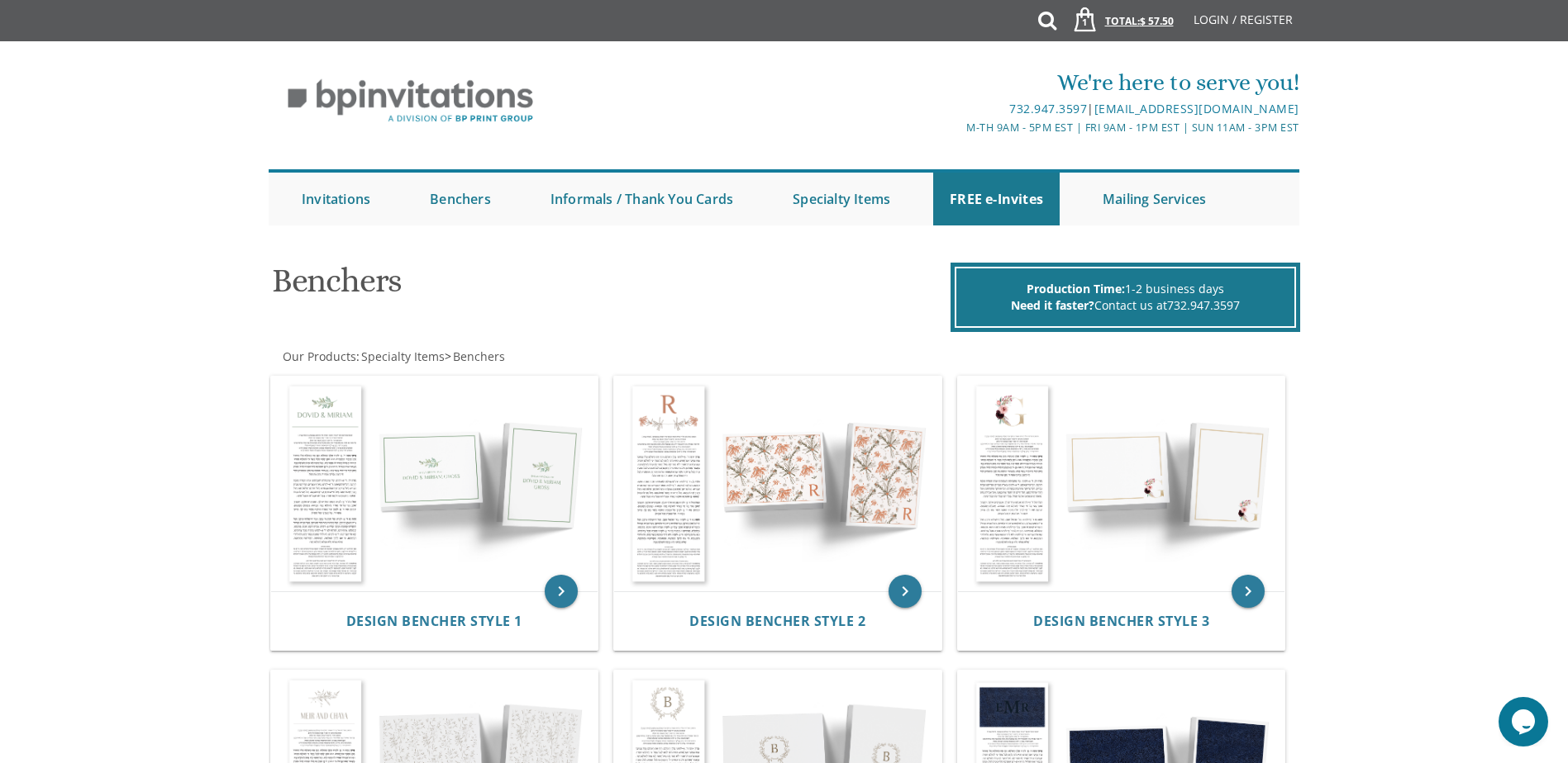
click at [1092, 24] on span "1" at bounding box center [1085, 21] width 17 height 13
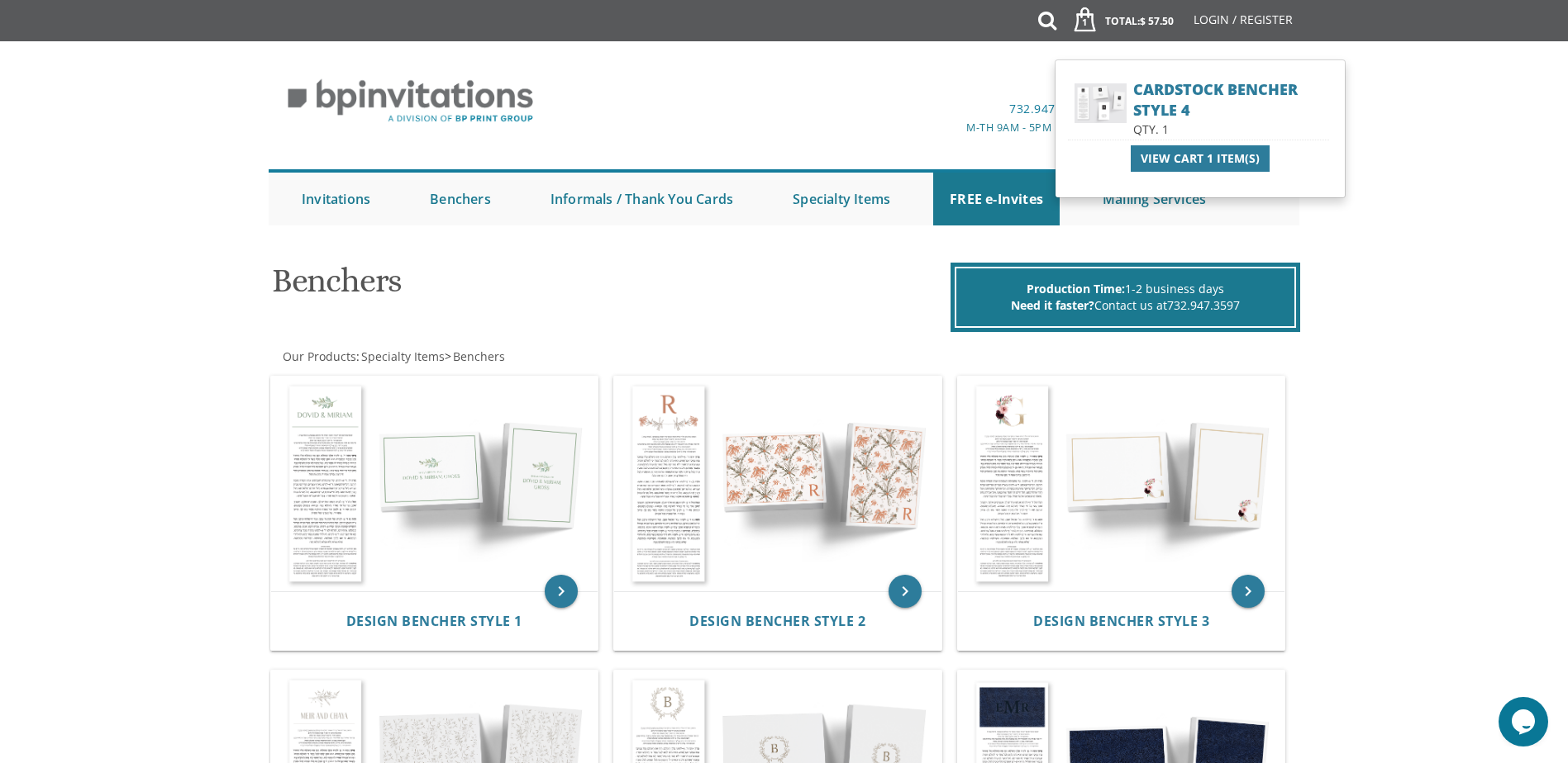
click at [1094, 118] on img at bounding box center [1100, 103] width 62 height 50
